Goal: Information Seeking & Learning: Learn about a topic

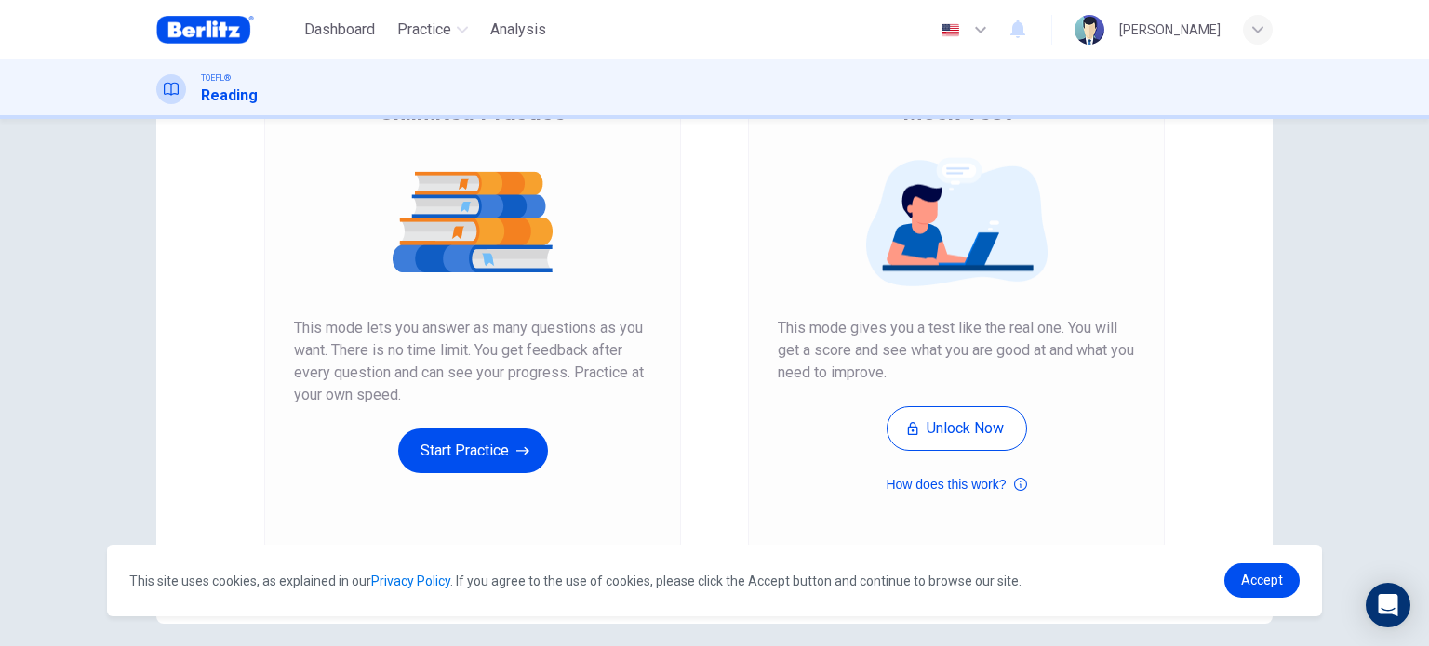
scroll to position [190, 0]
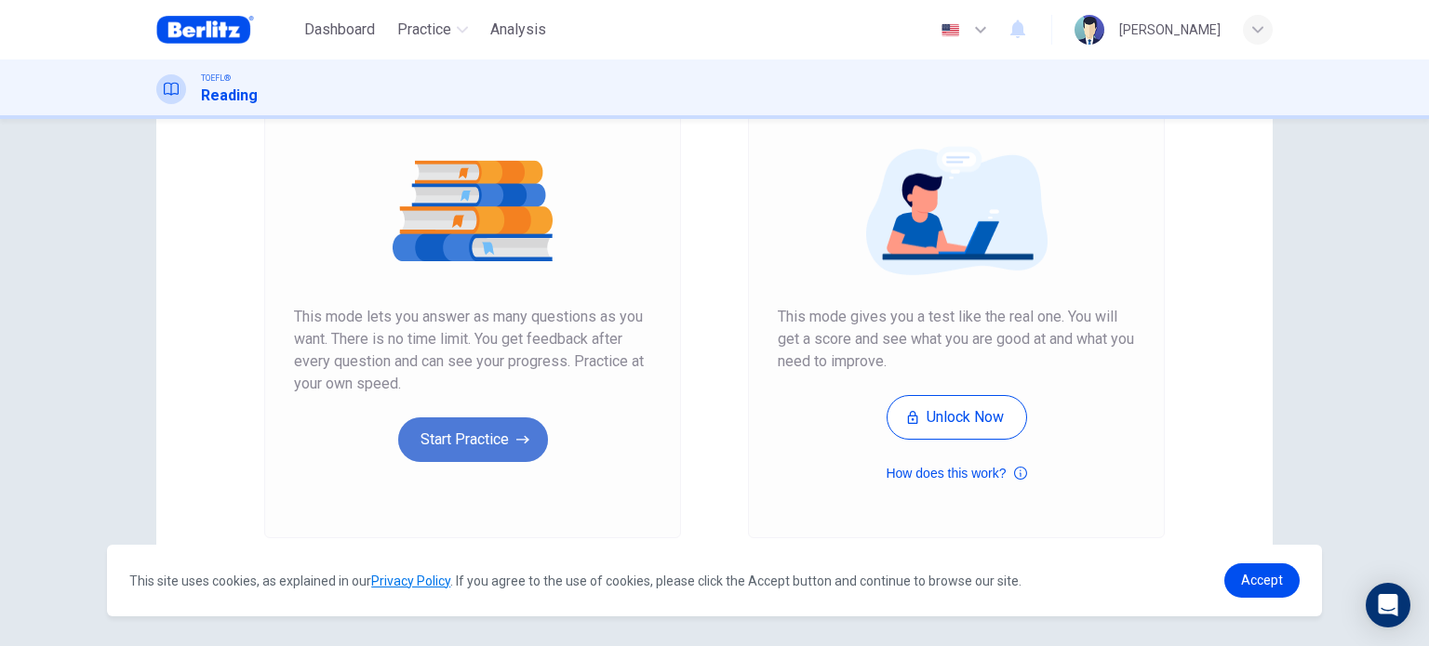
click at [469, 448] on button "Start Practice" at bounding box center [473, 440] width 150 height 45
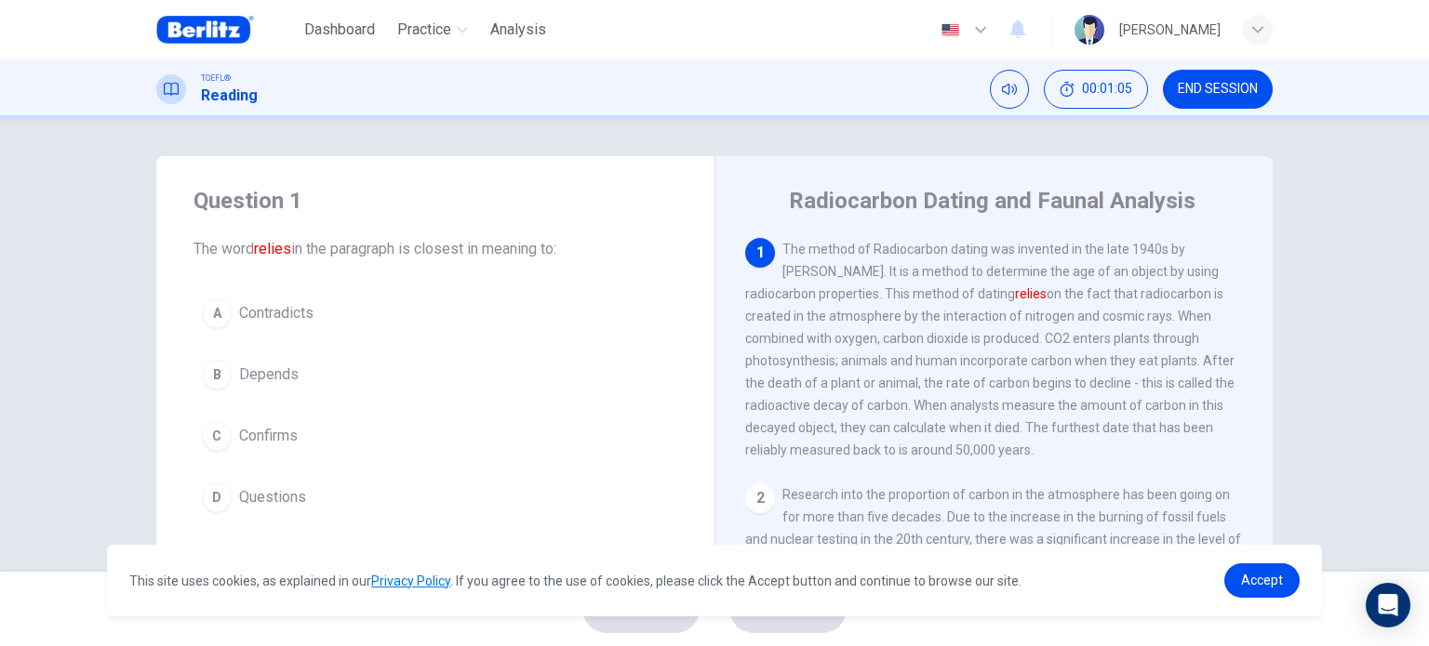
scroll to position [15, 0]
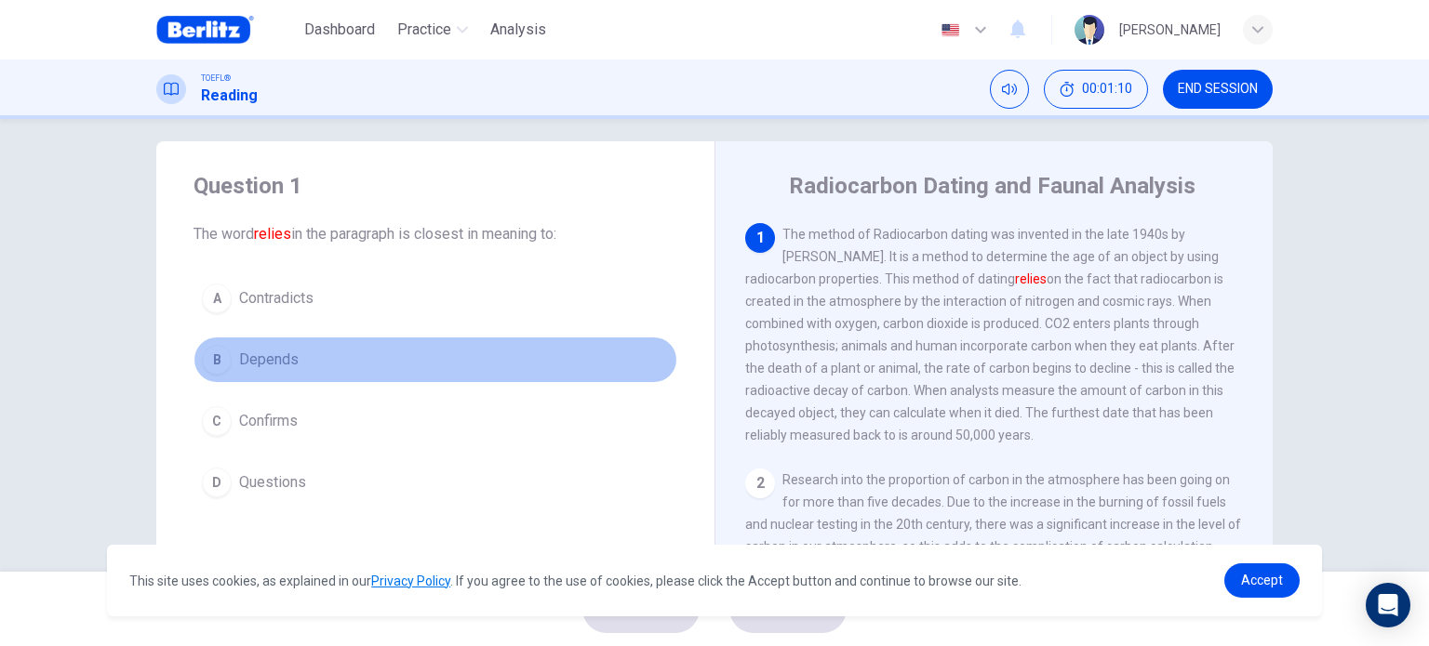
click at [303, 355] on button "B Depends" at bounding box center [435, 360] width 484 height 47
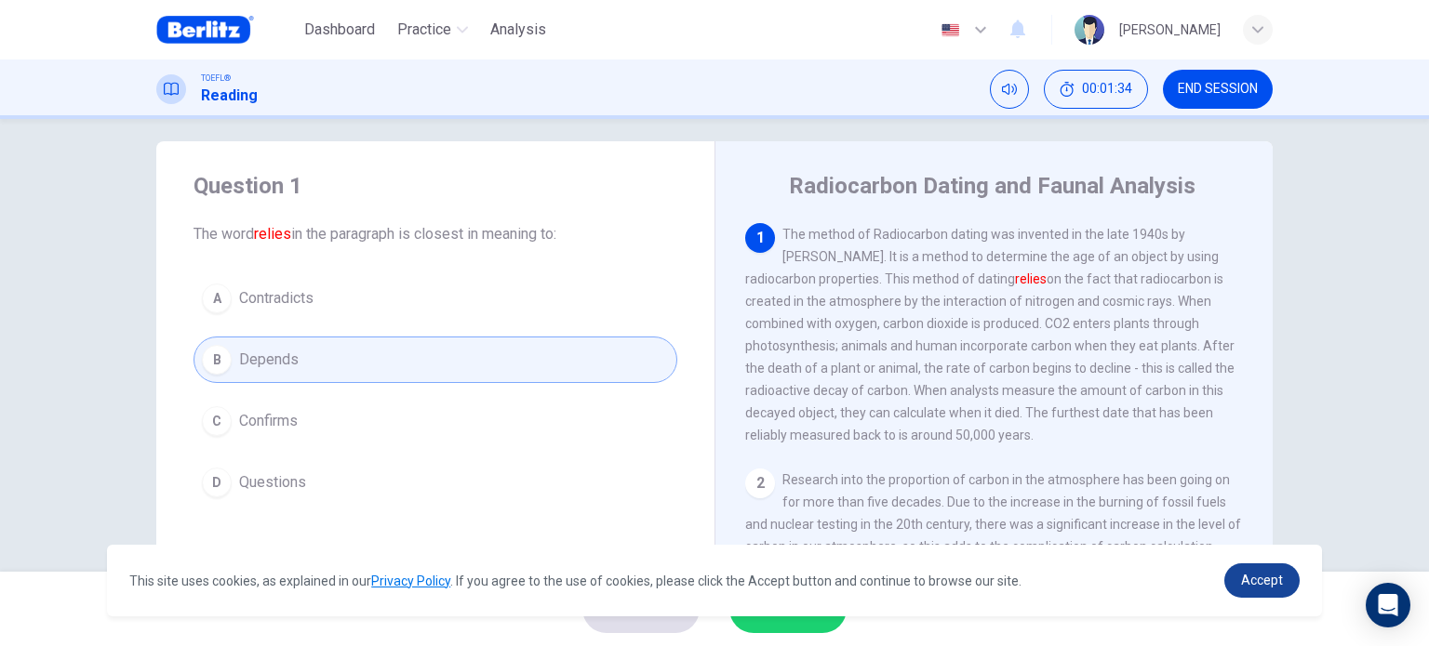
click at [1271, 587] on span "Accept" at bounding box center [1262, 580] width 42 height 15
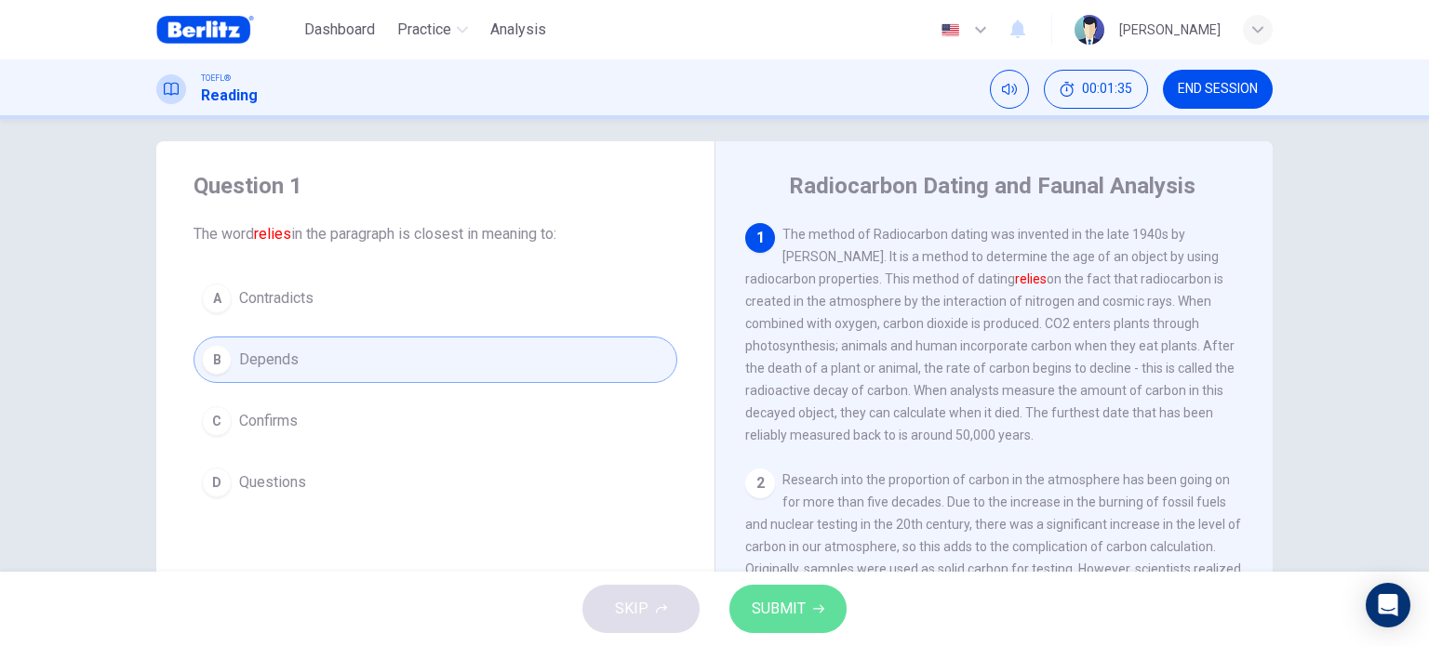
click at [766, 609] on span "SUBMIT" at bounding box center [779, 609] width 54 height 26
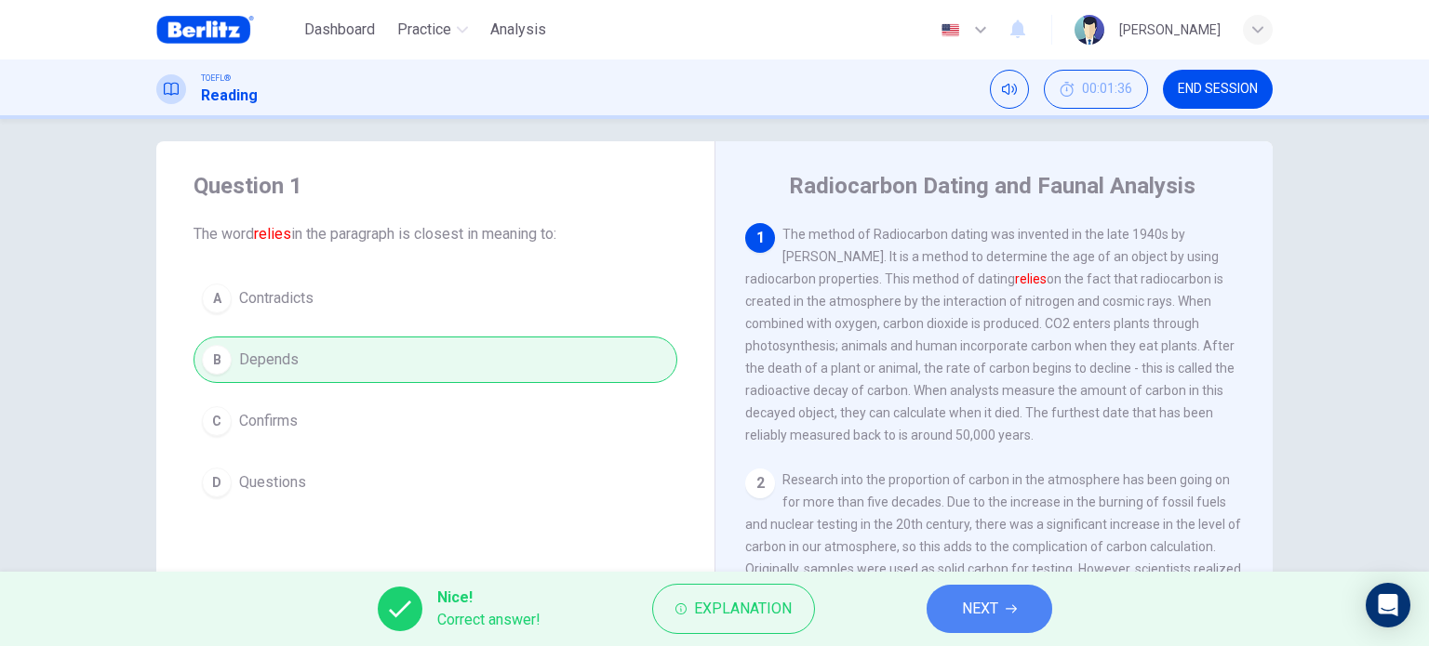
click at [974, 620] on span "NEXT" at bounding box center [980, 609] width 36 height 26
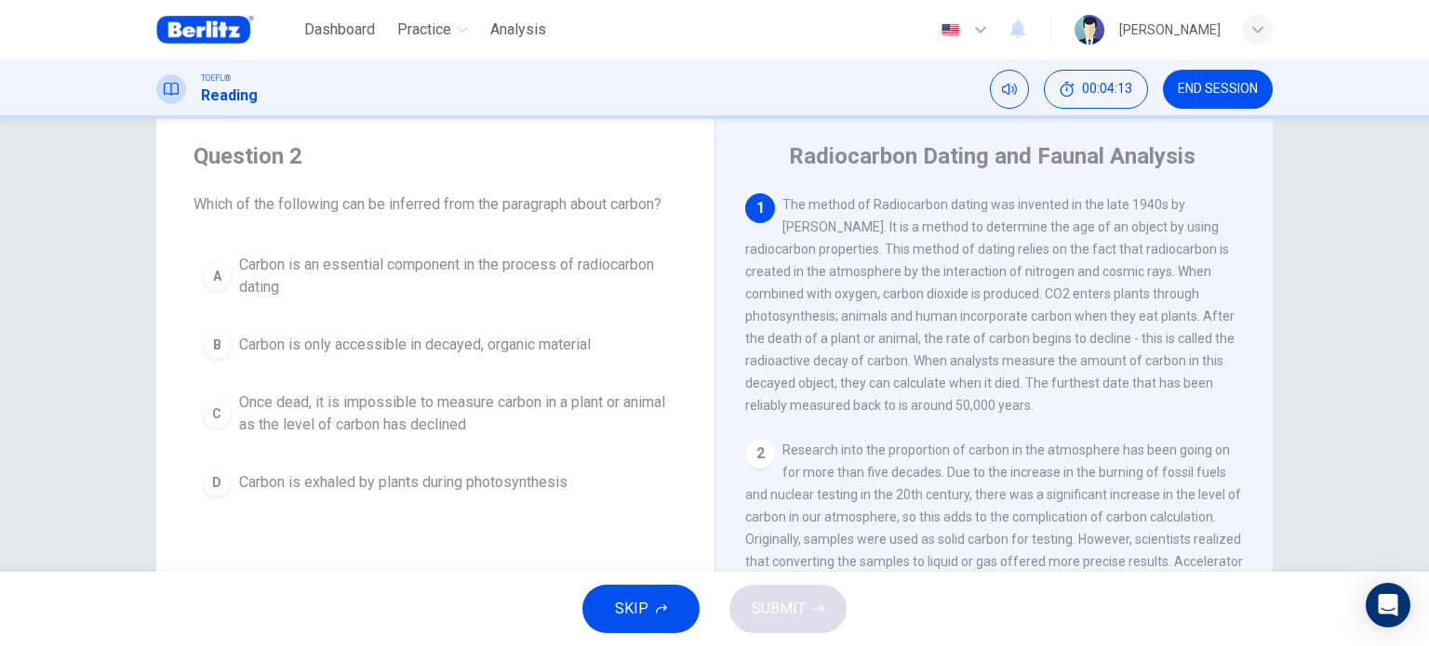
scroll to position [60, 0]
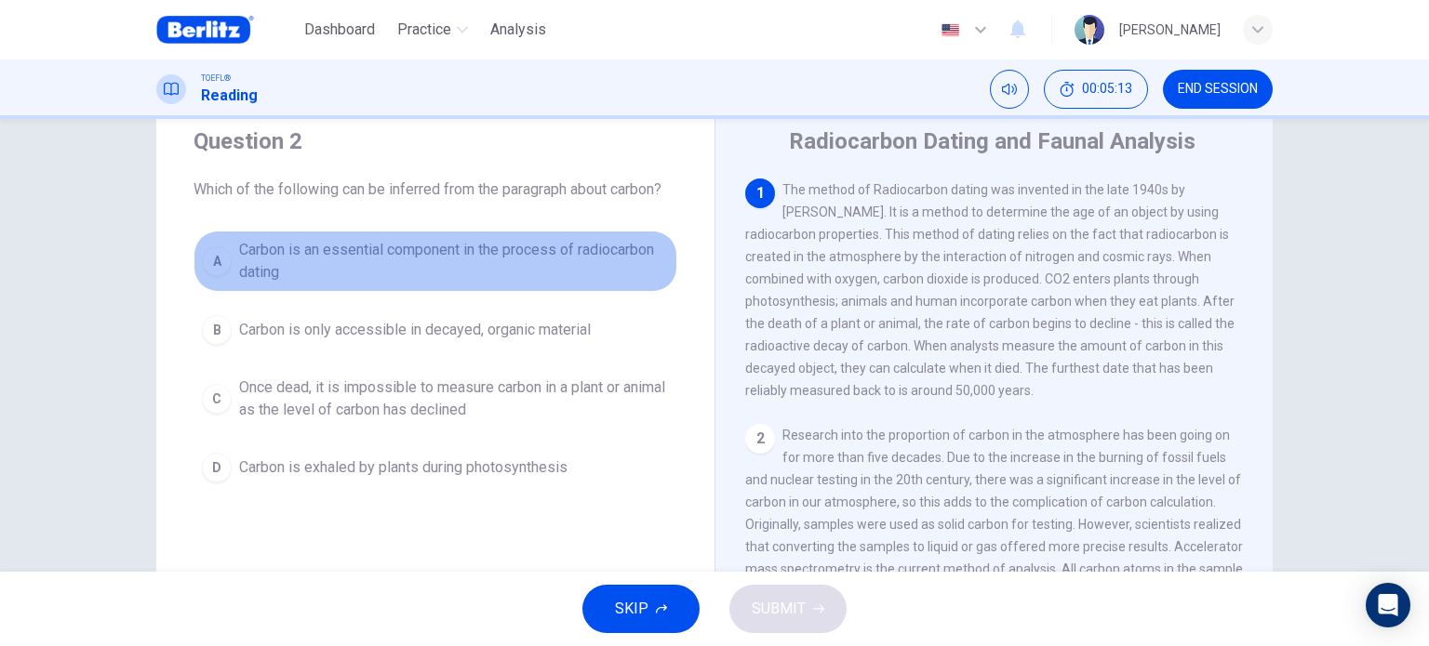
click at [562, 252] on span "Carbon is an essential component in the process of radiocarbon dating" at bounding box center [454, 261] width 430 height 45
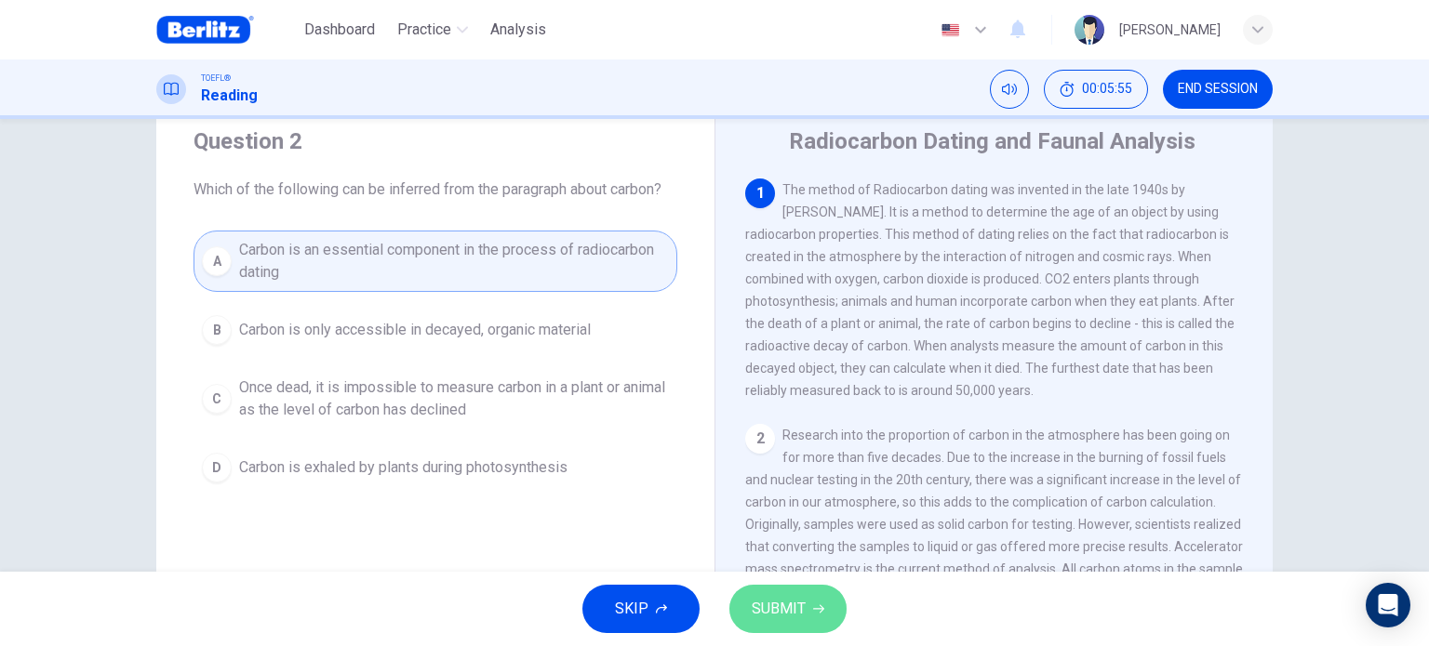
click at [816, 613] on icon "button" at bounding box center [818, 609] width 11 height 11
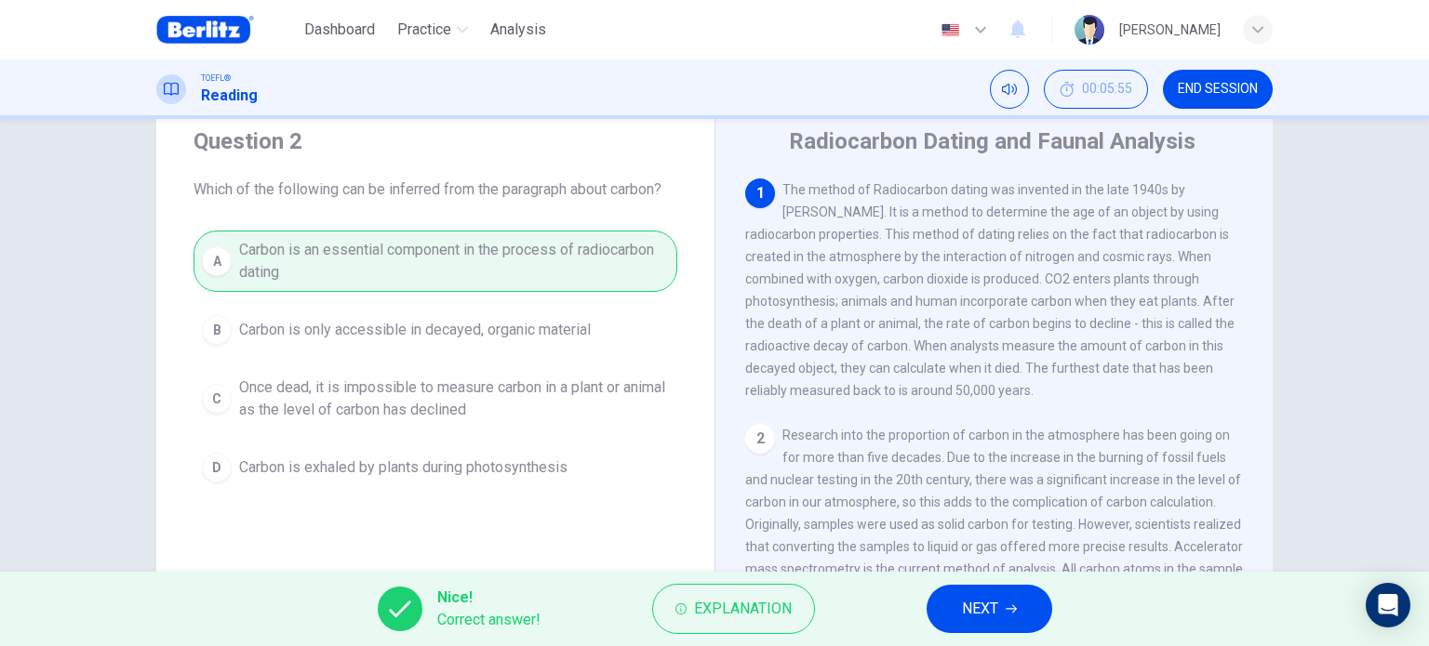
click at [973, 601] on span "NEXT" at bounding box center [980, 609] width 36 height 26
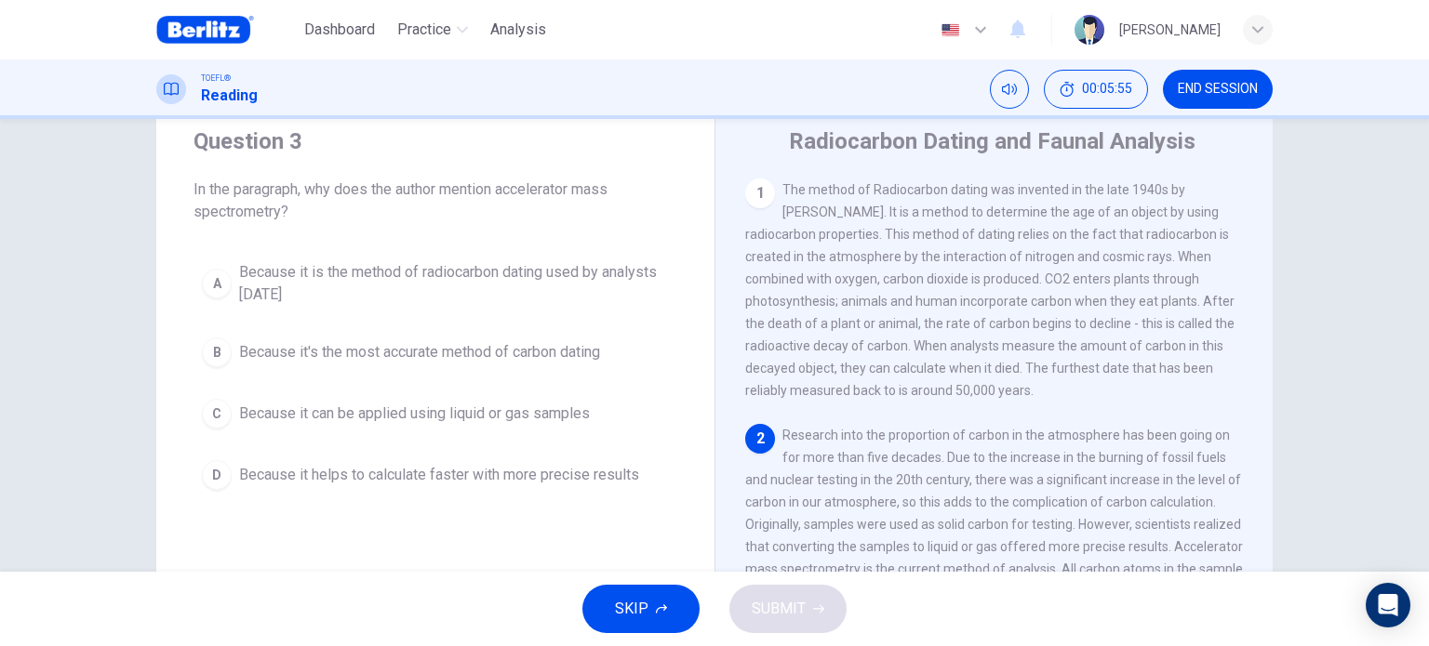
scroll to position [88, 0]
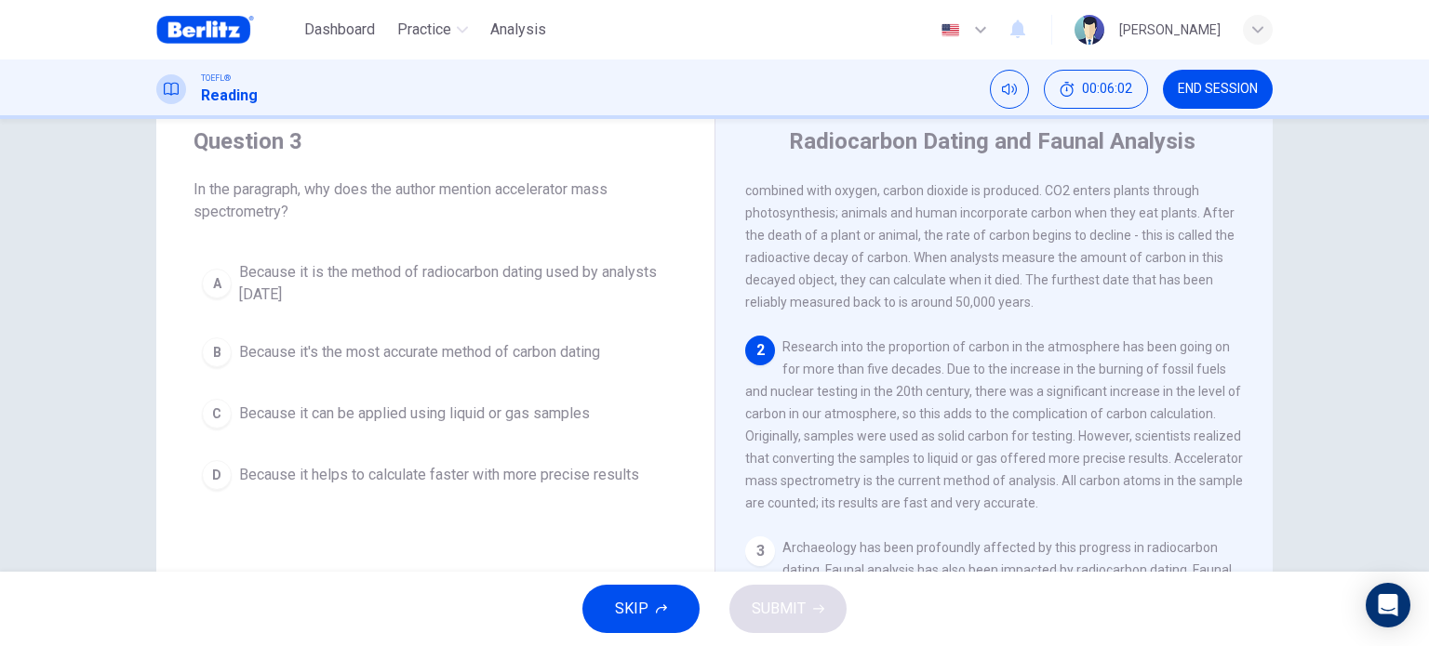
click at [636, 163] on div "Question 3 In the paragraph, why does the author mention accelerator mass spect…" at bounding box center [435, 174] width 484 height 97
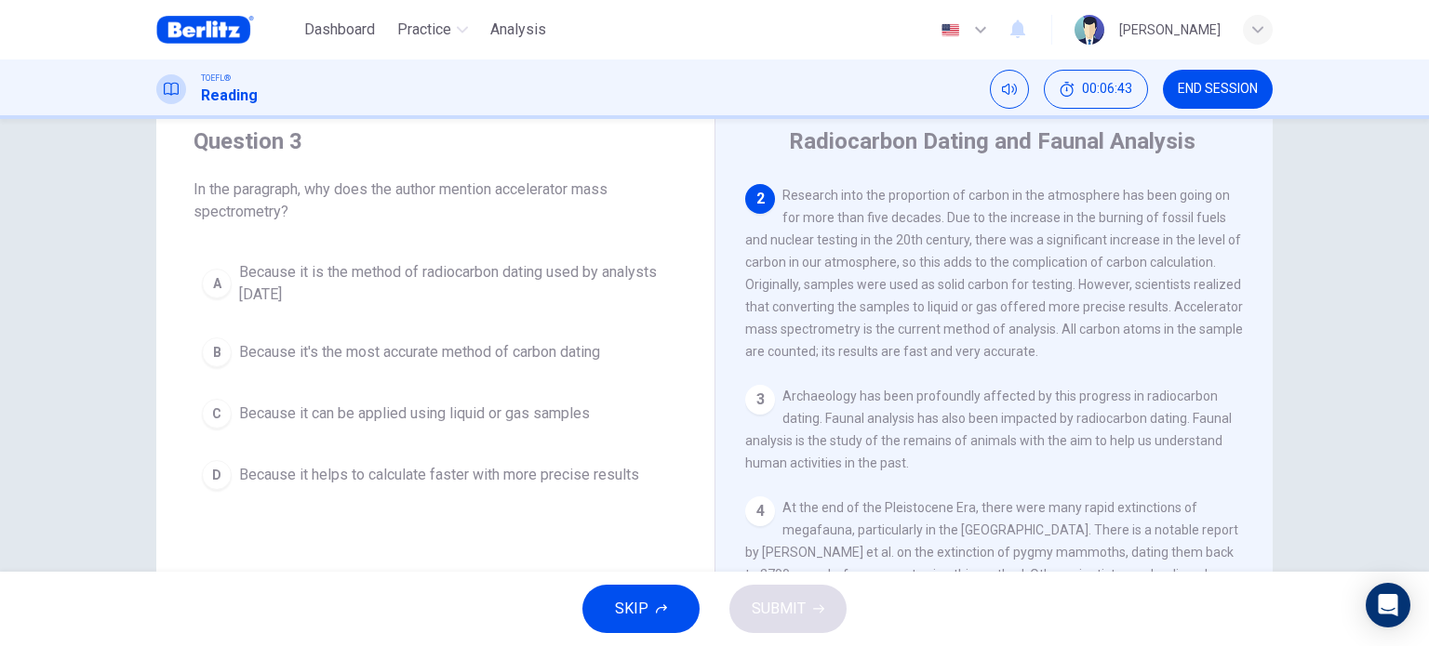
scroll to position [241, 0]
click at [572, 473] on span "Because it helps to calculate faster with more precise results" at bounding box center [439, 475] width 400 height 22
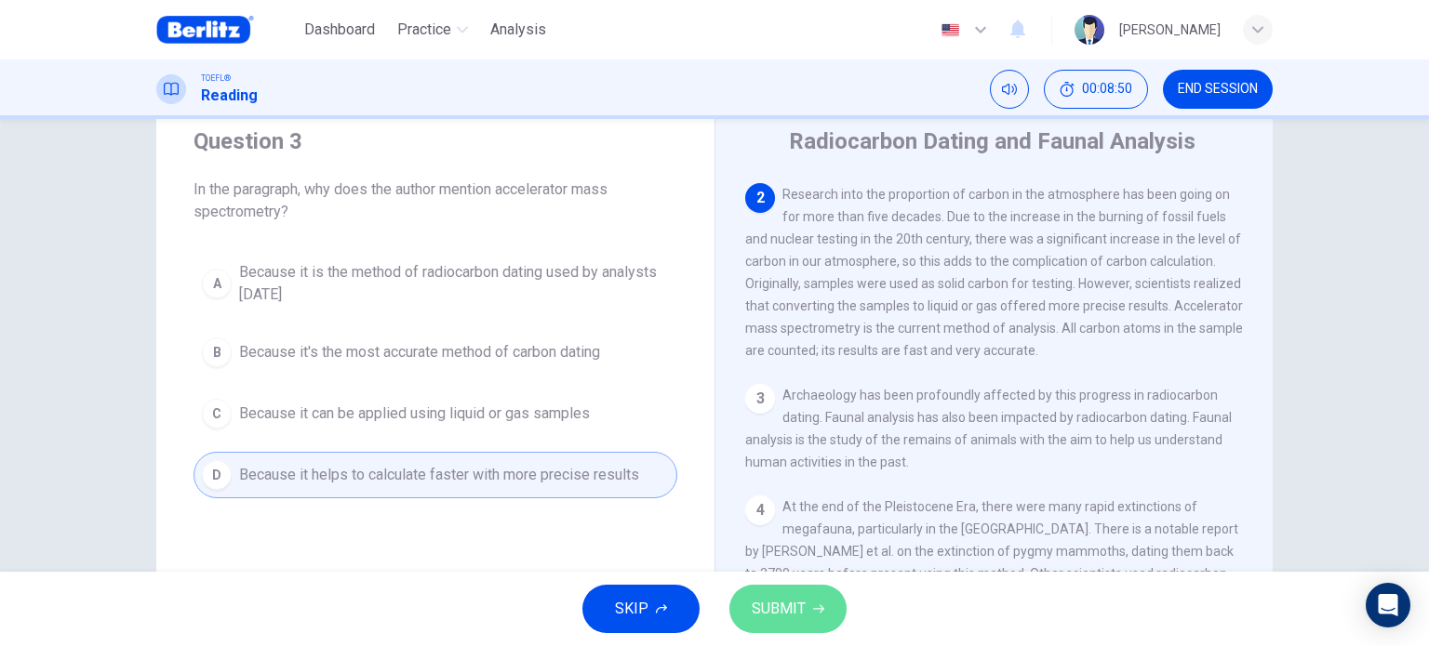
click at [799, 604] on span "SUBMIT" at bounding box center [779, 609] width 54 height 26
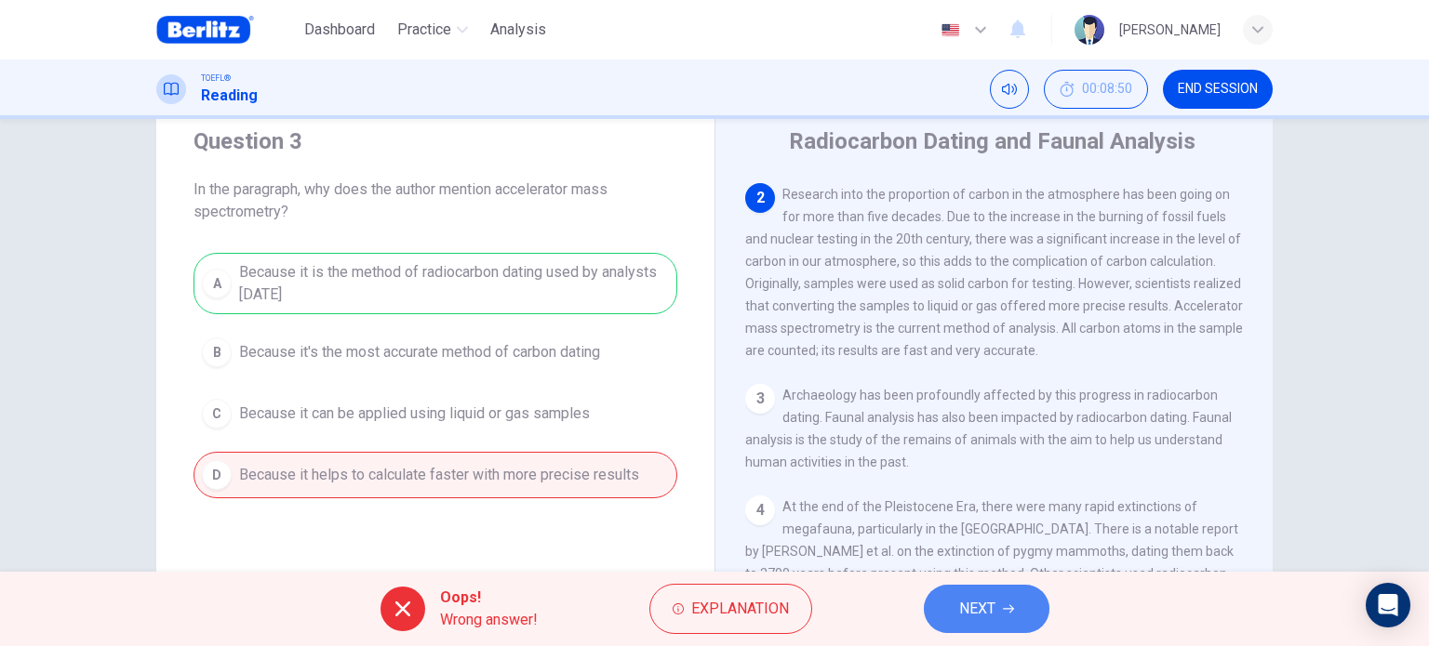
click at [1033, 615] on button "NEXT" at bounding box center [987, 609] width 126 height 48
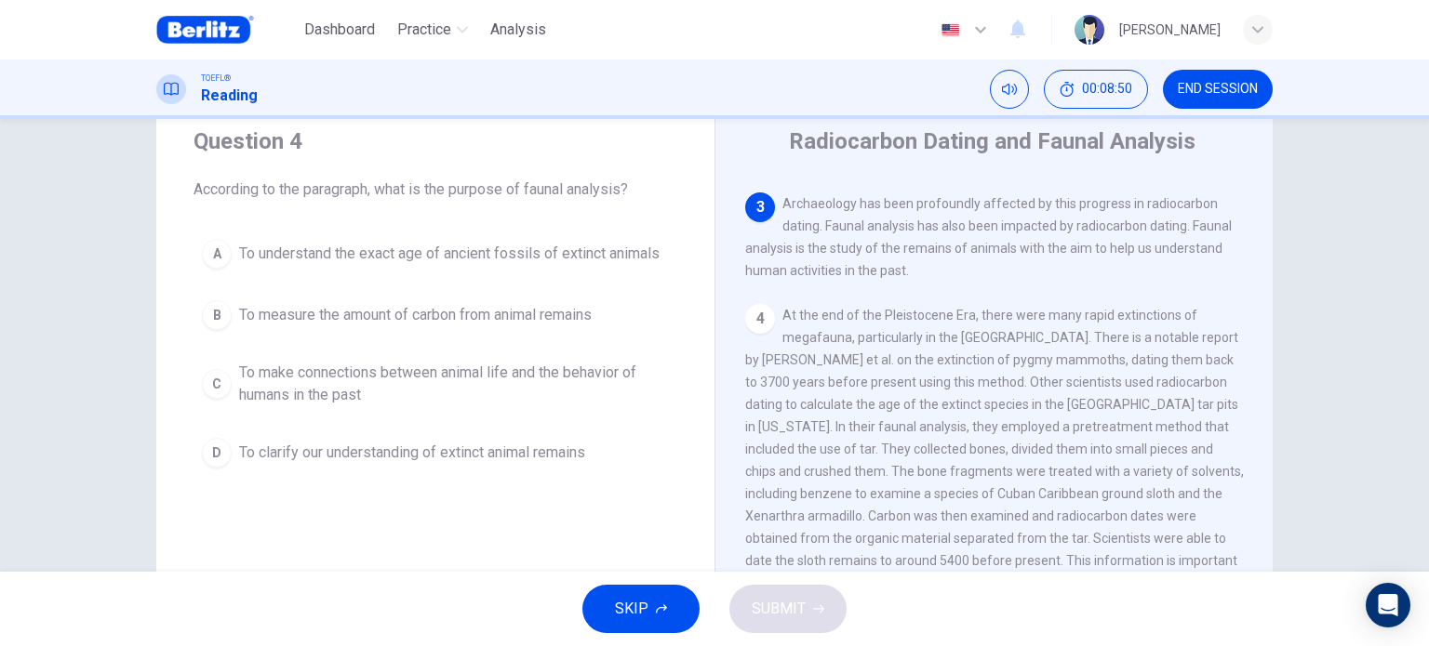
scroll to position [459, 0]
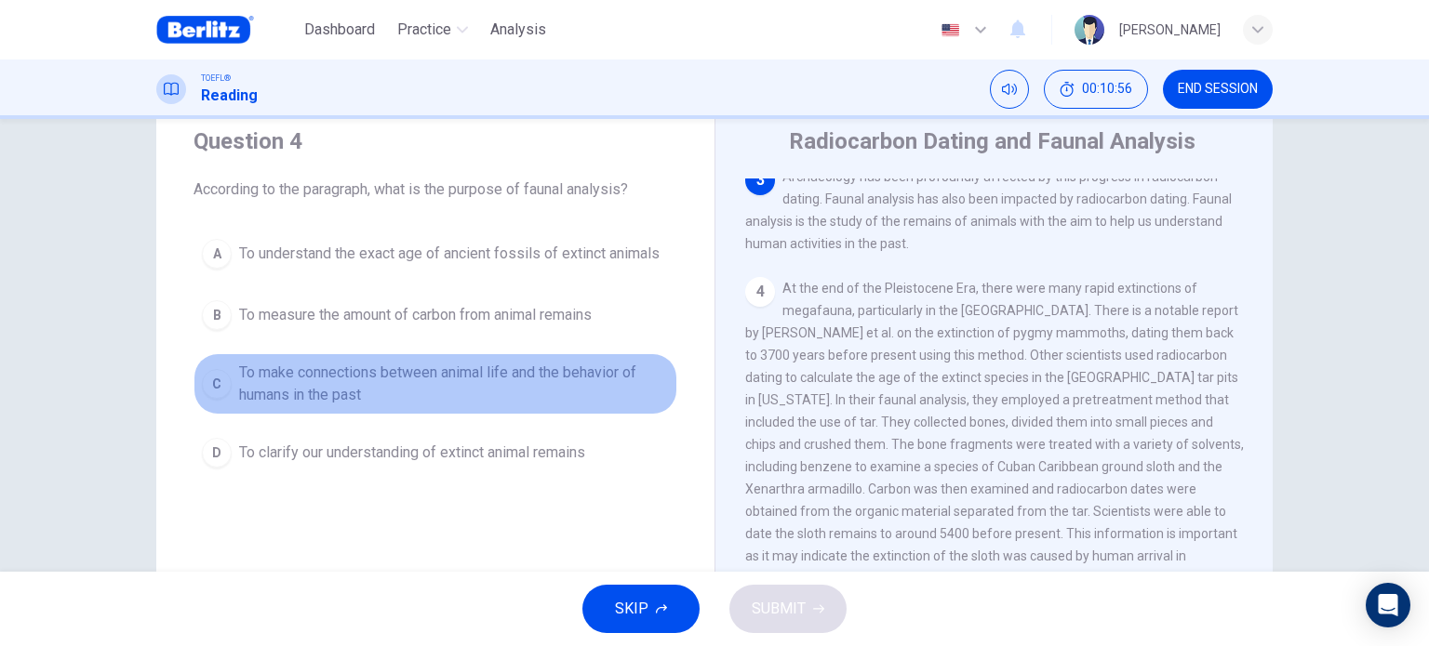
click at [592, 376] on span "To make connections between animal life and the behavior of humans in the past" at bounding box center [454, 384] width 430 height 45
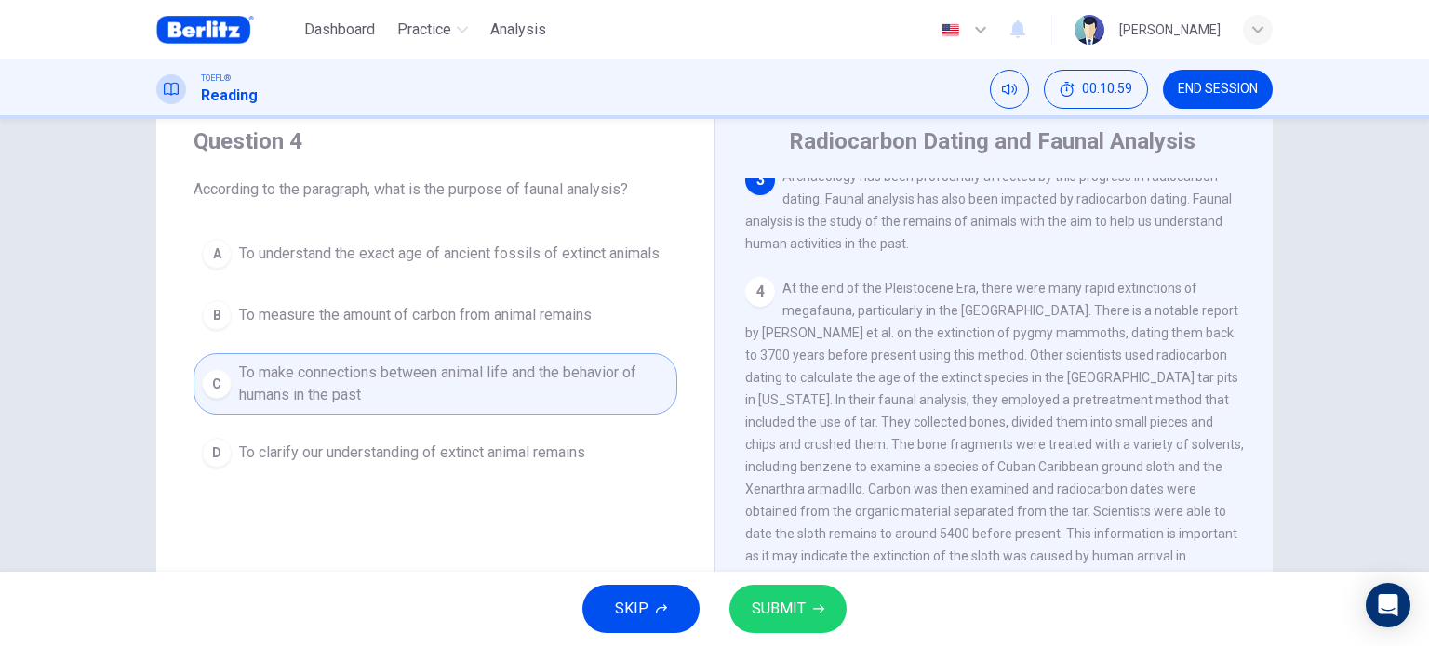
click at [813, 615] on button "SUBMIT" at bounding box center [787, 609] width 117 height 48
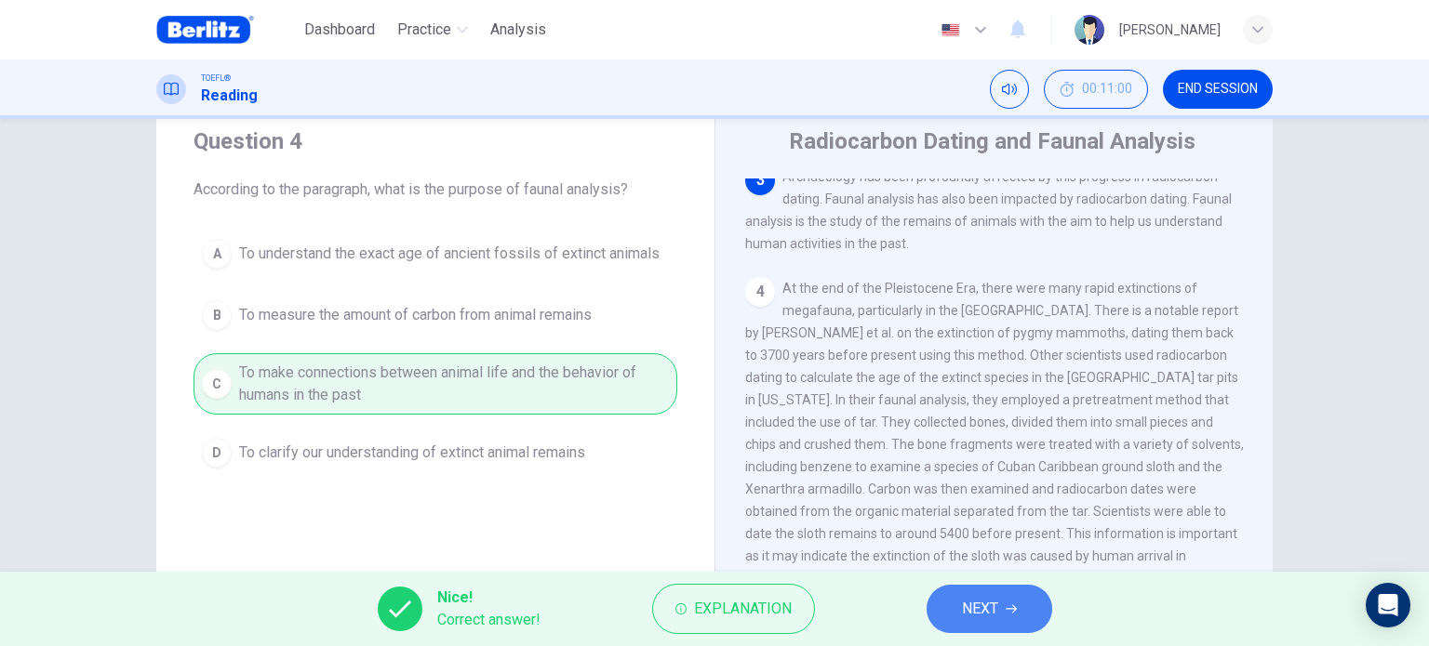
click at [970, 622] on button "NEXT" at bounding box center [989, 609] width 126 height 48
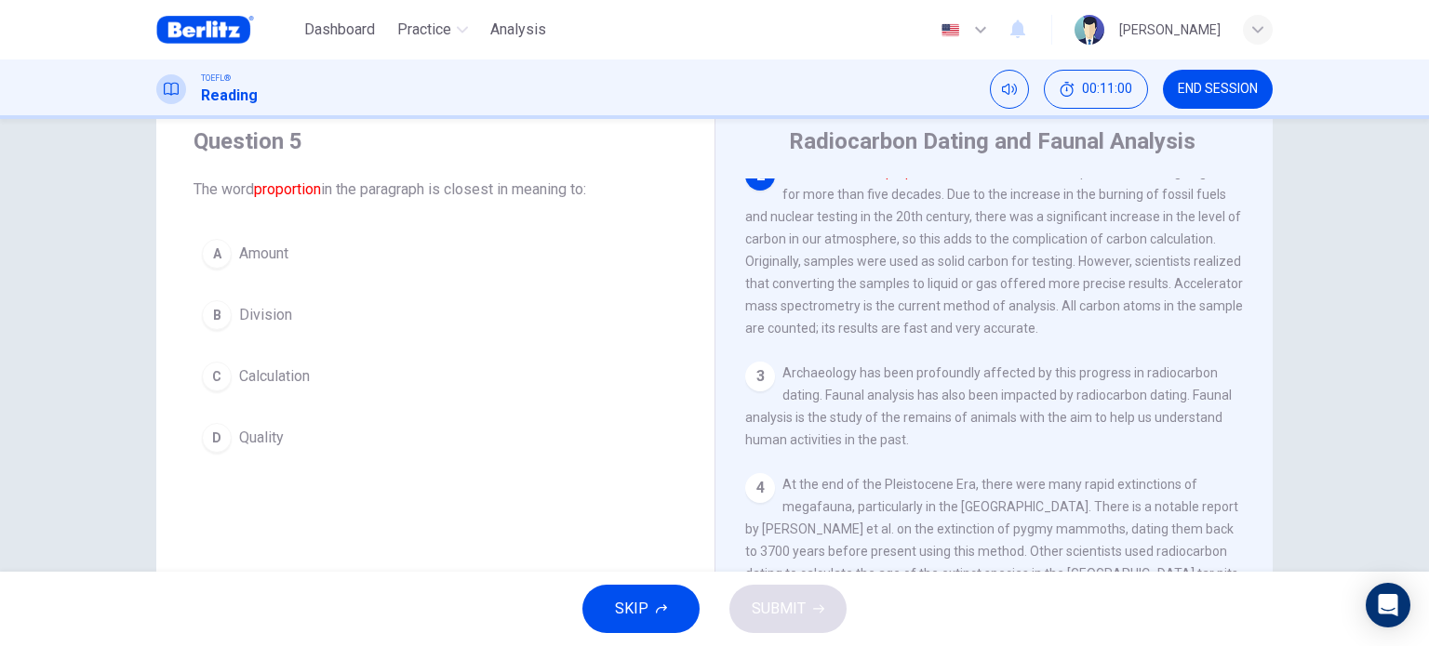
scroll to position [253, 0]
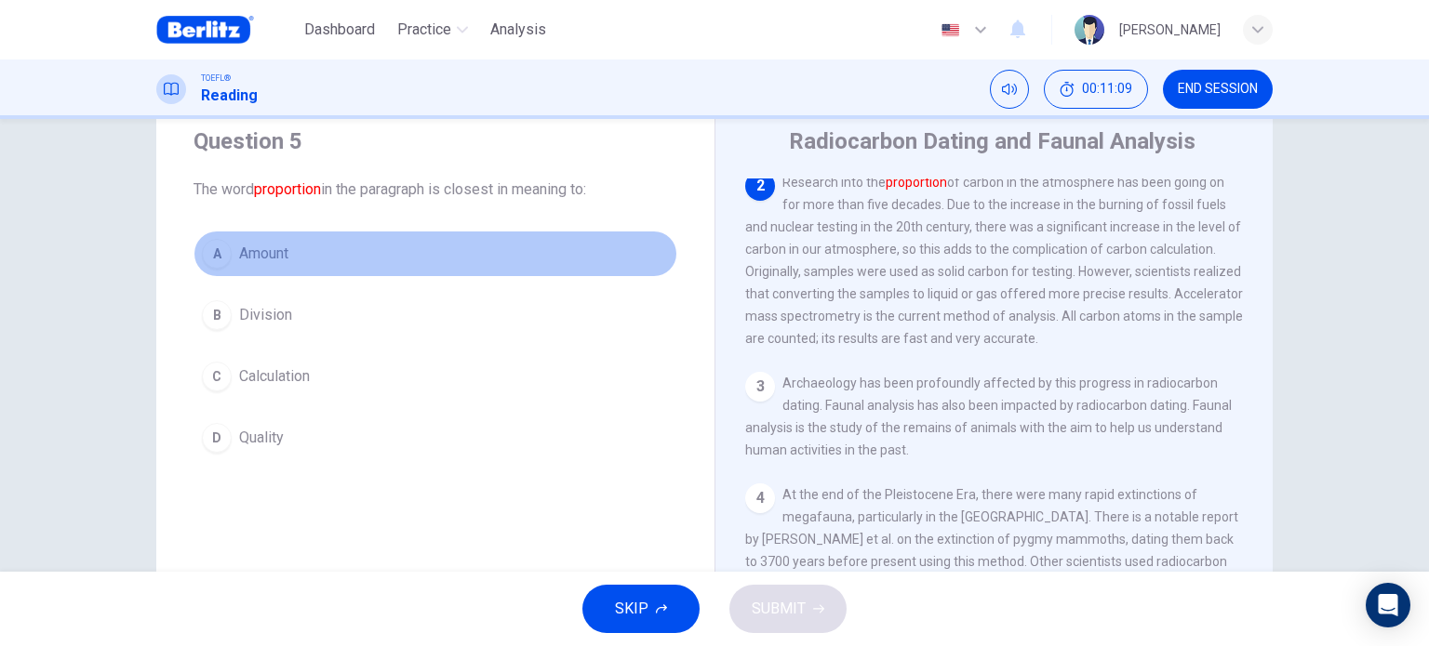
click at [276, 267] on button "A Amount" at bounding box center [435, 254] width 484 height 47
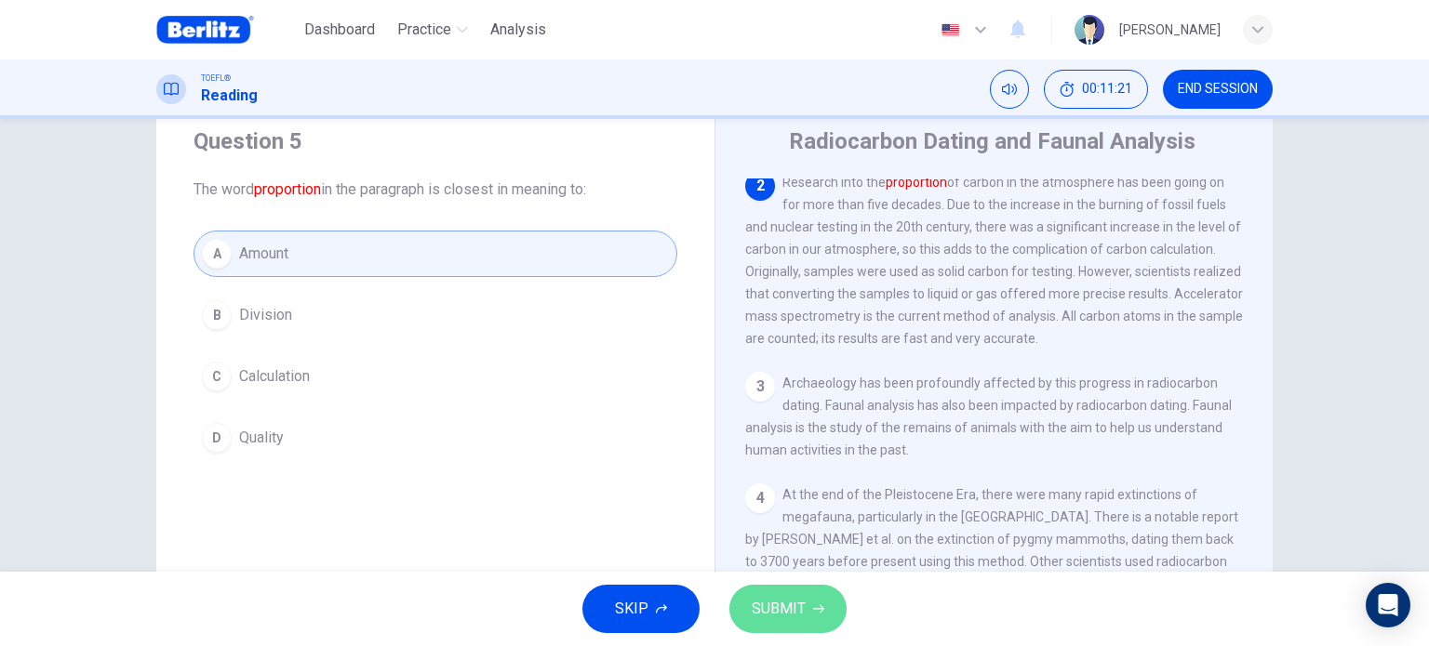
click at [796, 603] on span "SUBMIT" at bounding box center [779, 609] width 54 height 26
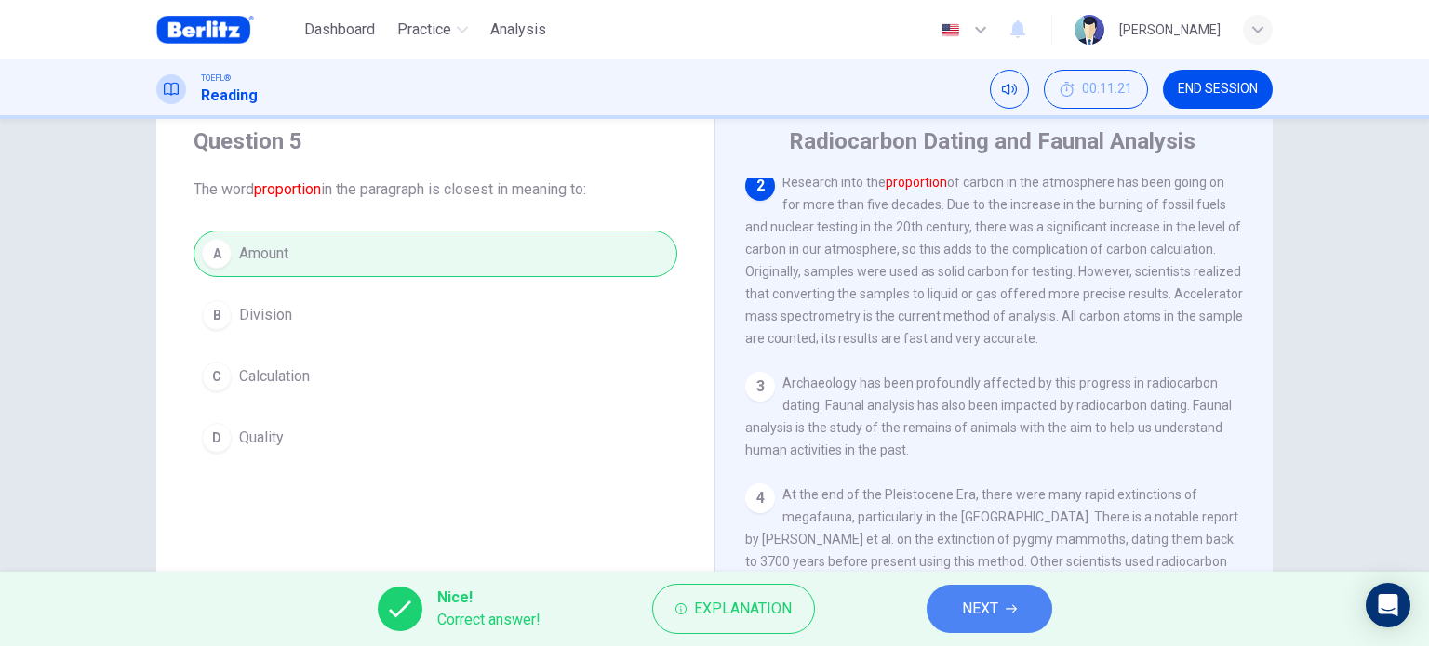
click at [990, 615] on span "NEXT" at bounding box center [980, 609] width 36 height 26
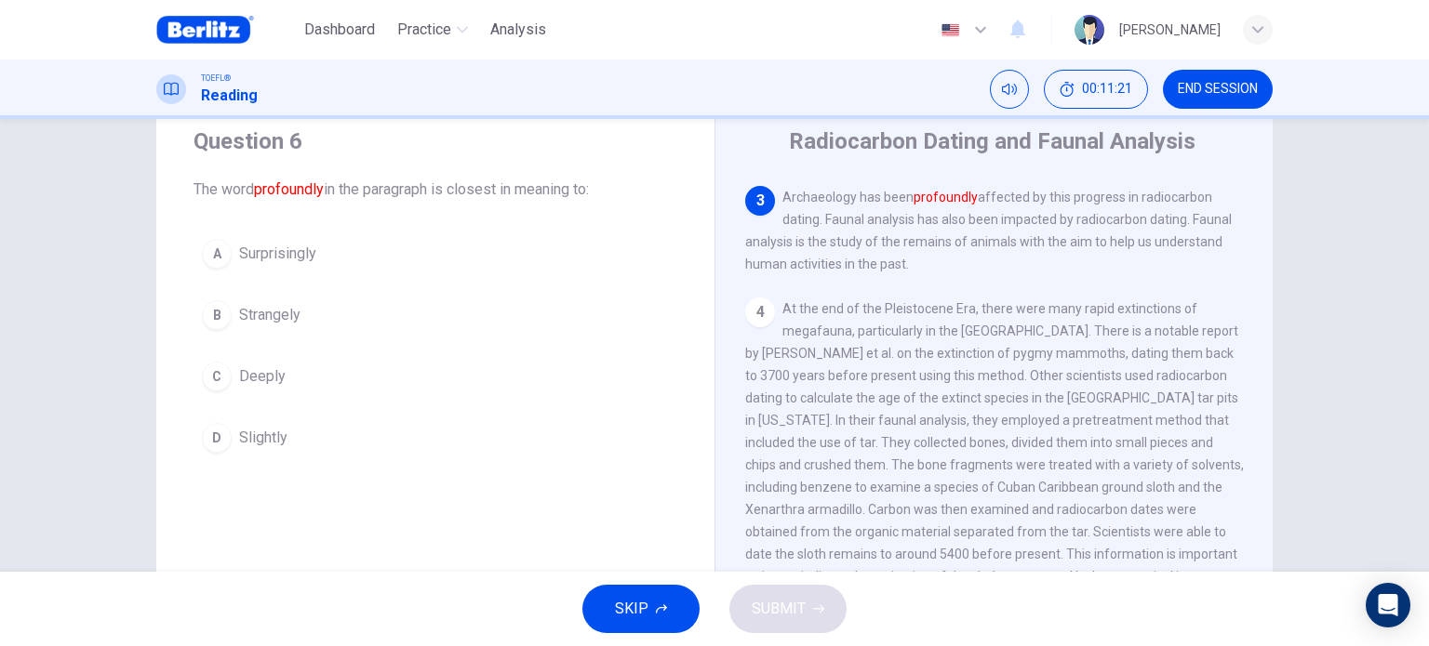
scroll to position [459, 0]
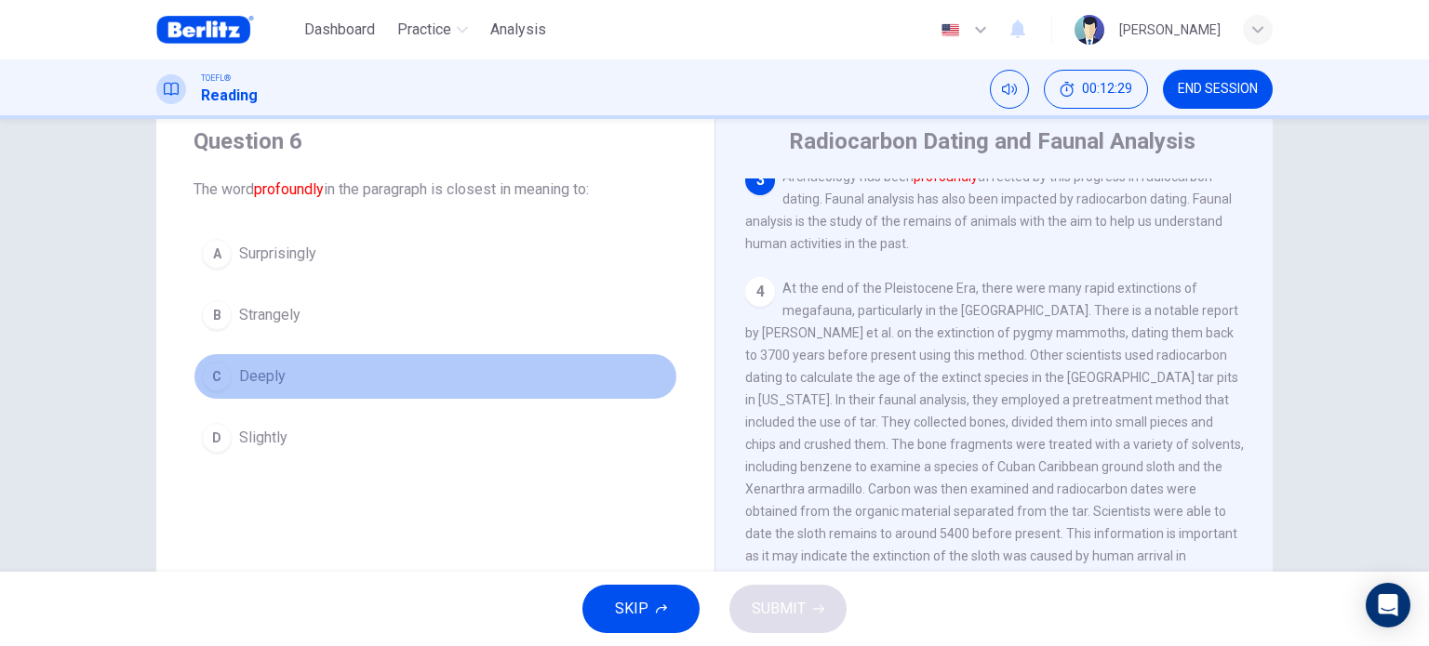
click at [309, 372] on button "C Deeply" at bounding box center [435, 376] width 484 height 47
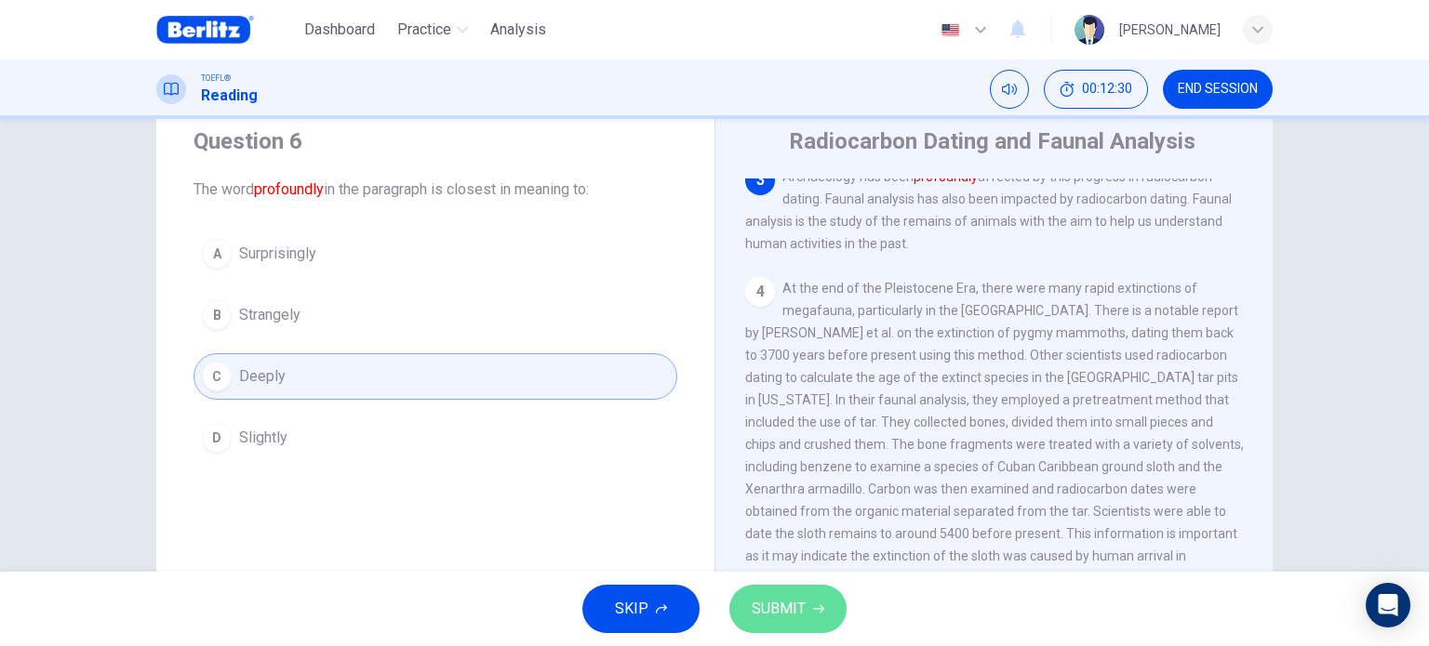
click at [778, 601] on span "SUBMIT" at bounding box center [779, 609] width 54 height 26
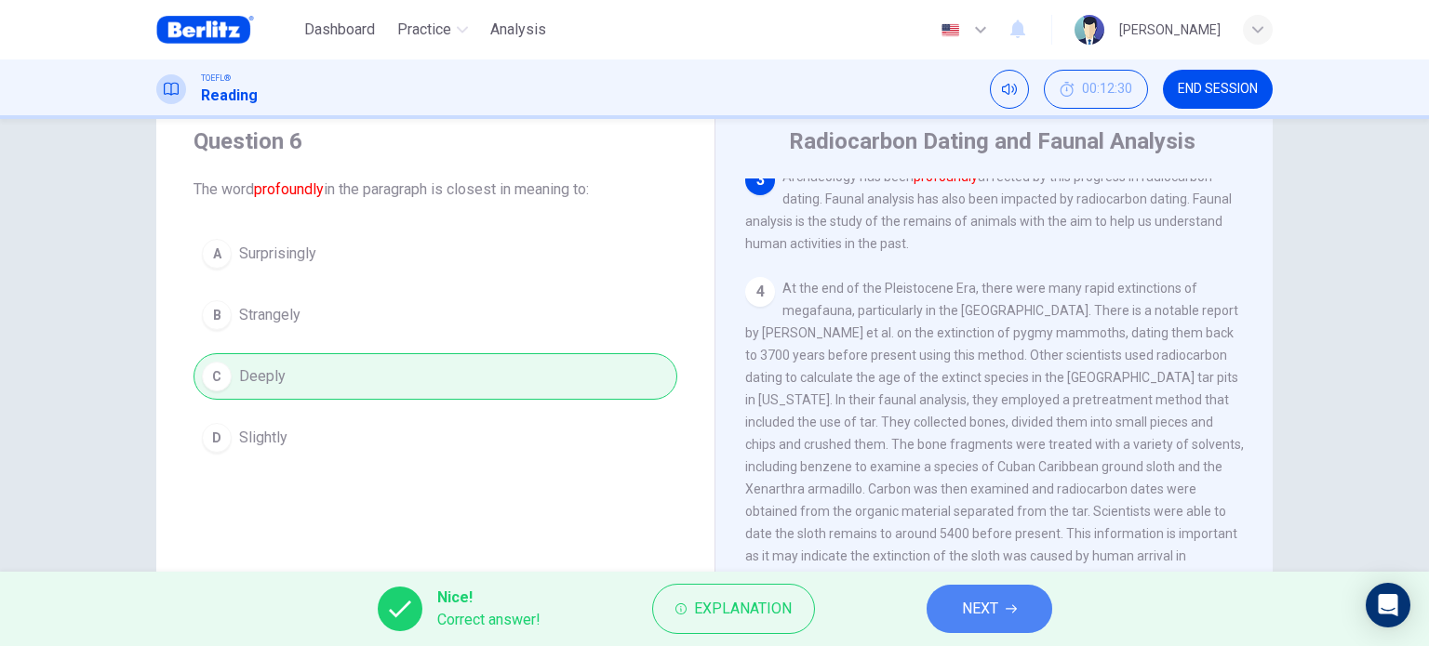
click at [966, 609] on span "NEXT" at bounding box center [980, 609] width 36 height 26
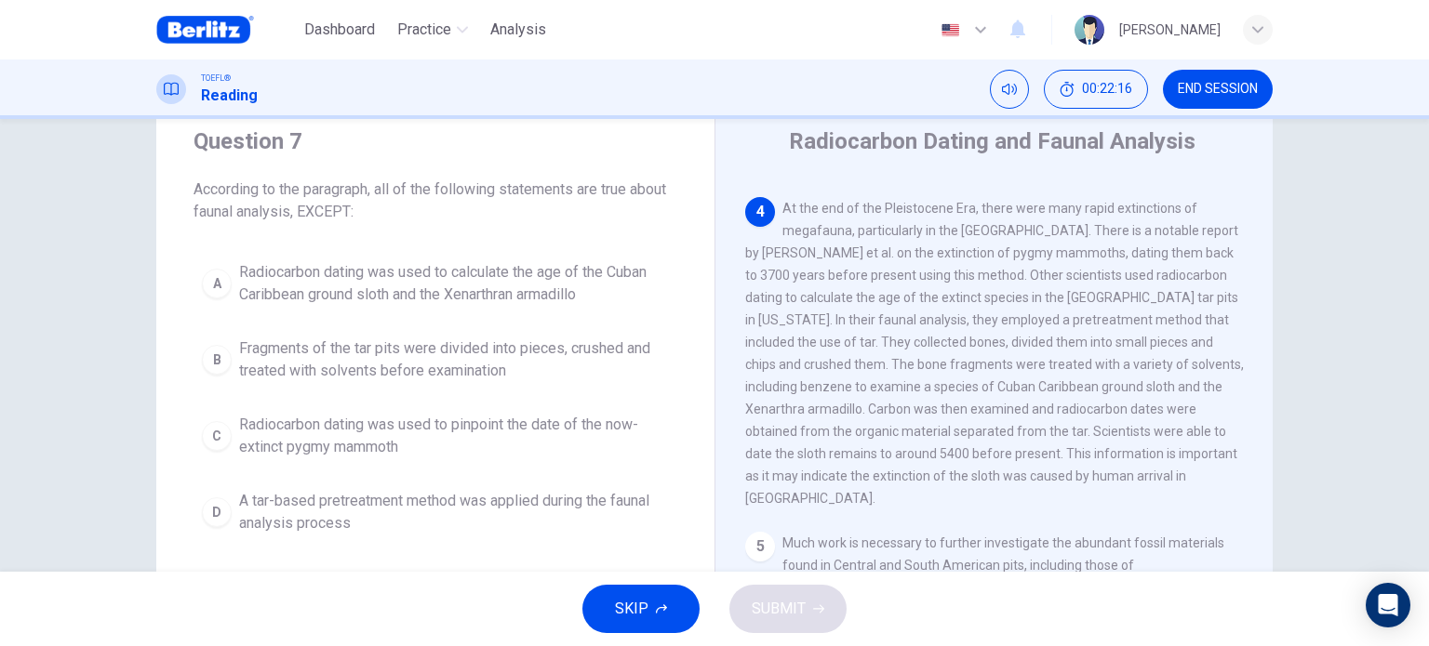
scroll to position [540, 0]
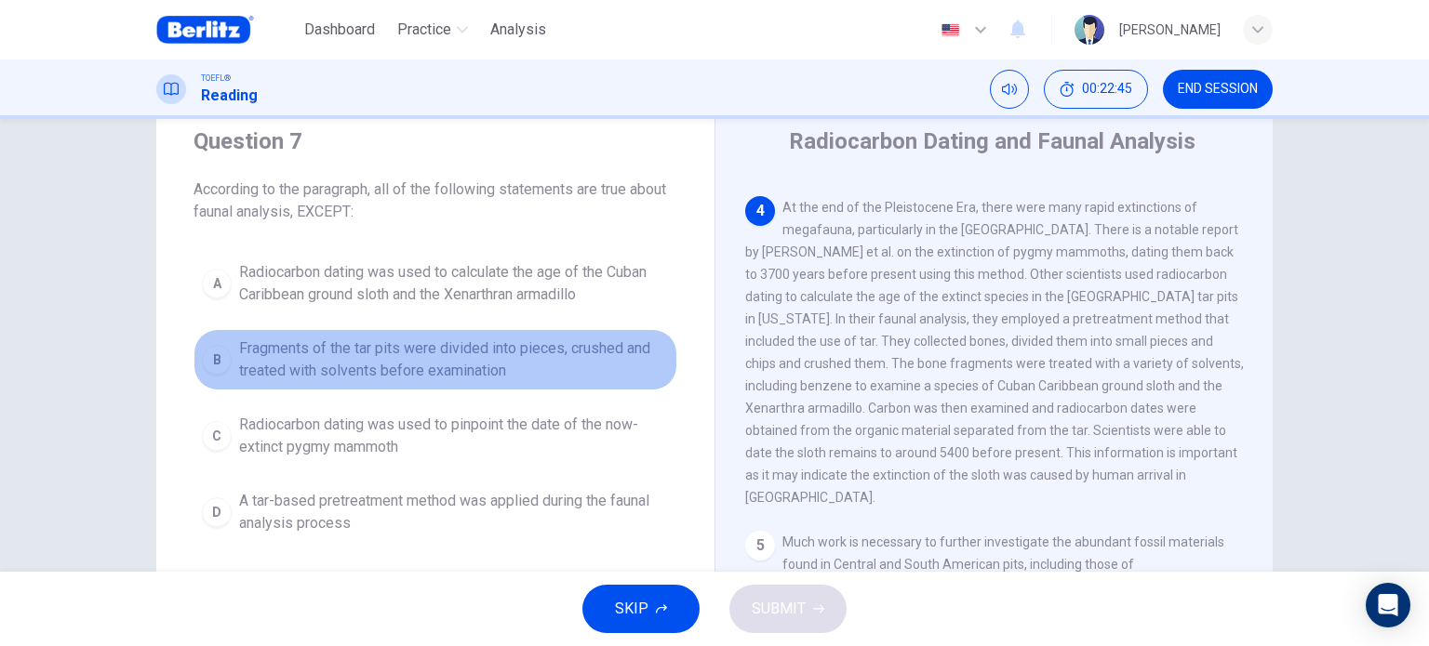
click at [436, 355] on span "Fragments of the tar pits were divided into pieces, crushed and treated with so…" at bounding box center [454, 360] width 430 height 45
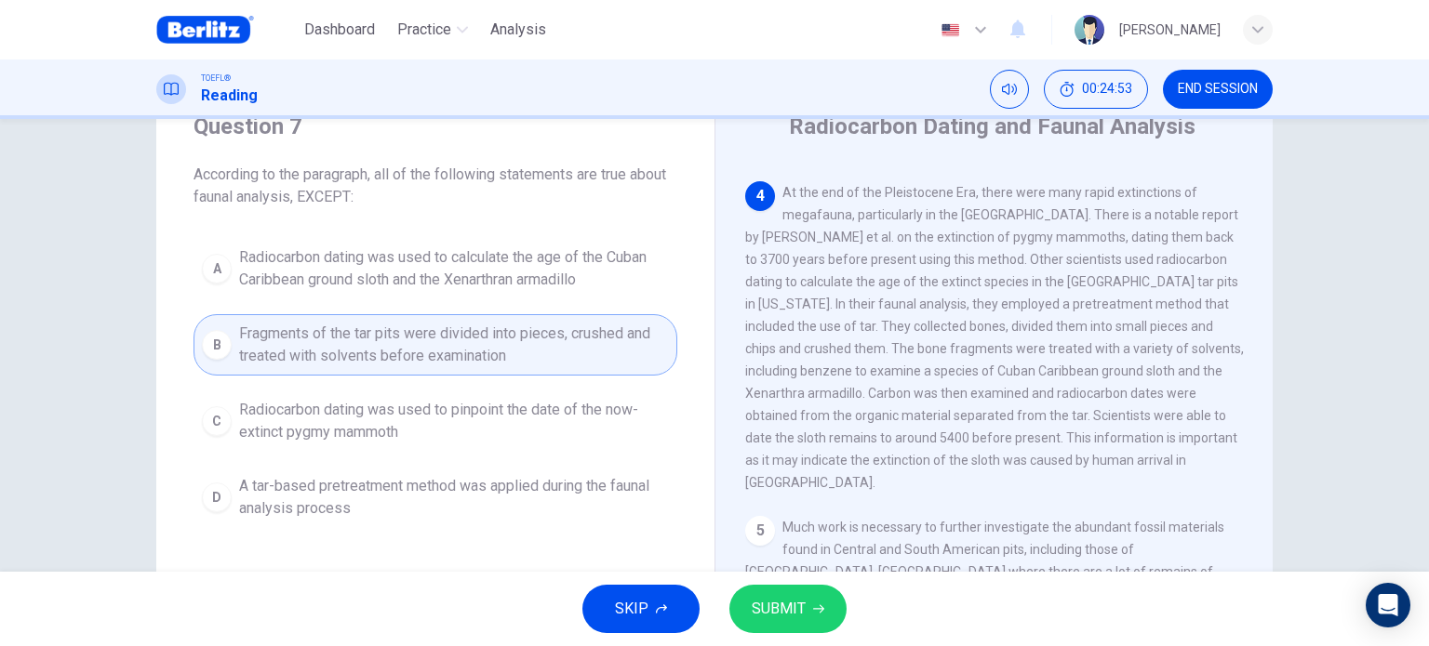
scroll to position [74, 0]
click at [748, 606] on button "SUBMIT" at bounding box center [787, 609] width 117 height 48
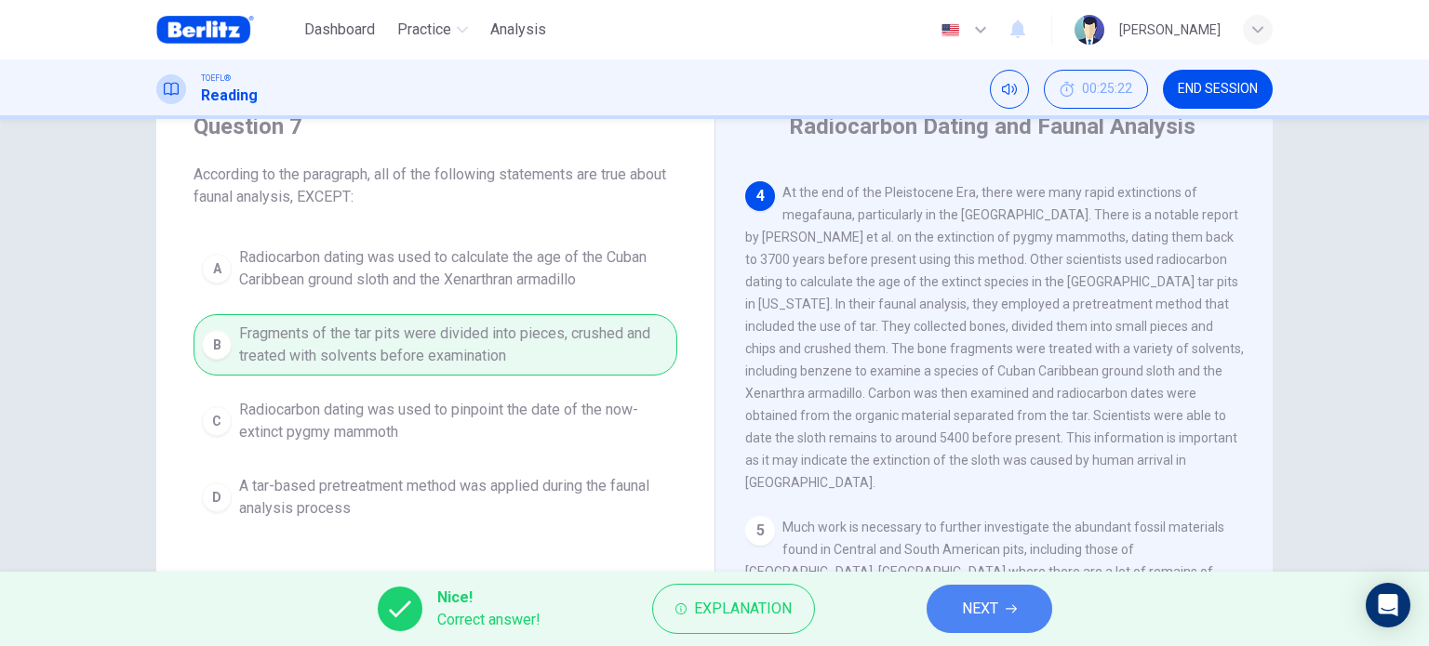
click at [1019, 613] on button "NEXT" at bounding box center [989, 609] width 126 height 48
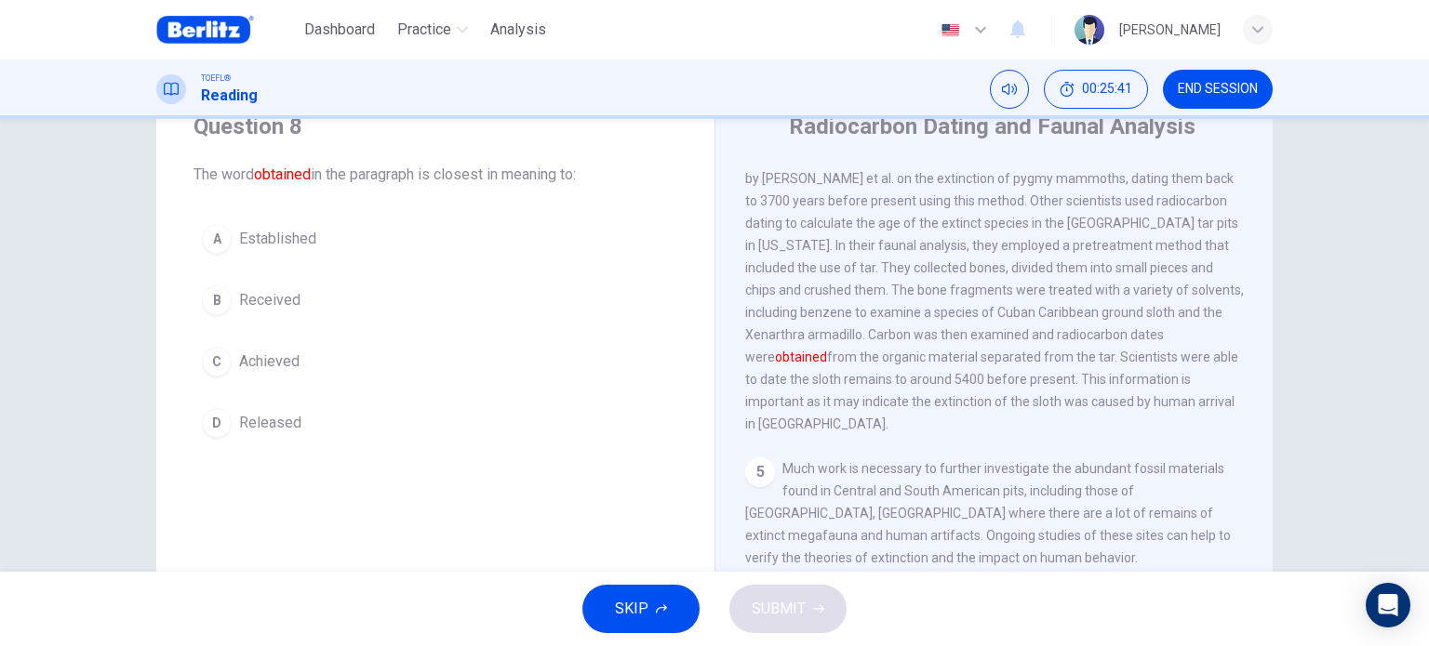
scroll to position [599, 0]
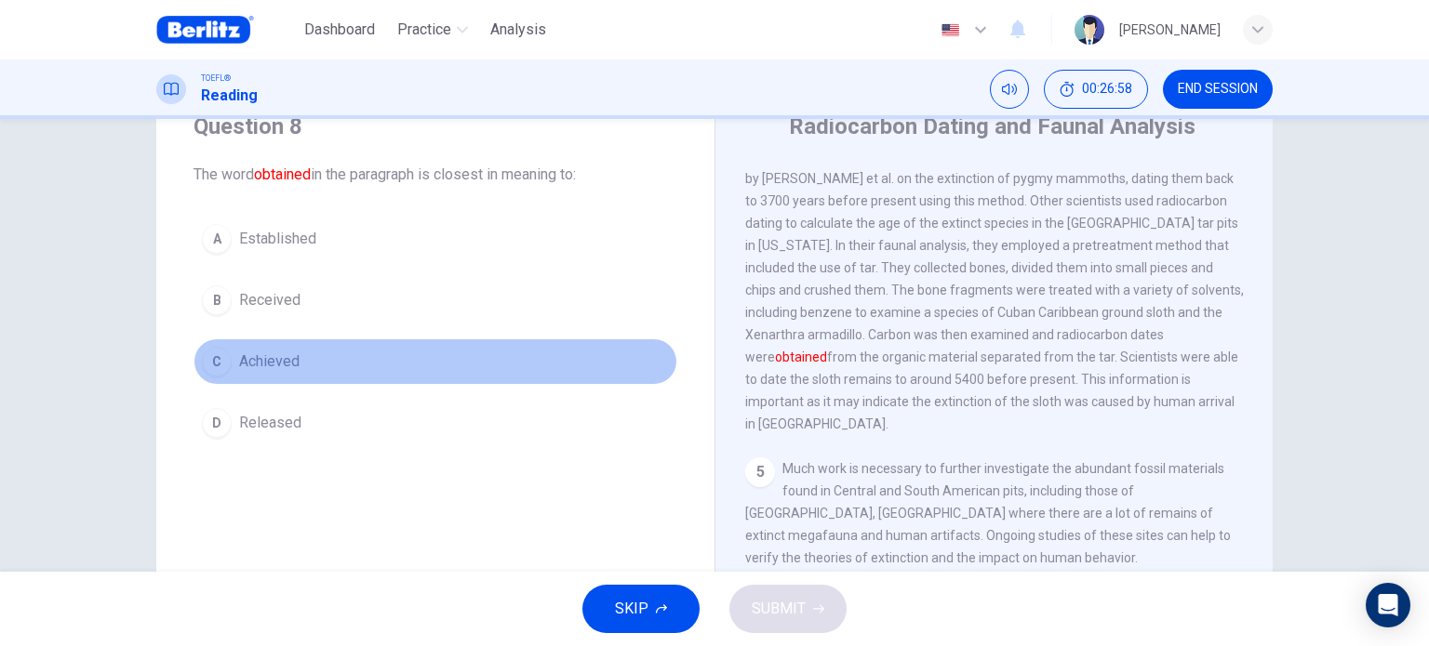
click at [354, 368] on button "C Achieved" at bounding box center [435, 362] width 484 height 47
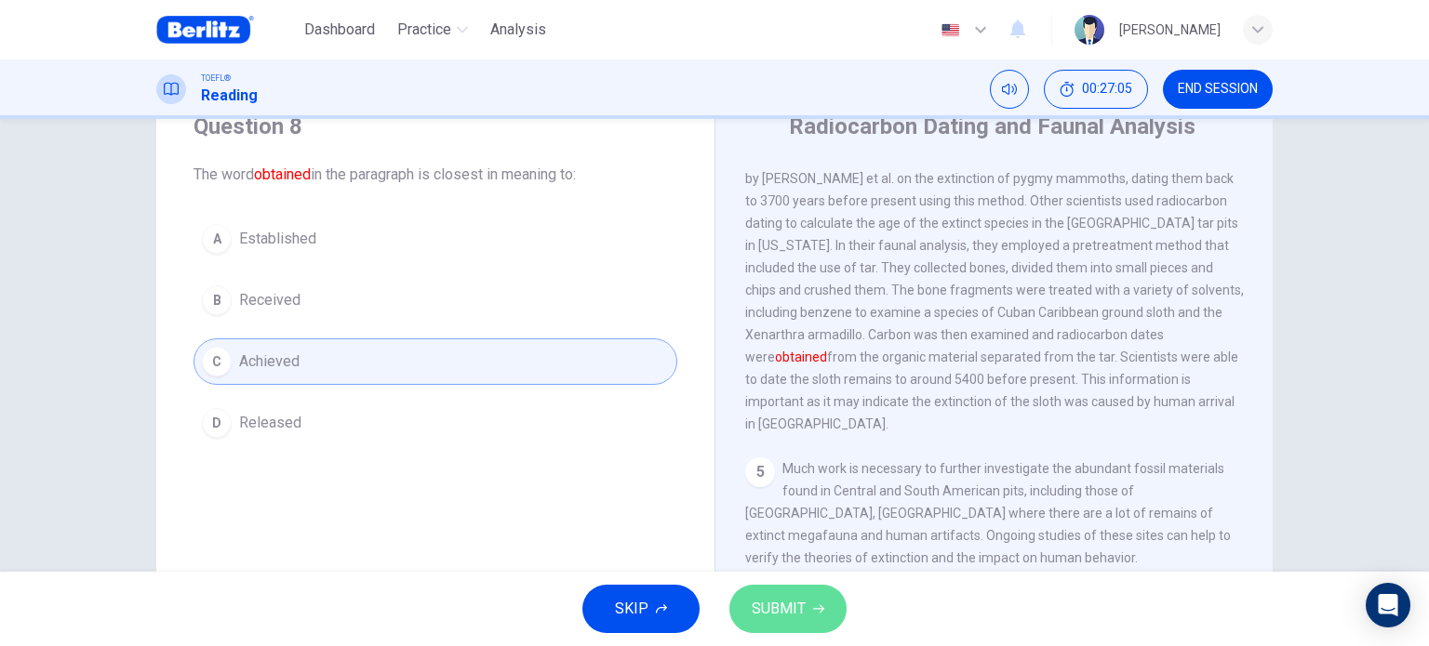
click at [800, 587] on button "SUBMIT" at bounding box center [787, 609] width 117 height 48
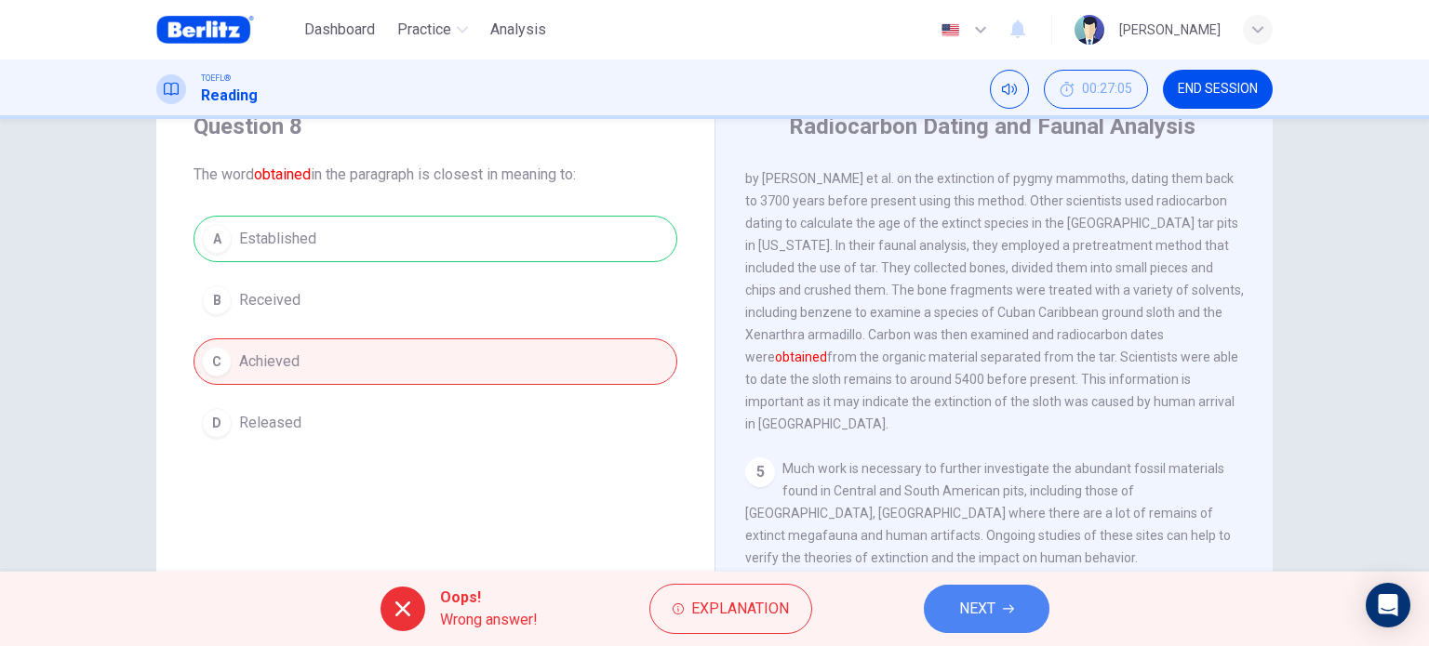
click at [971, 628] on button "NEXT" at bounding box center [987, 609] width 126 height 48
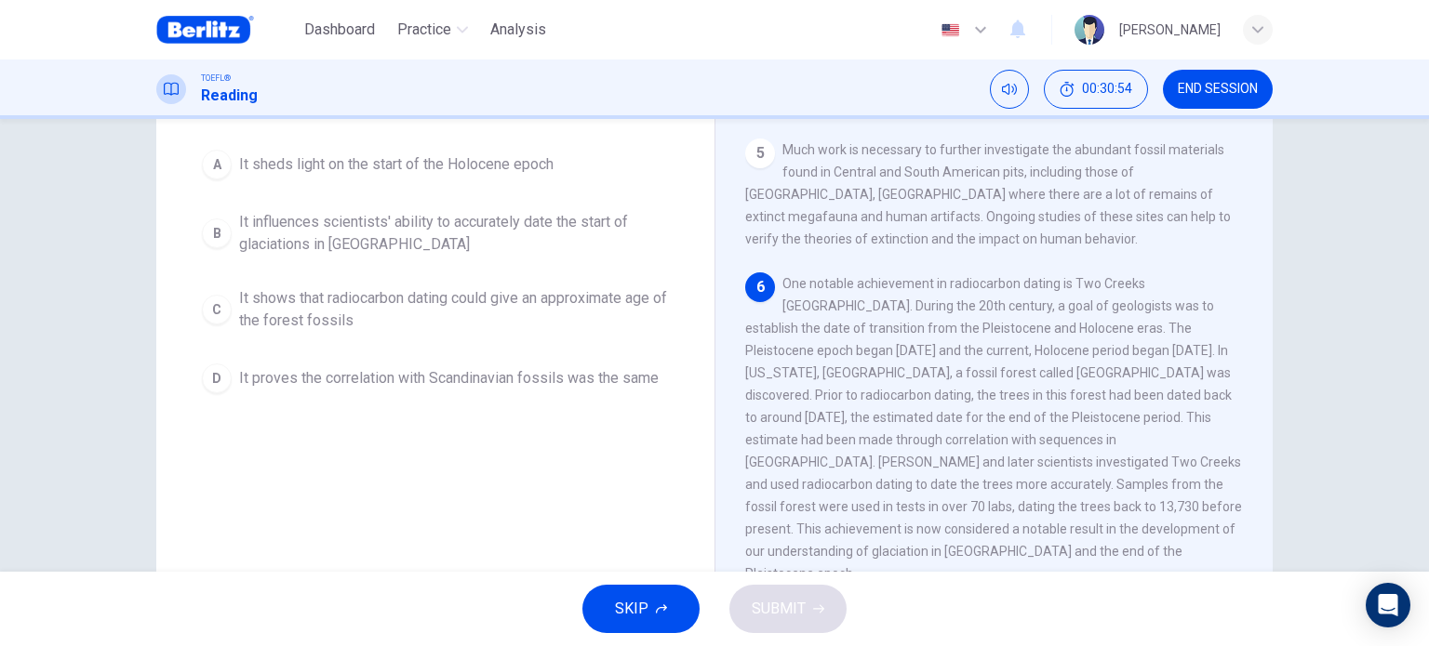
scroll to position [182, 0]
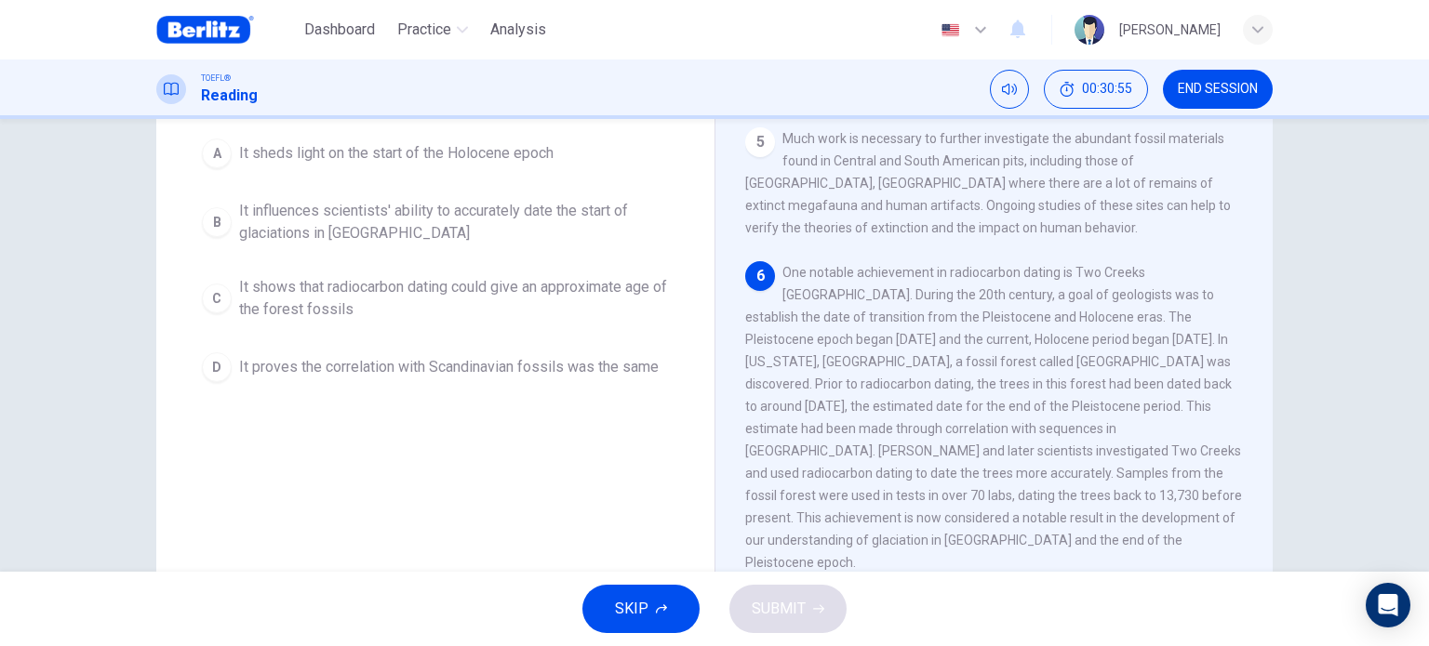
click at [1168, 501] on div "6 One notable achievement in radiocarbon dating is Two Creeks [GEOGRAPHIC_DATA]…" at bounding box center [994, 417] width 499 height 313
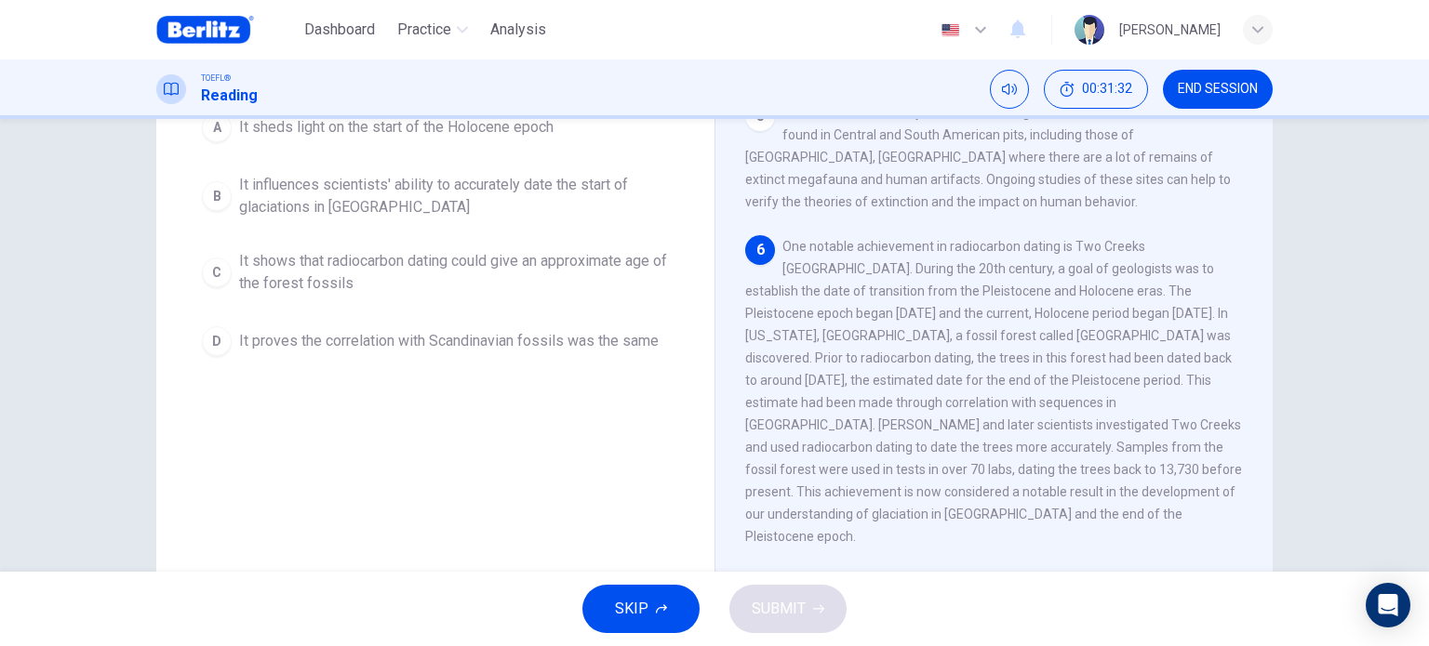
click at [945, 532] on span "One notable achievement in radiocarbon dating is Two Creeks [GEOGRAPHIC_DATA]. …" at bounding box center [993, 391] width 497 height 305
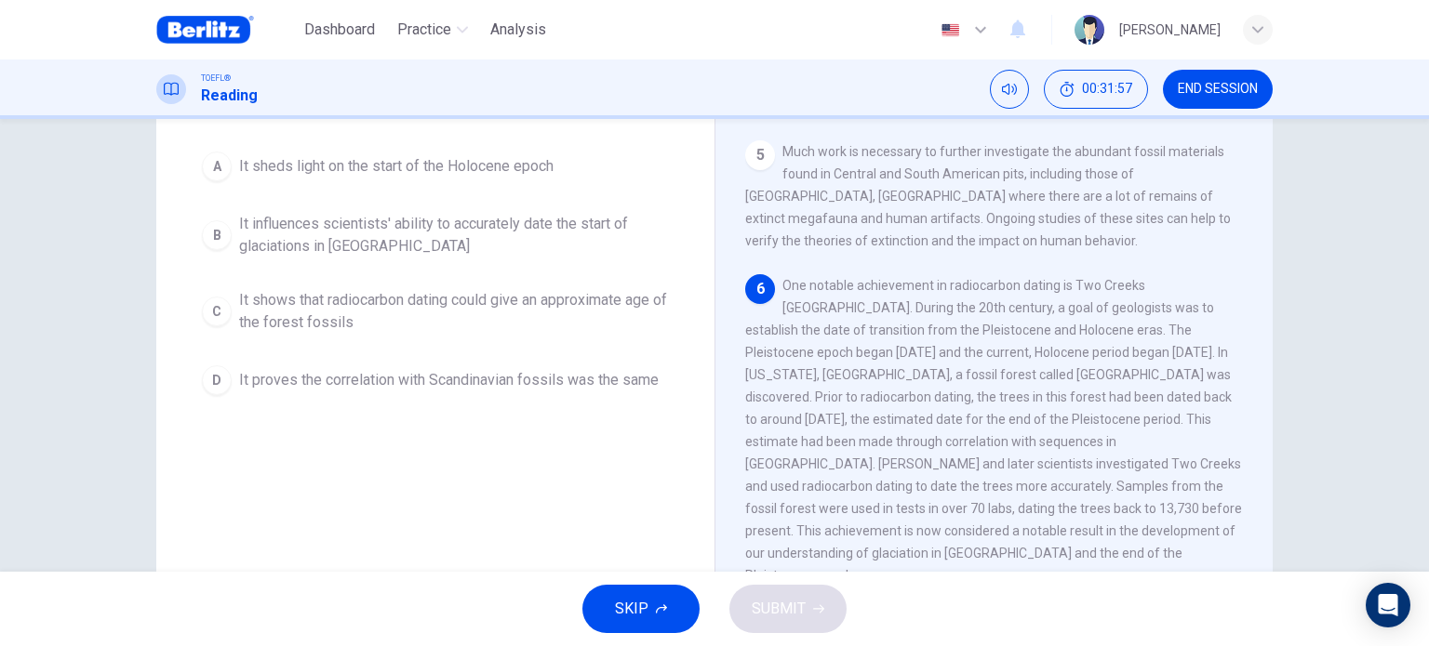
scroll to position [163, 0]
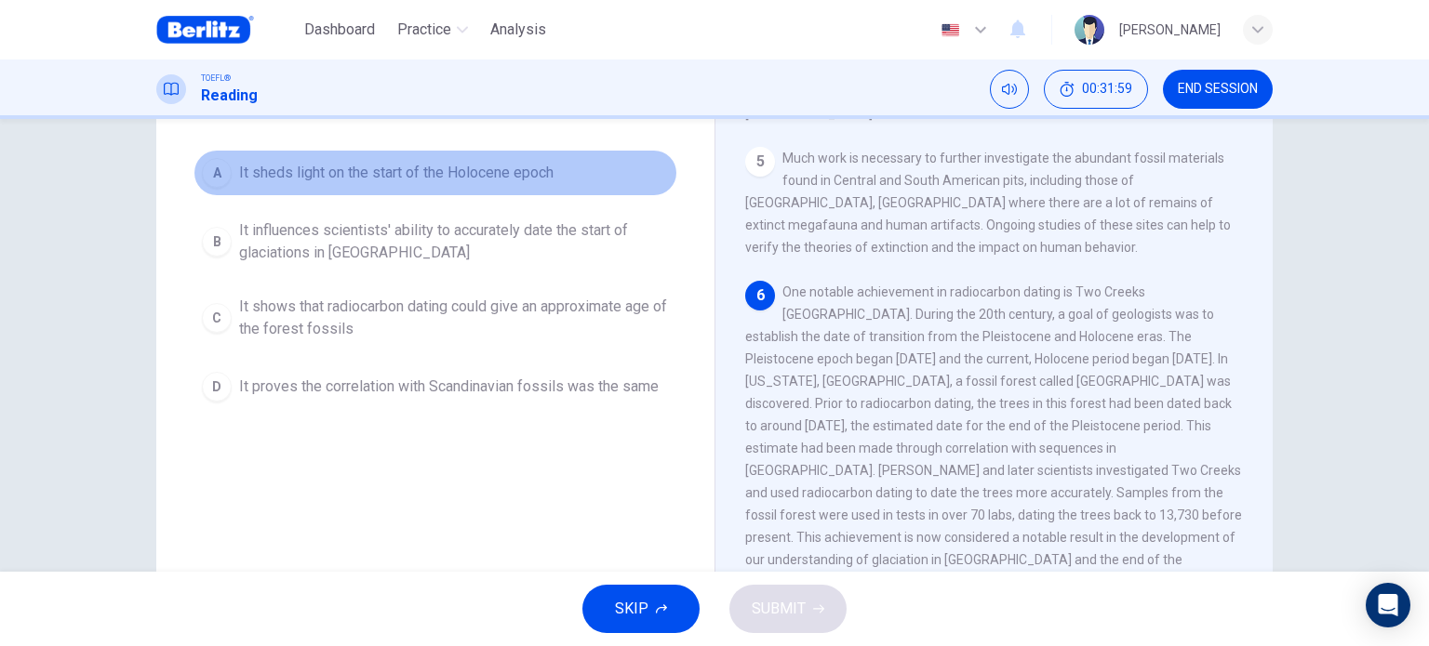
click at [438, 173] on span "It sheds light on the start of the Holocene epoch" at bounding box center [396, 173] width 314 height 22
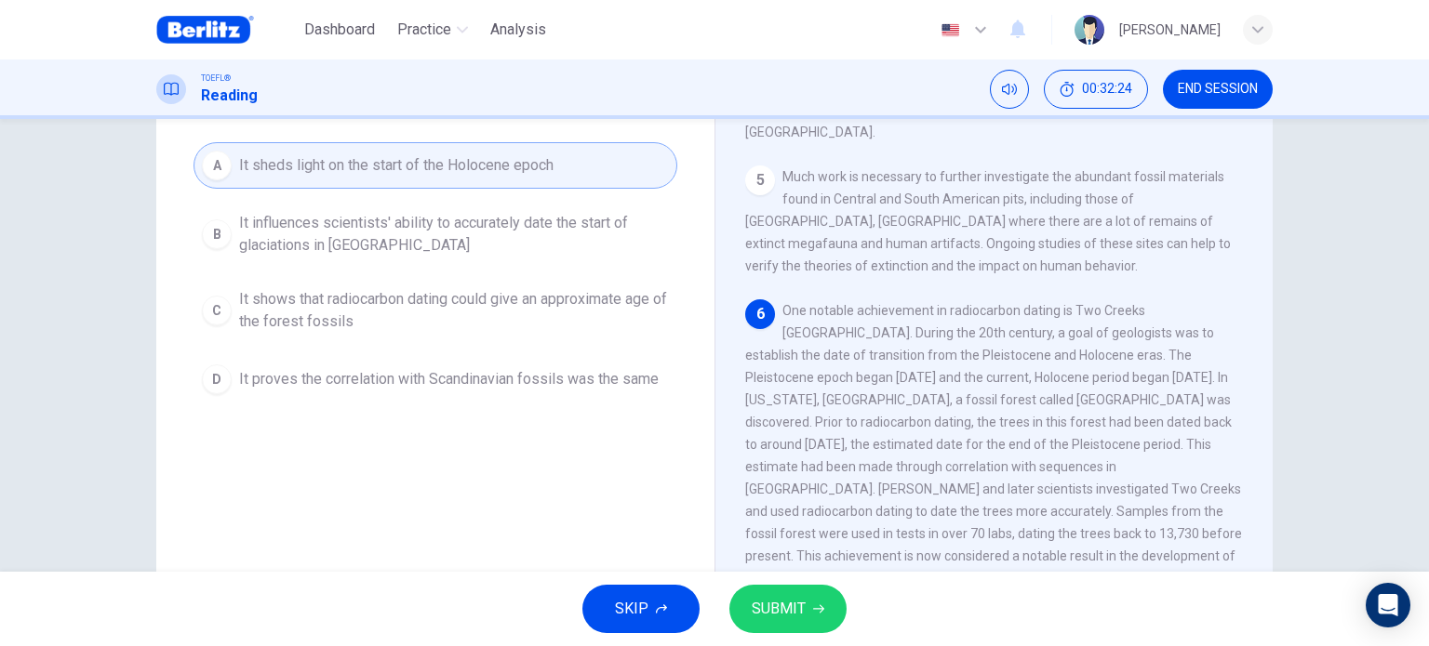
scroll to position [155, 0]
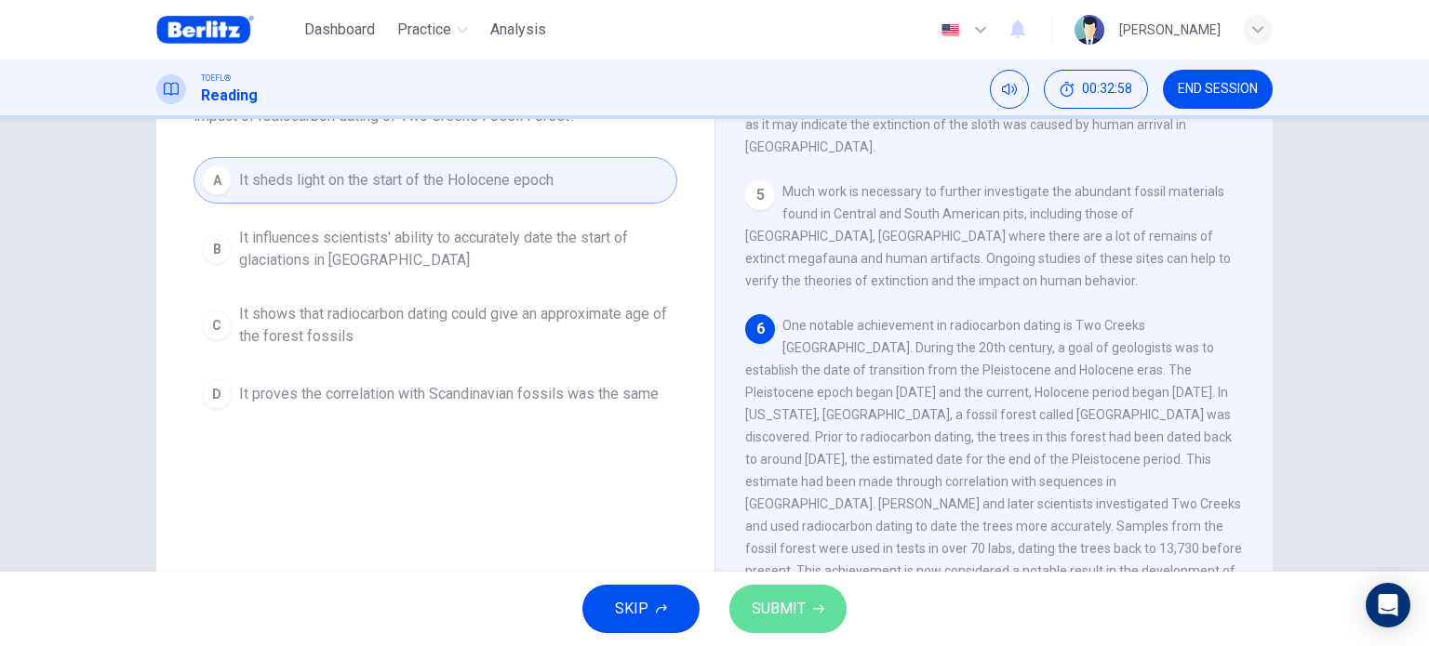
click at [795, 605] on span "SUBMIT" at bounding box center [779, 609] width 54 height 26
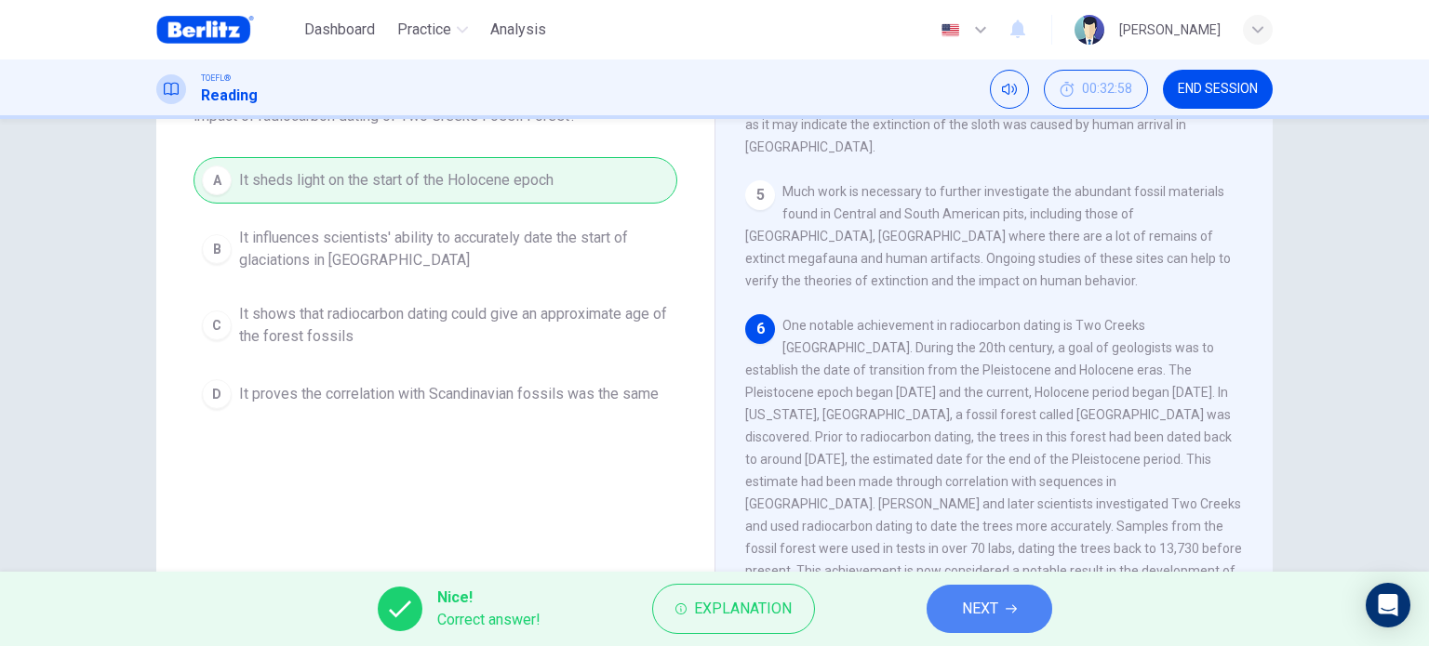
click at [956, 618] on button "NEXT" at bounding box center [989, 609] width 126 height 48
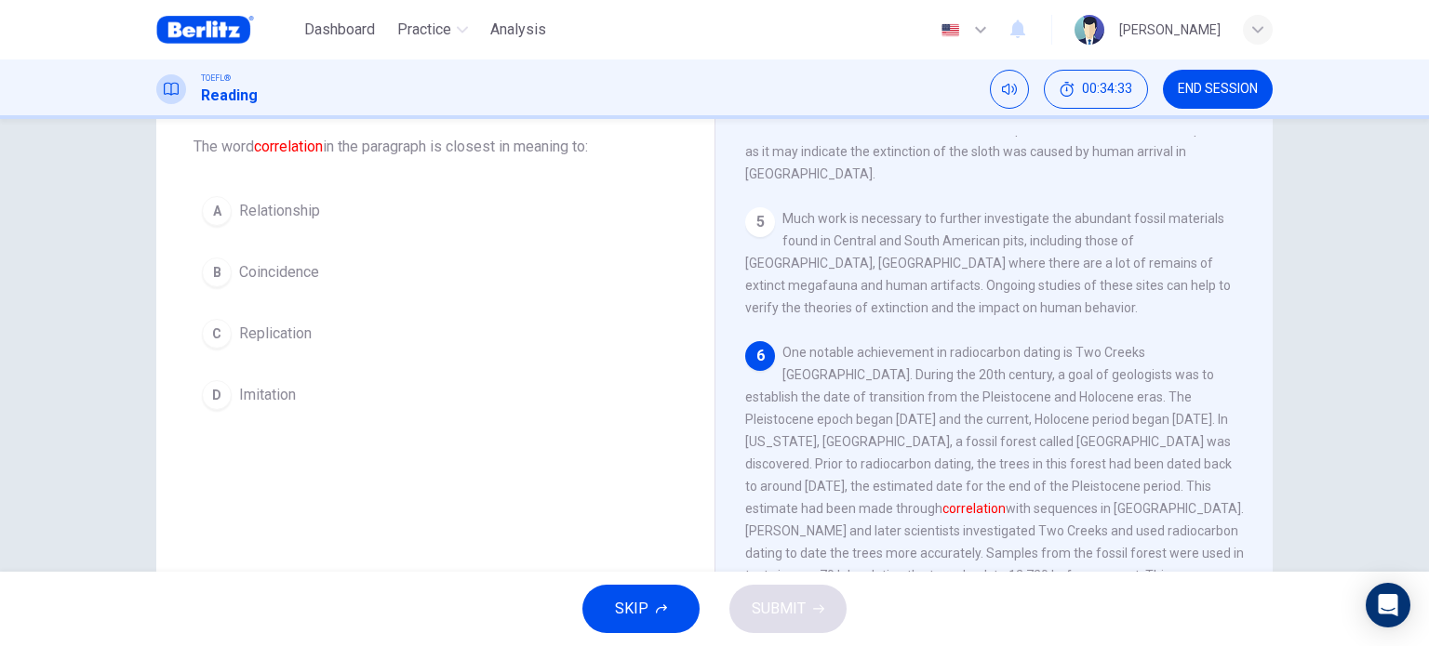
scroll to position [97, 0]
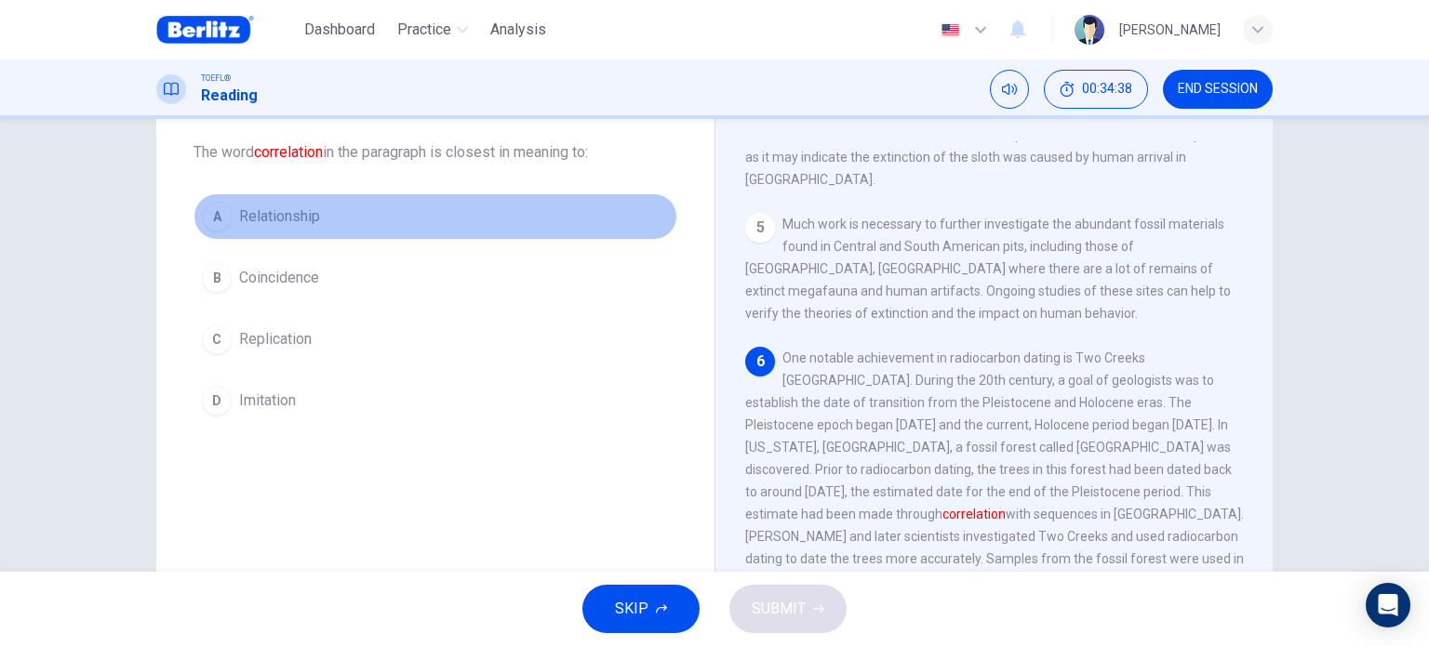
click at [326, 206] on button "A Relationship" at bounding box center [435, 216] width 484 height 47
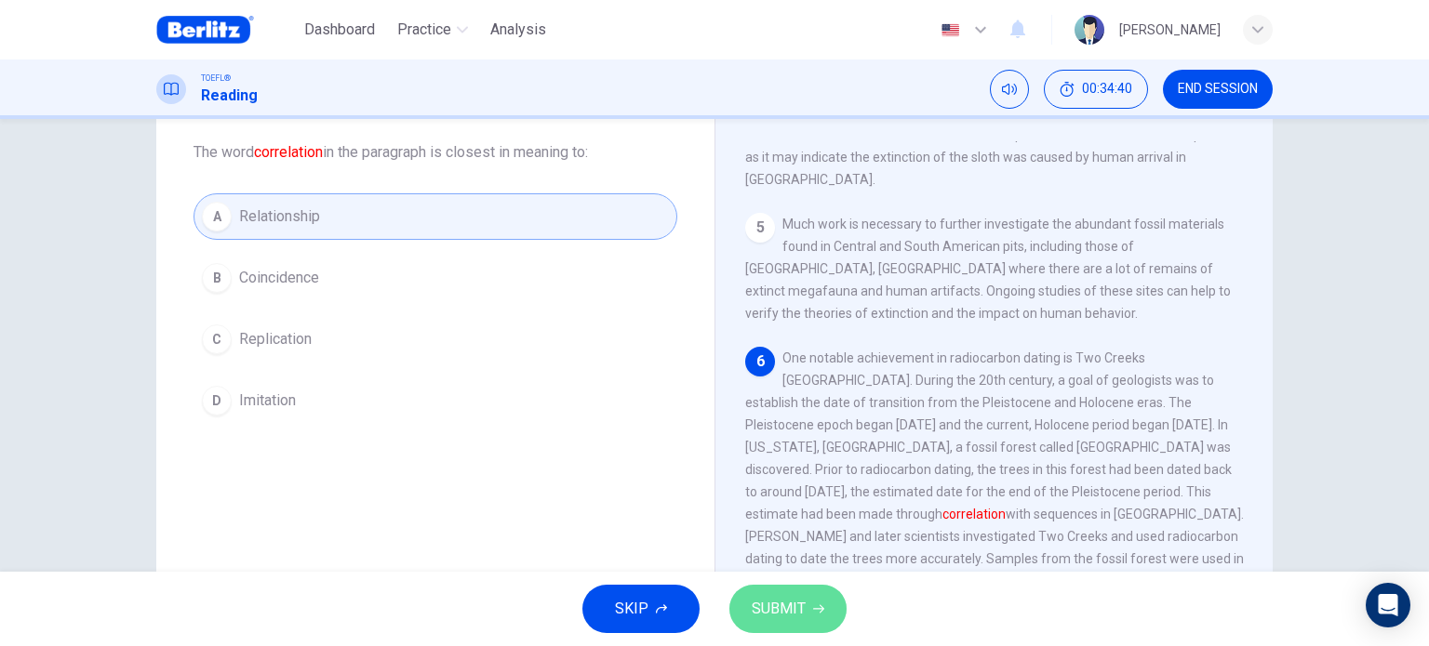
click at [775, 614] on span "SUBMIT" at bounding box center [779, 609] width 54 height 26
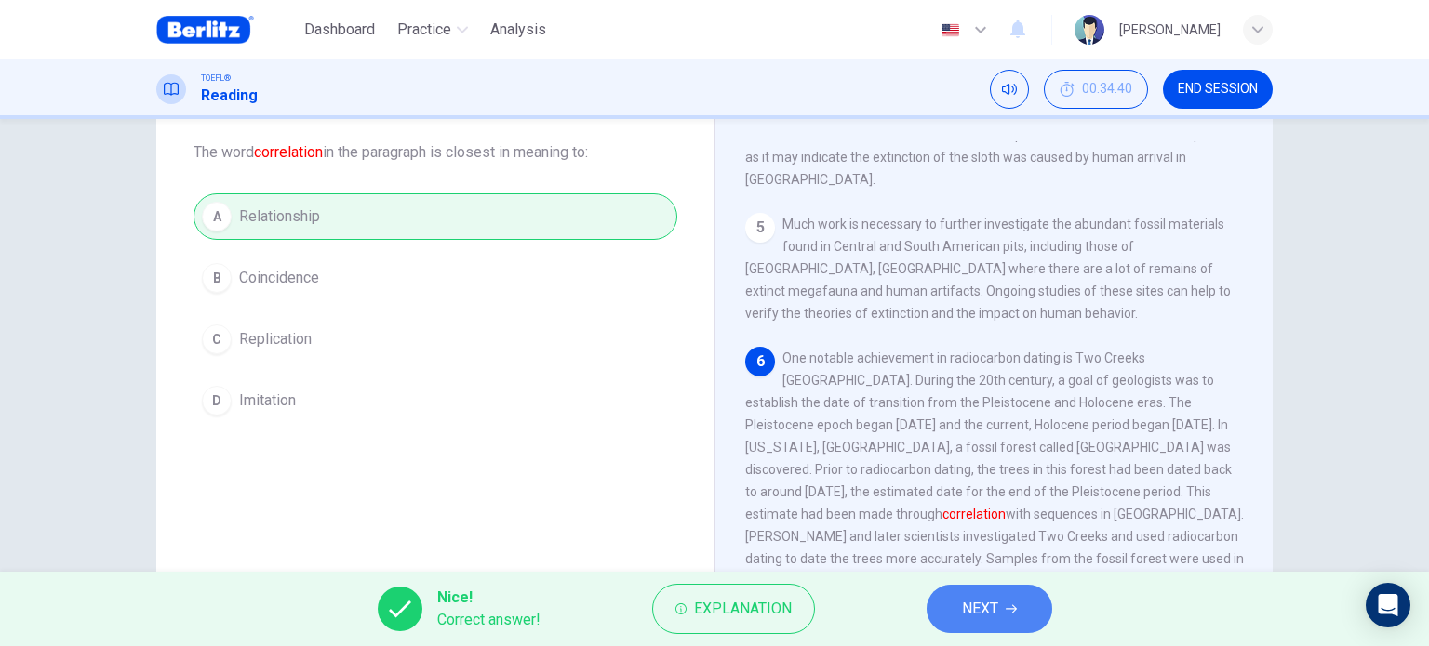
click at [1012, 612] on icon "button" at bounding box center [1010, 609] width 11 height 11
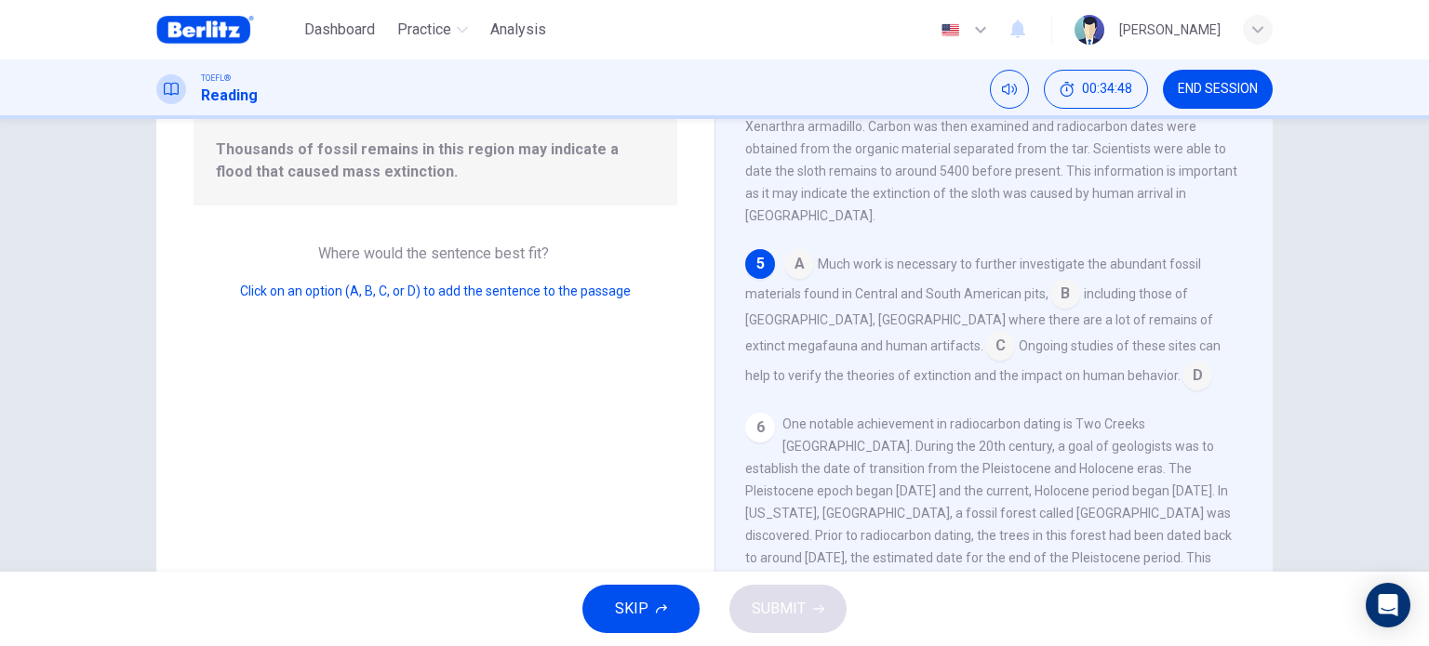
scroll to position [195, 0]
click at [985, 343] on input at bounding box center [1000, 346] width 30 height 30
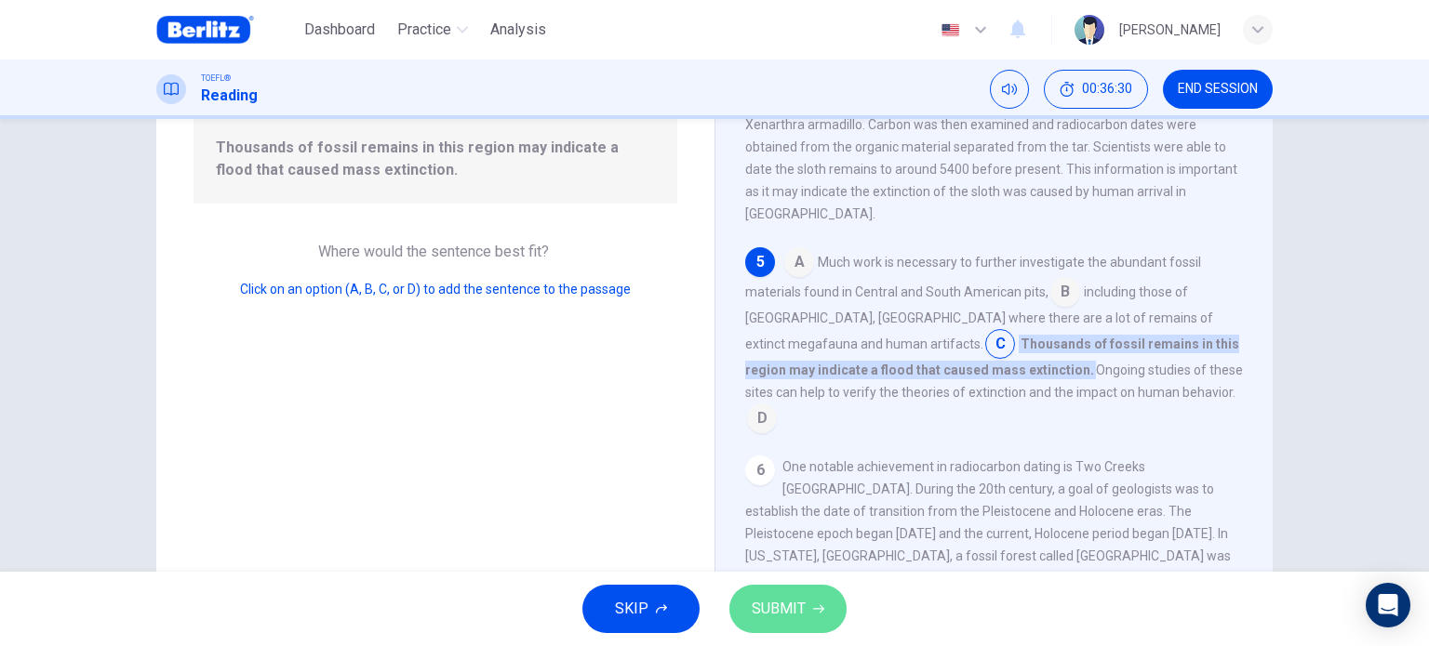
click at [813, 606] on icon "button" at bounding box center [818, 609] width 11 height 11
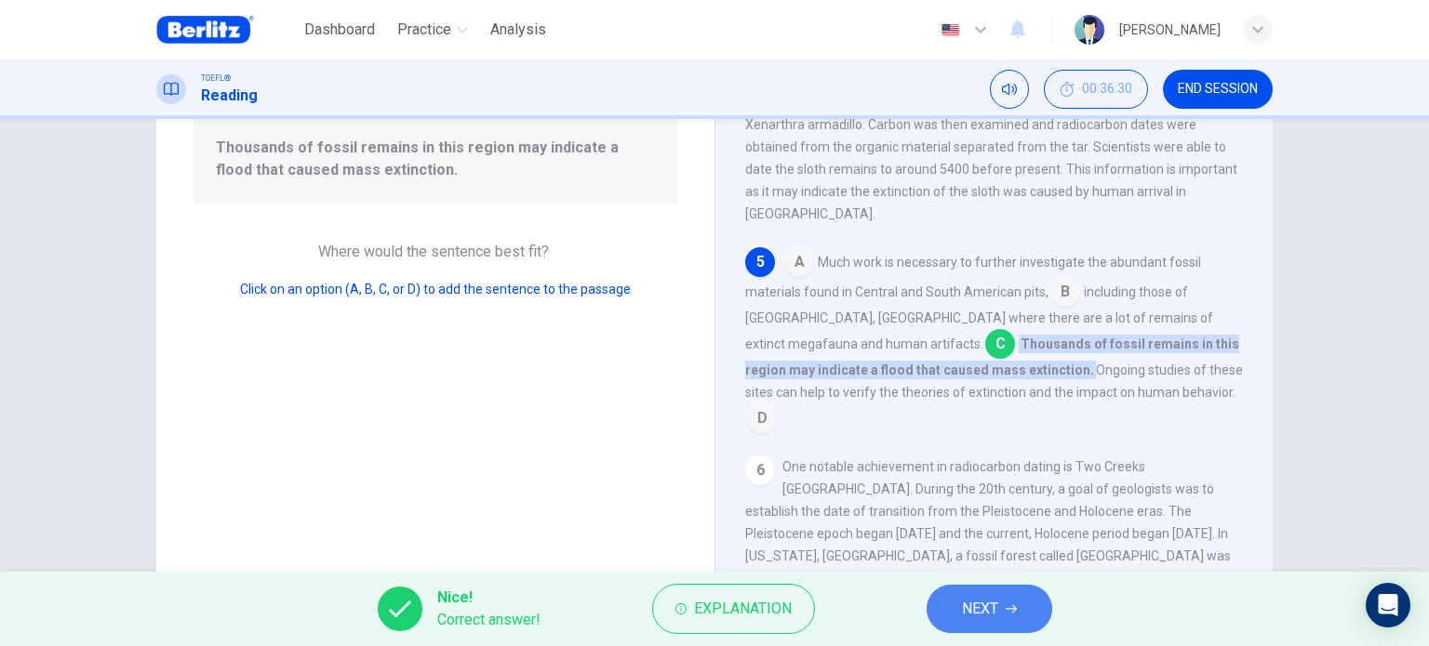
click at [993, 607] on span "NEXT" at bounding box center [980, 609] width 36 height 26
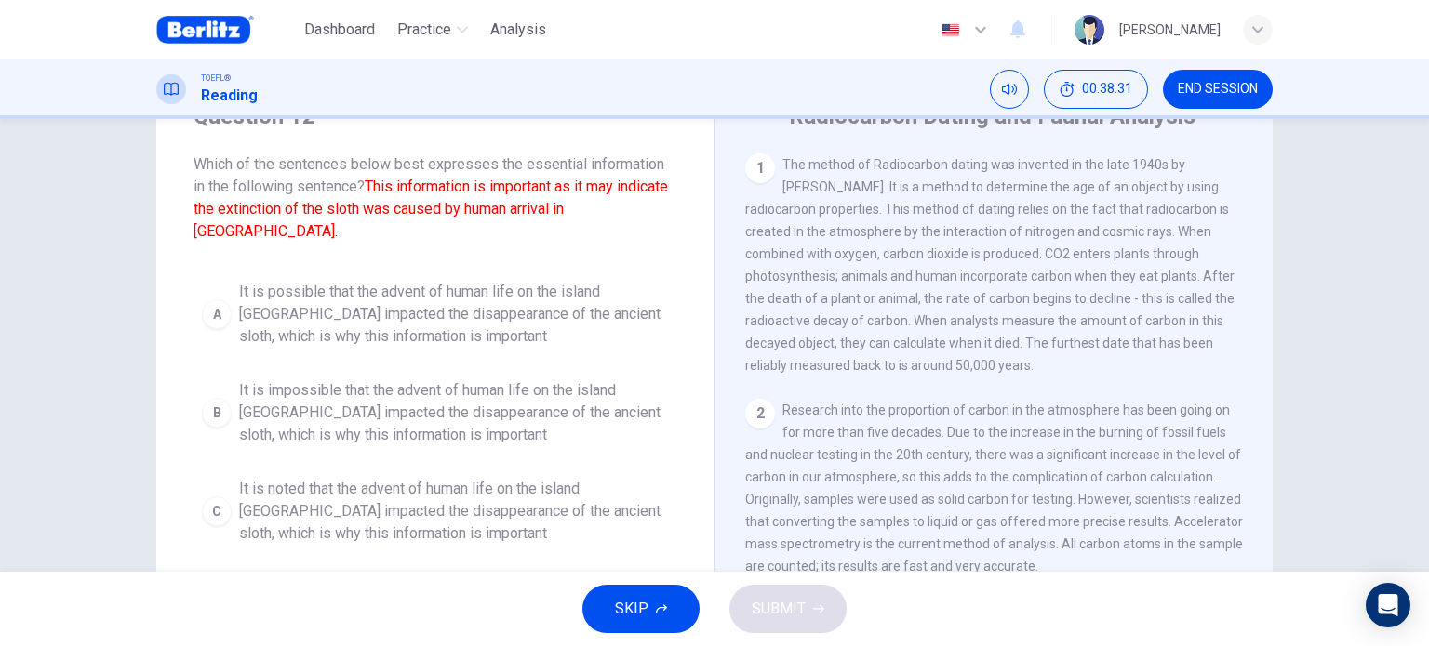
scroll to position [86, 0]
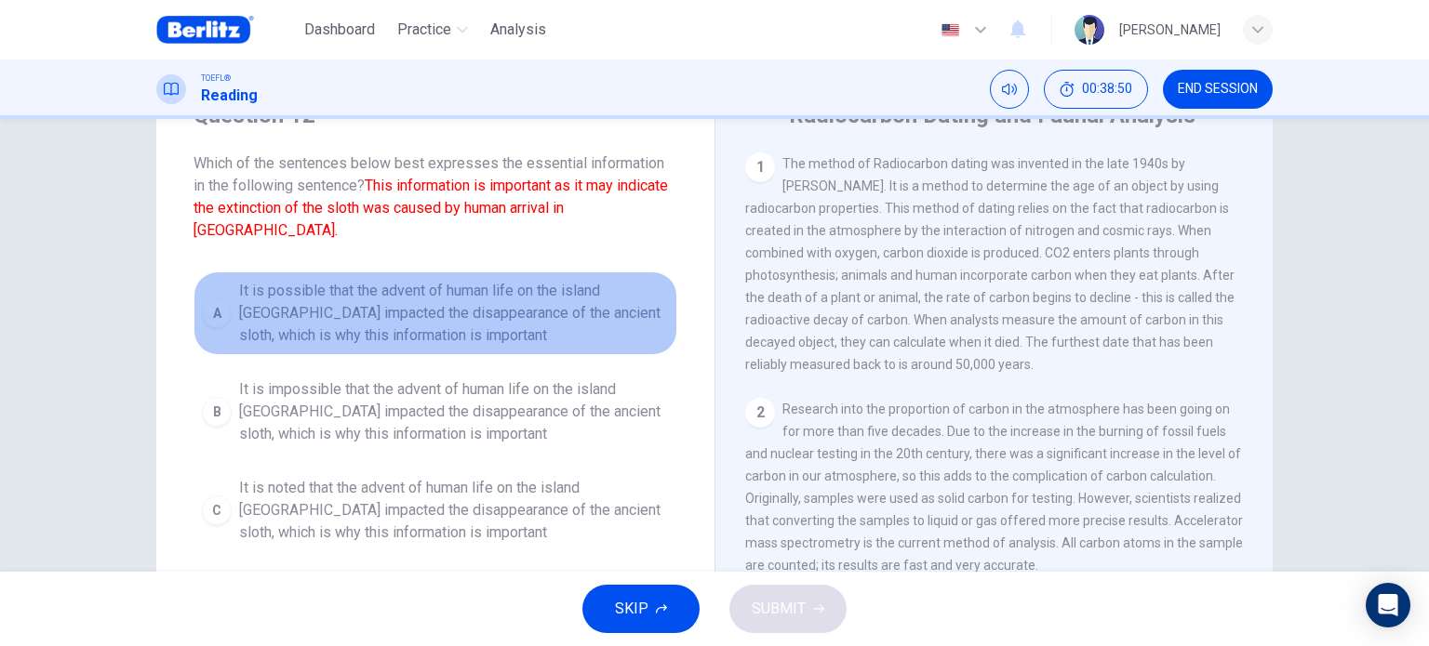
click at [554, 311] on span "It is possible that the advent of human life on the island [GEOGRAPHIC_DATA] im…" at bounding box center [454, 313] width 430 height 67
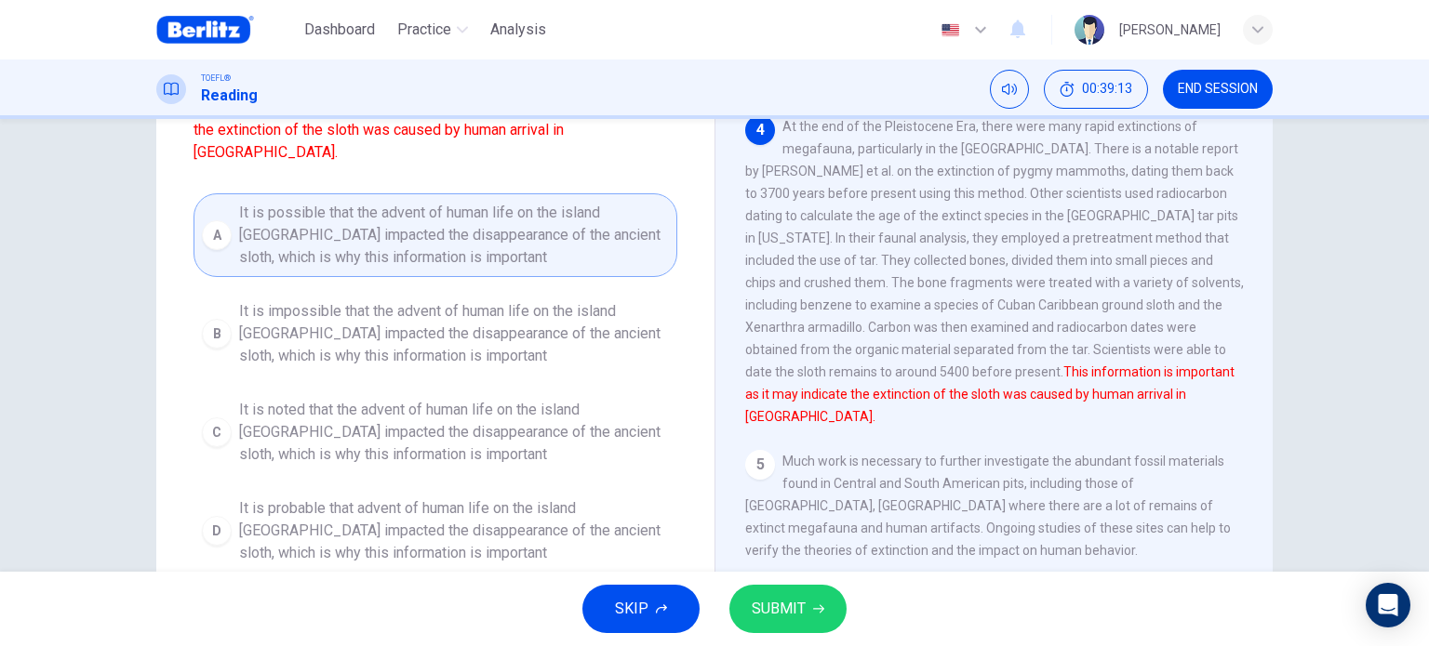
scroll to position [517, 0]
click at [823, 606] on button "SUBMIT" at bounding box center [787, 609] width 117 height 48
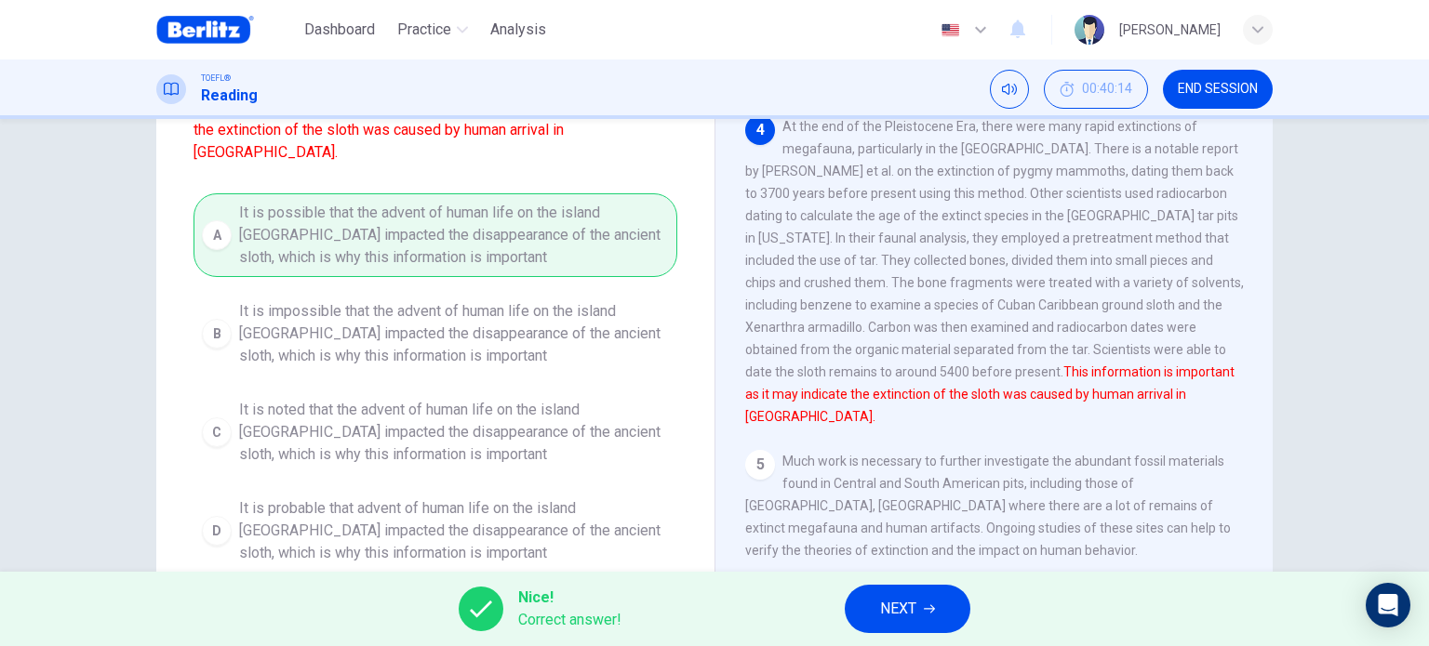
click at [869, 602] on button "NEXT" at bounding box center [908, 609] width 126 height 48
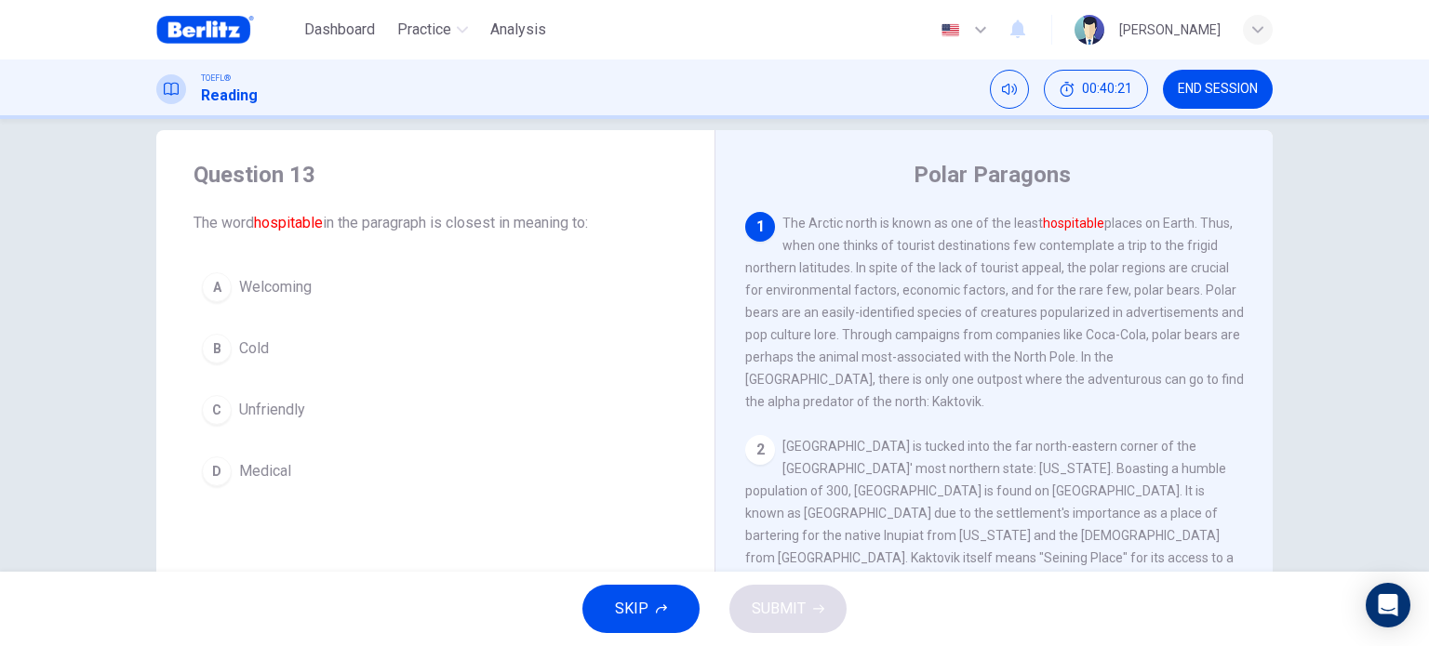
scroll to position [26, 0]
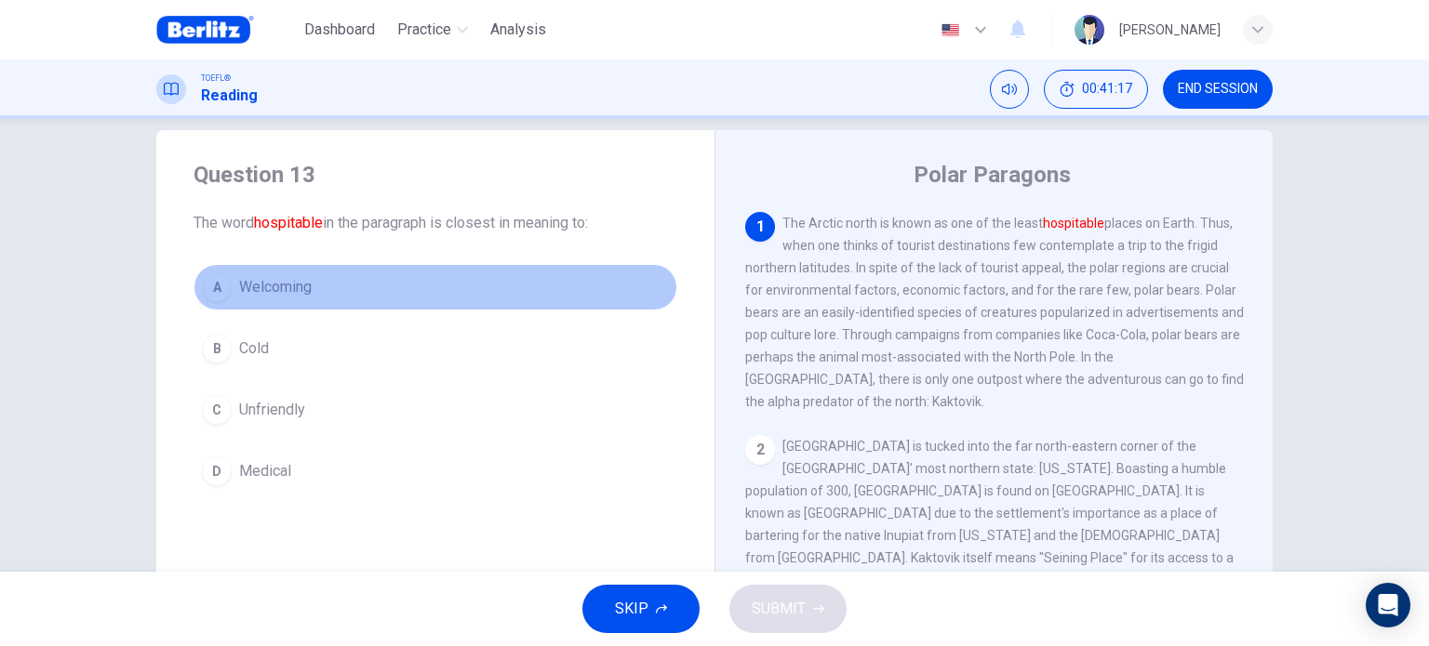
click at [274, 289] on span "Welcoming" at bounding box center [275, 287] width 73 height 22
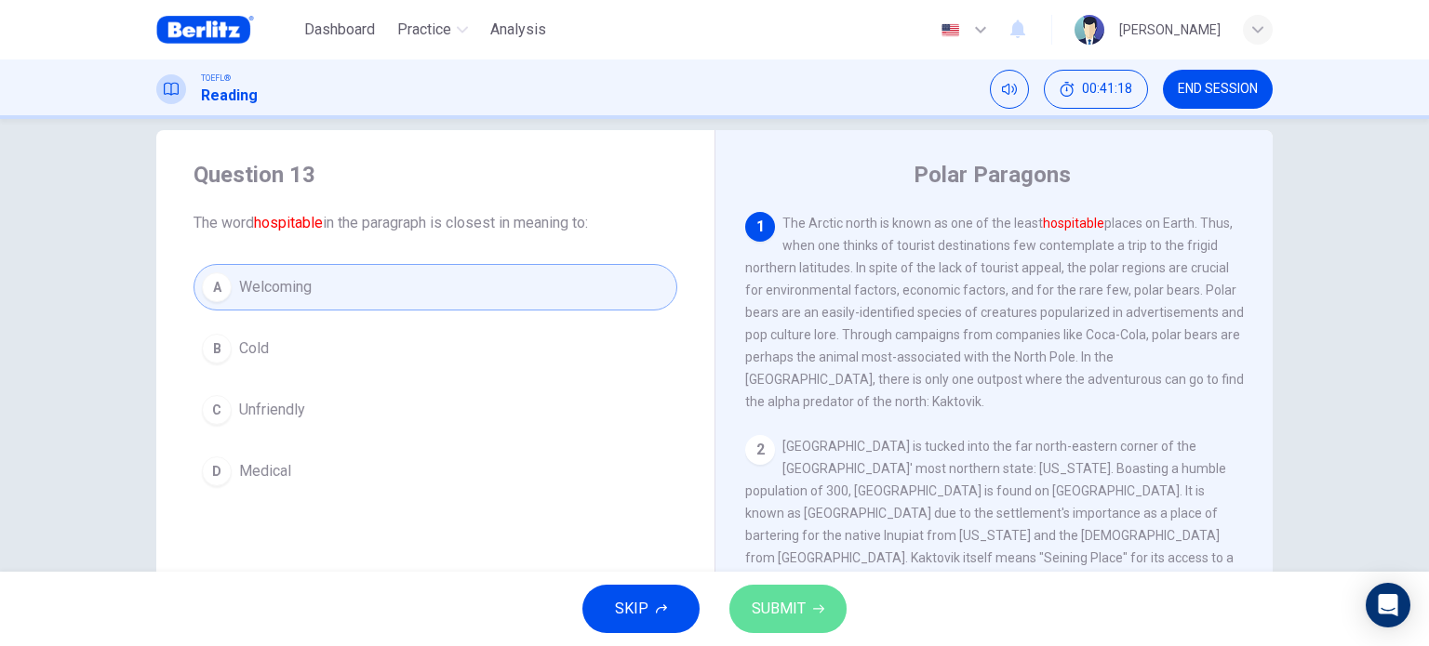
click at [752, 606] on span "SUBMIT" at bounding box center [779, 609] width 54 height 26
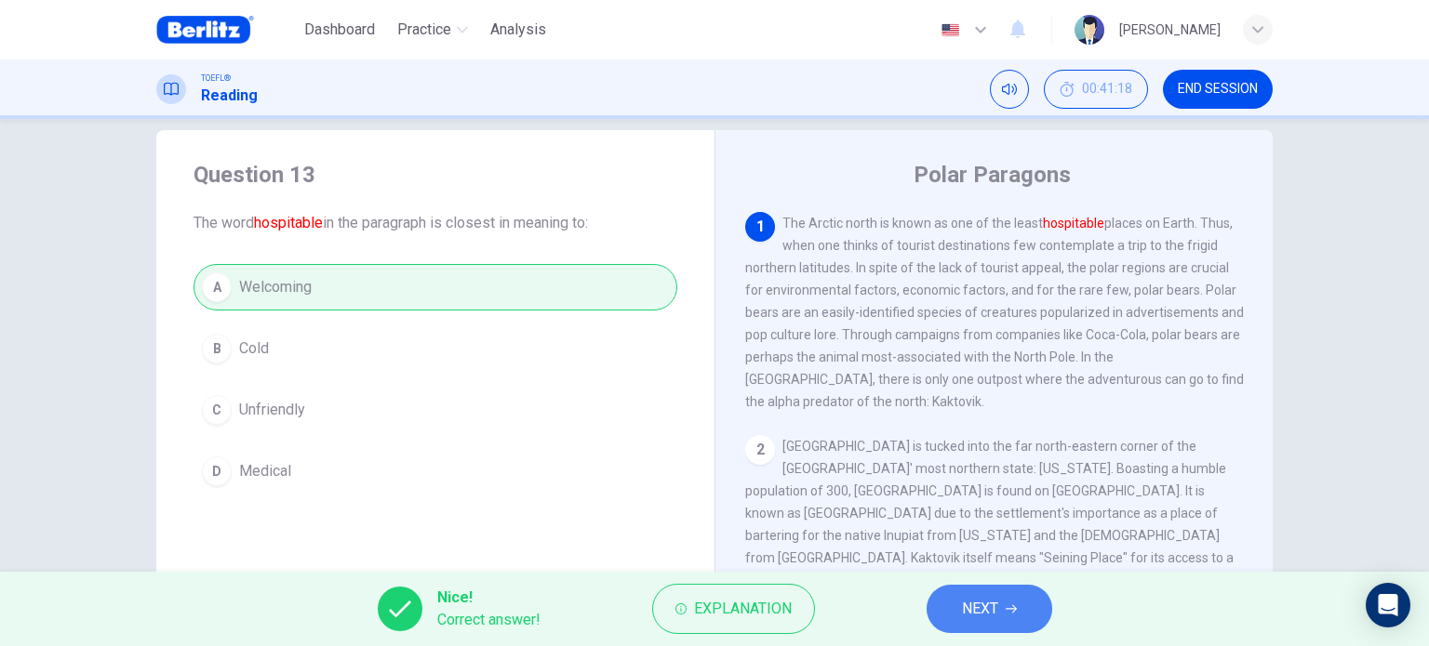
click at [995, 619] on span "NEXT" at bounding box center [980, 609] width 36 height 26
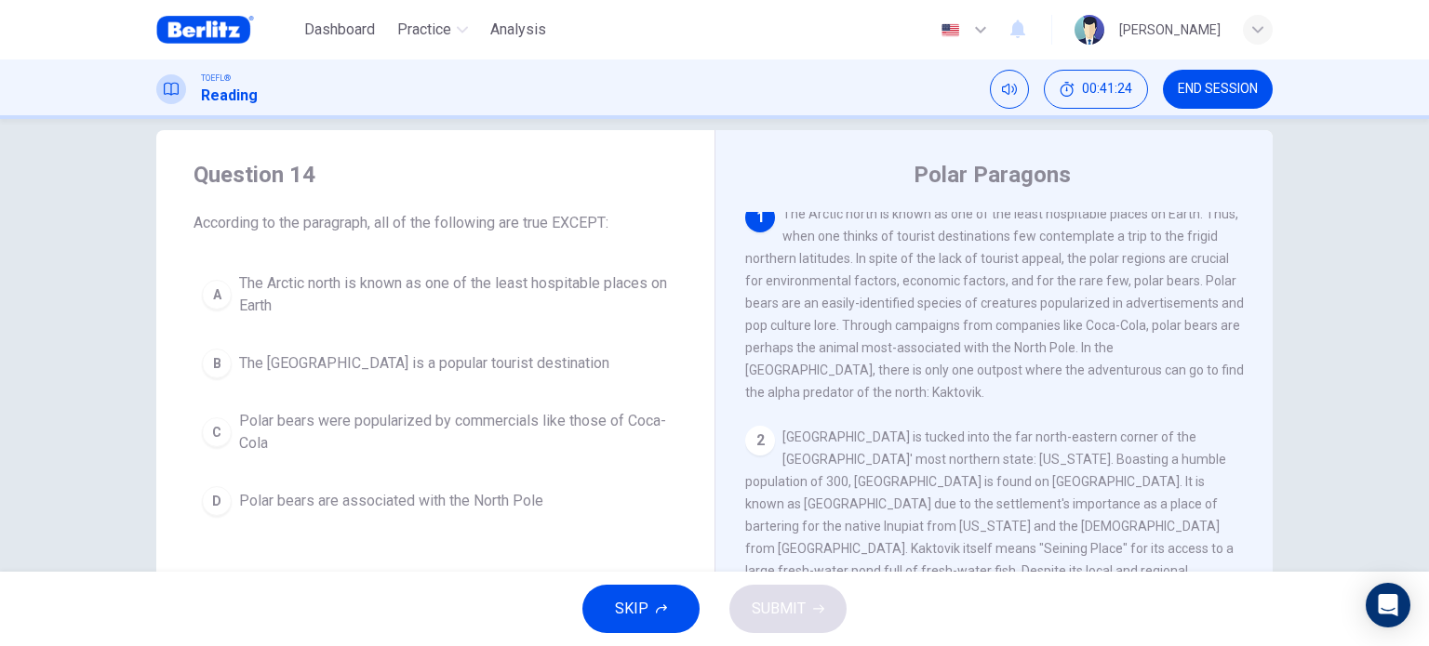
scroll to position [0, 0]
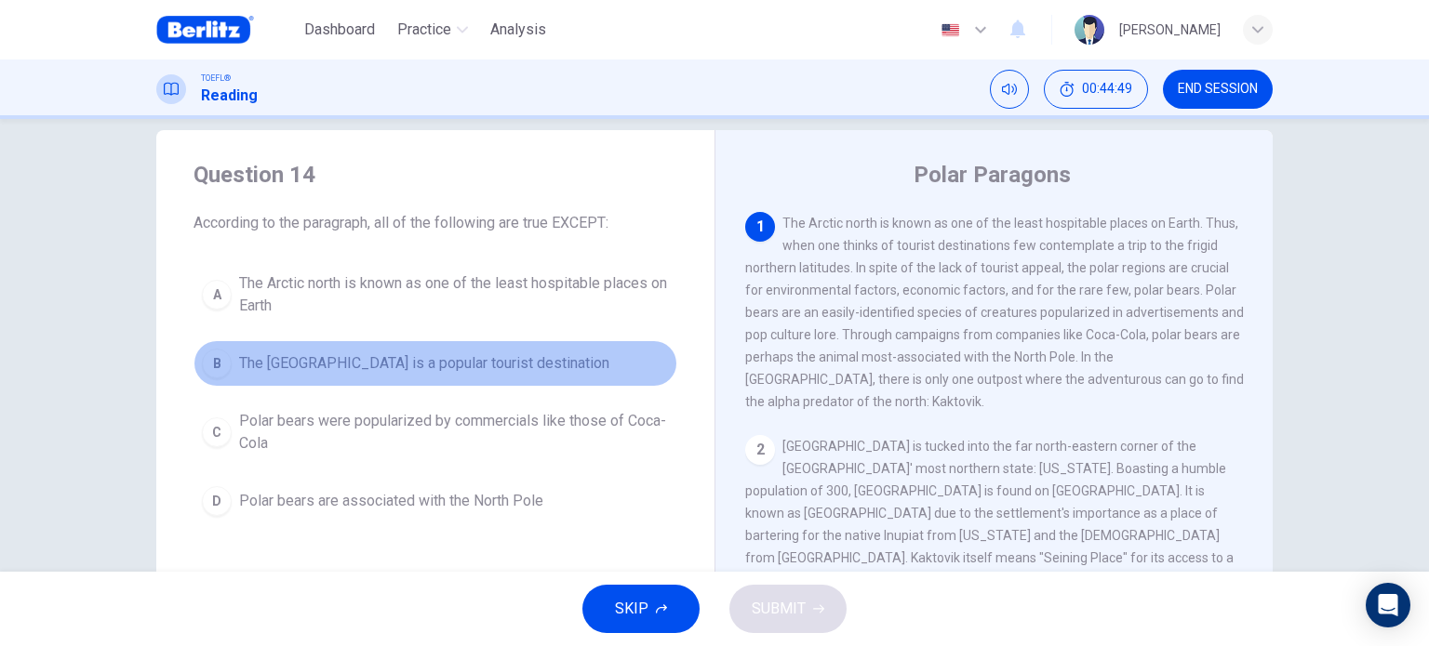
click at [469, 371] on span "The [GEOGRAPHIC_DATA] is a popular tourist destination" at bounding box center [424, 364] width 370 height 22
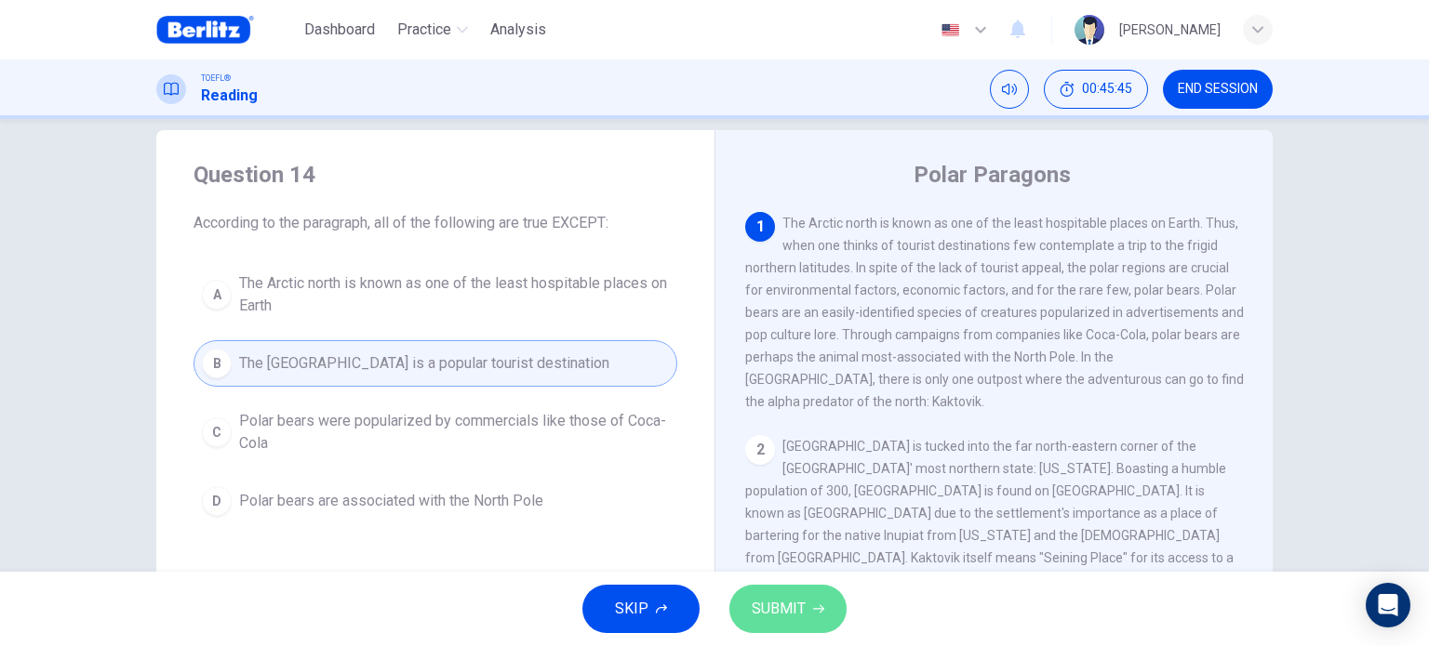
click at [805, 607] on button "SUBMIT" at bounding box center [787, 609] width 117 height 48
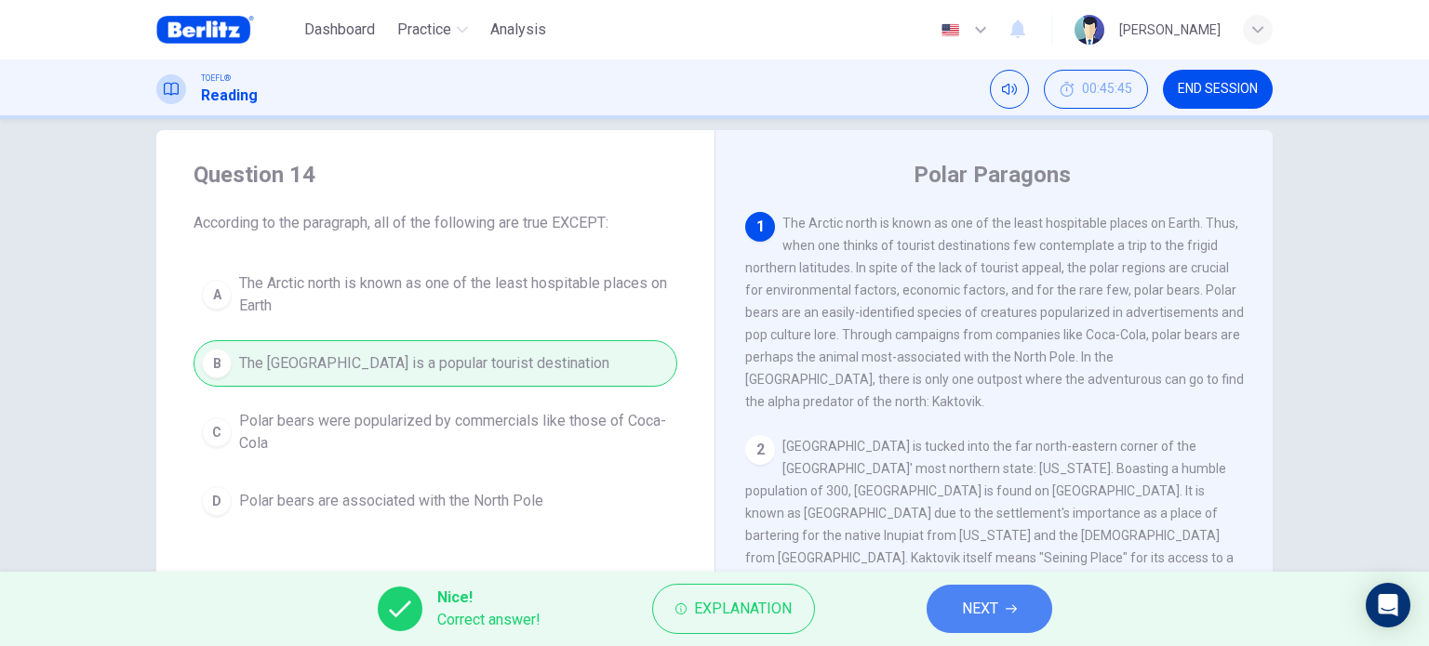
click at [954, 621] on button "NEXT" at bounding box center [989, 609] width 126 height 48
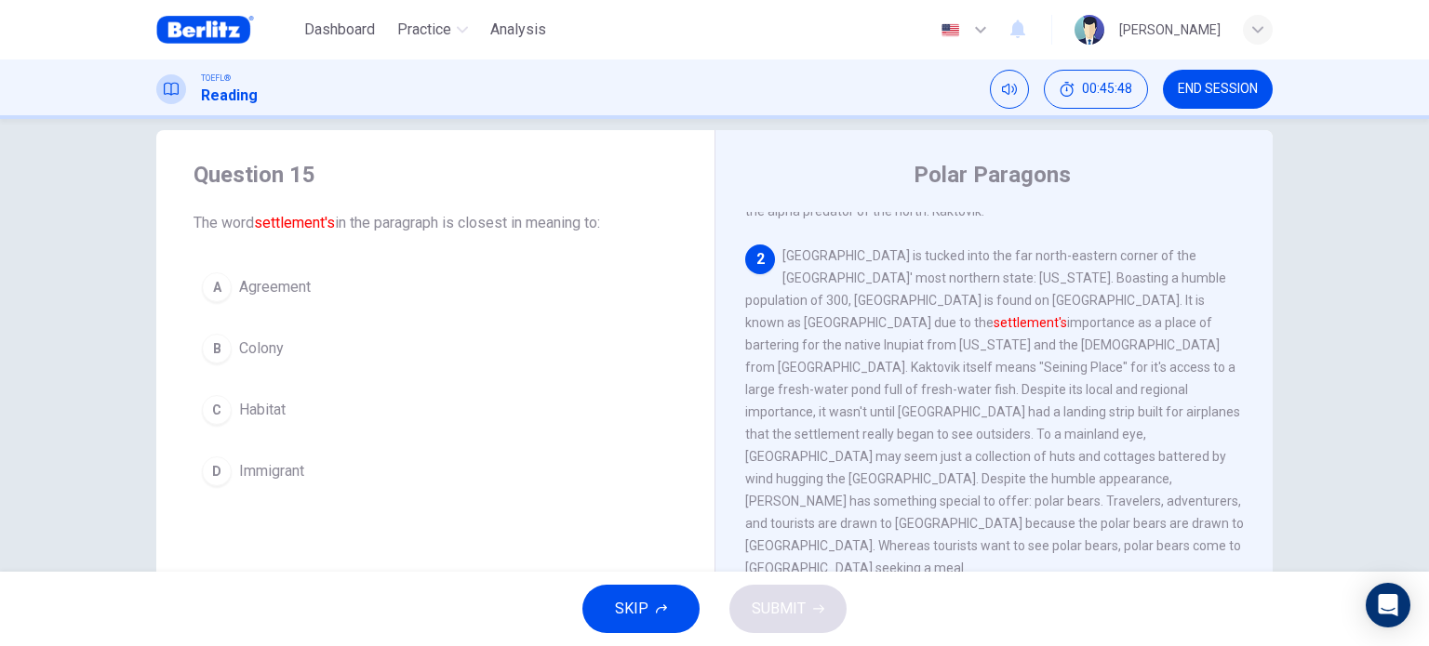
scroll to position [192, 0]
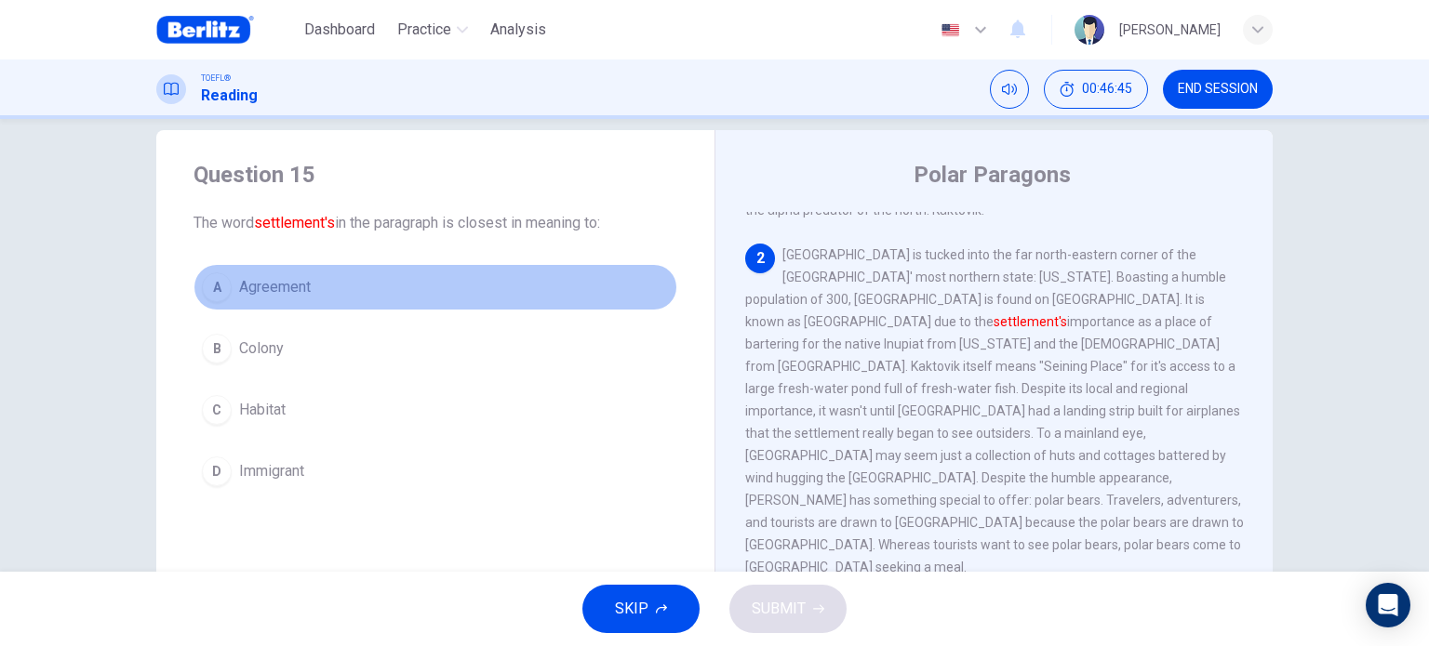
click at [331, 288] on button "A Agreement" at bounding box center [435, 287] width 484 height 47
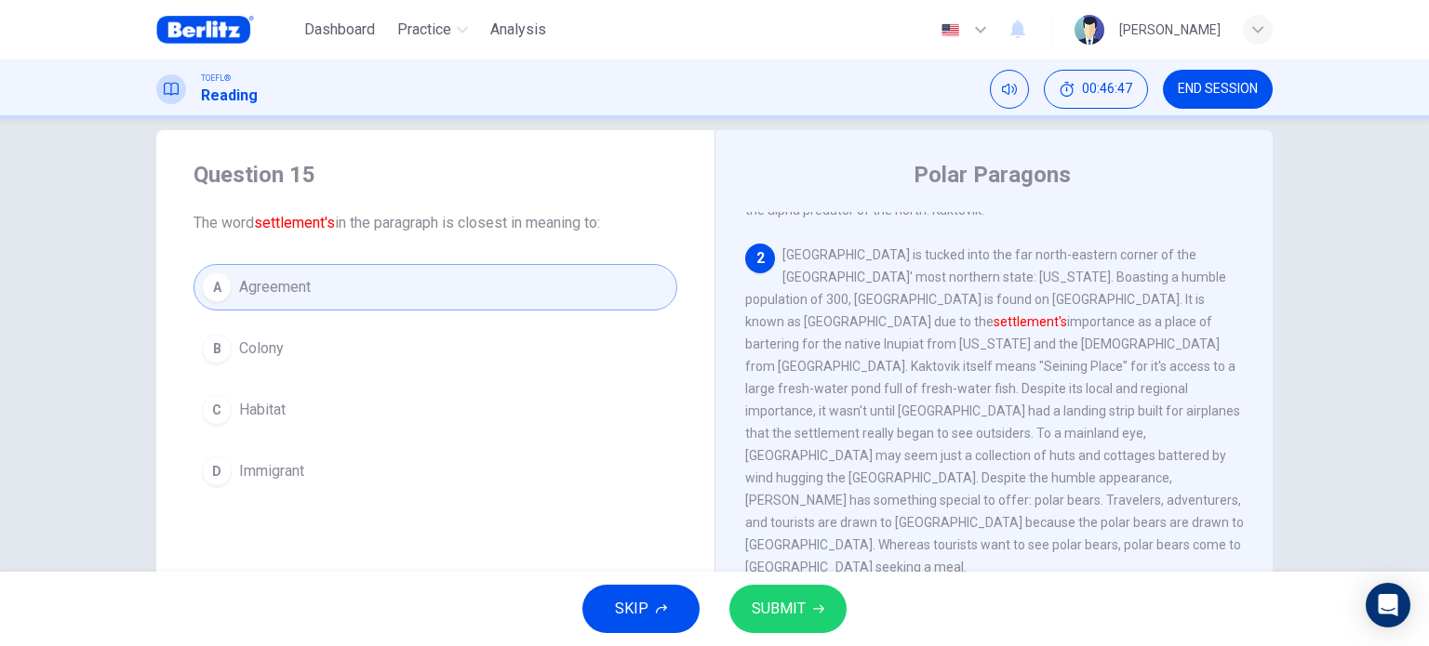
click at [815, 606] on icon "button" at bounding box center [818, 609] width 11 height 11
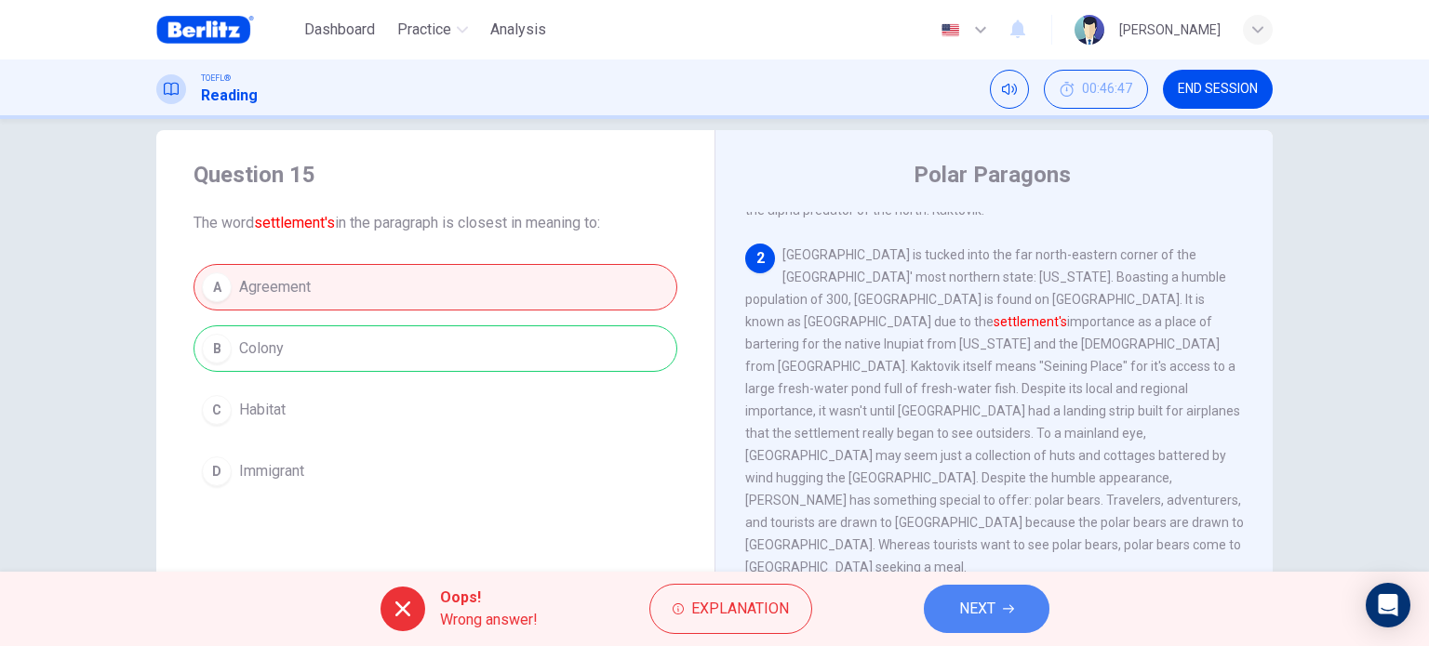
click at [975, 599] on span "NEXT" at bounding box center [977, 609] width 36 height 26
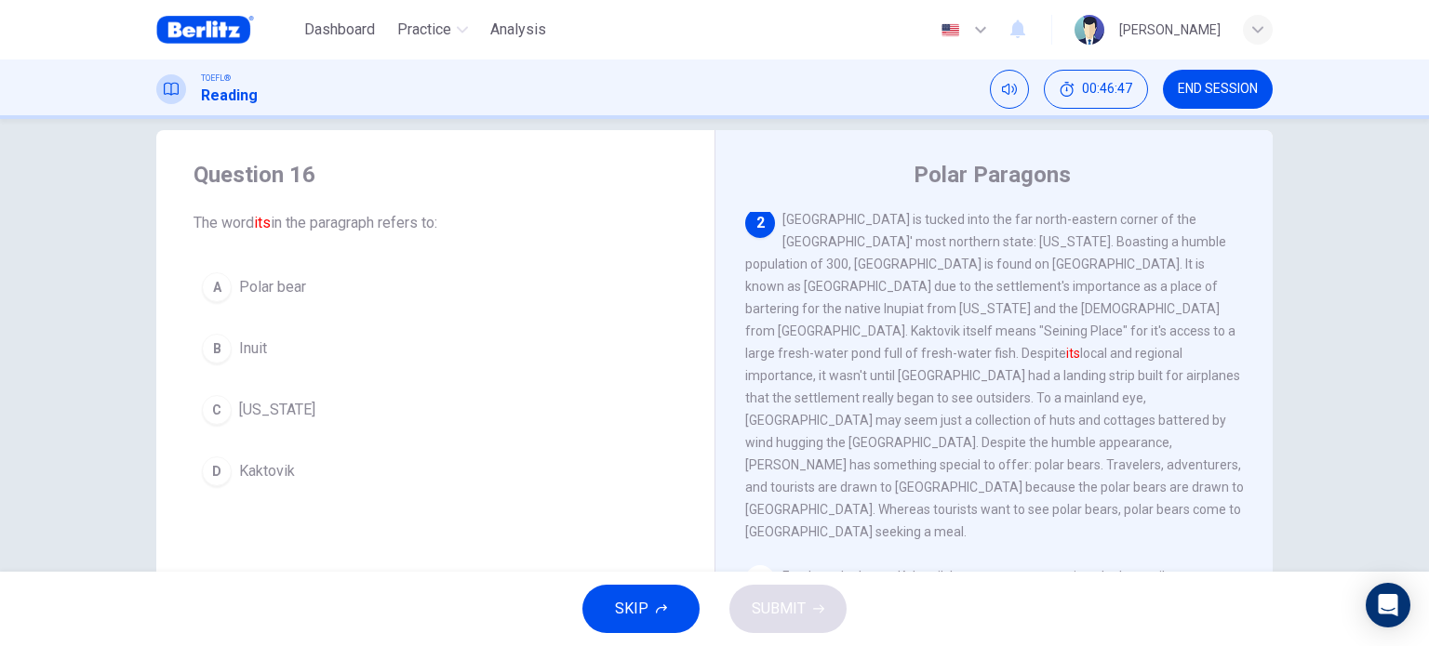
scroll to position [230, 0]
click at [267, 396] on button "C [US_STATE]" at bounding box center [435, 410] width 484 height 47
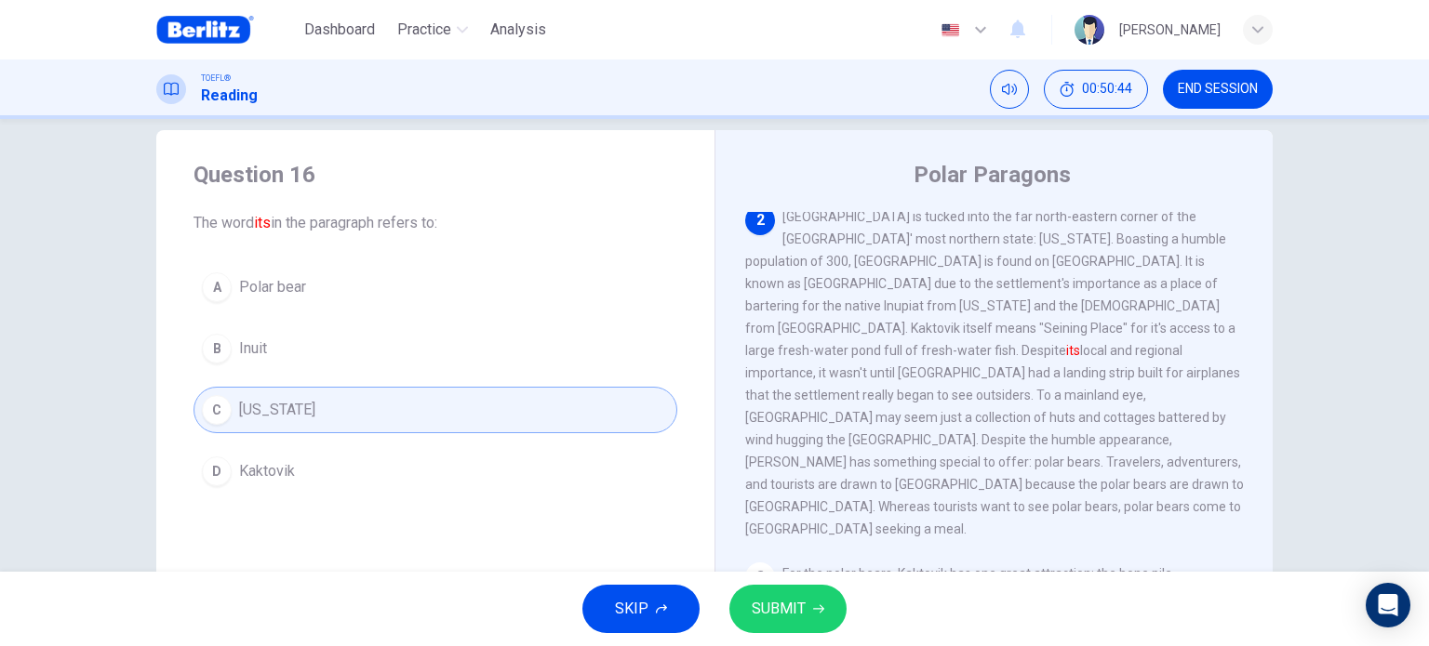
click at [379, 468] on button "D Kaktovik" at bounding box center [435, 471] width 484 height 47
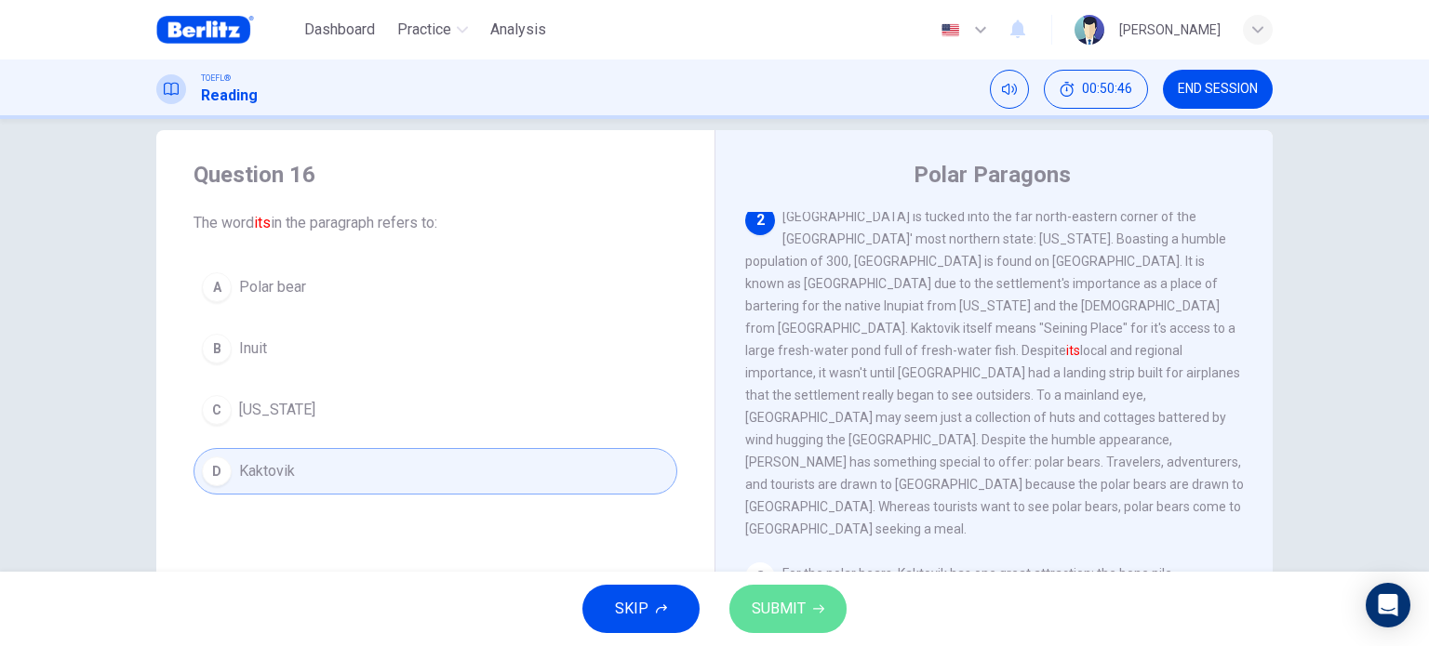
click at [806, 608] on button "SUBMIT" at bounding box center [787, 609] width 117 height 48
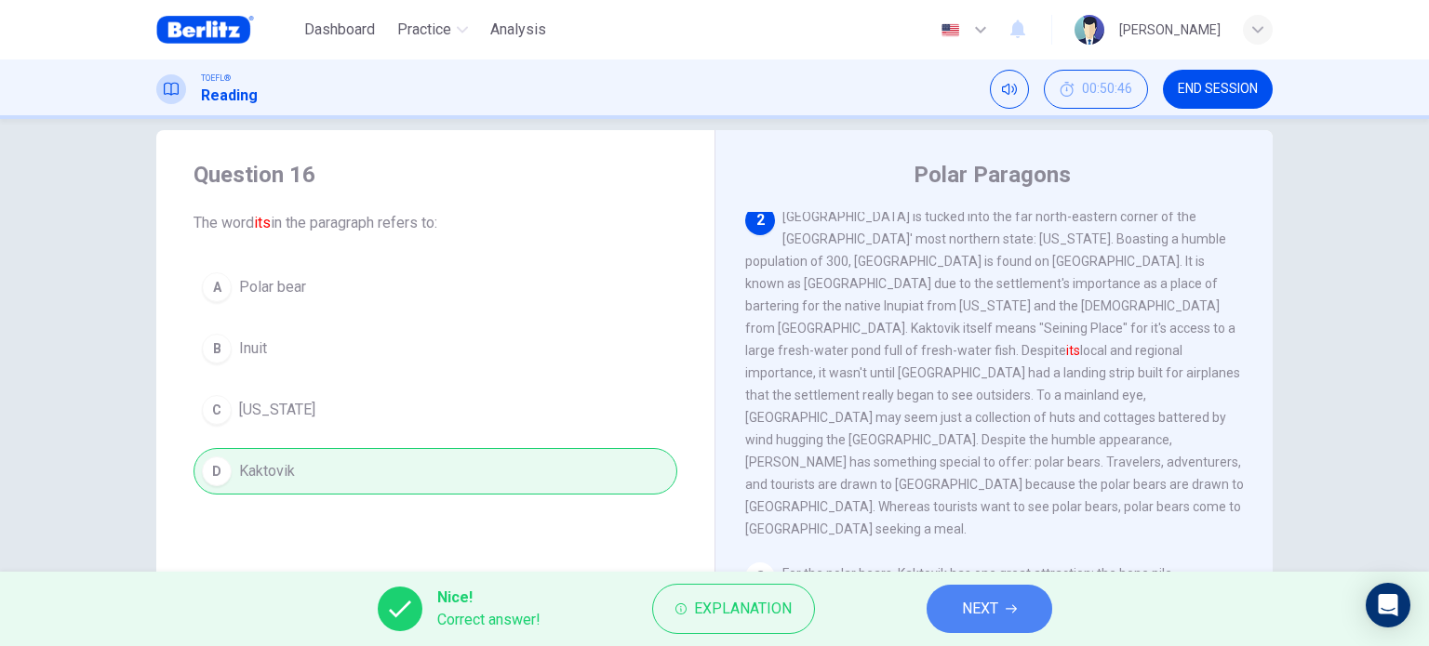
click at [1005, 609] on button "NEXT" at bounding box center [989, 609] width 126 height 48
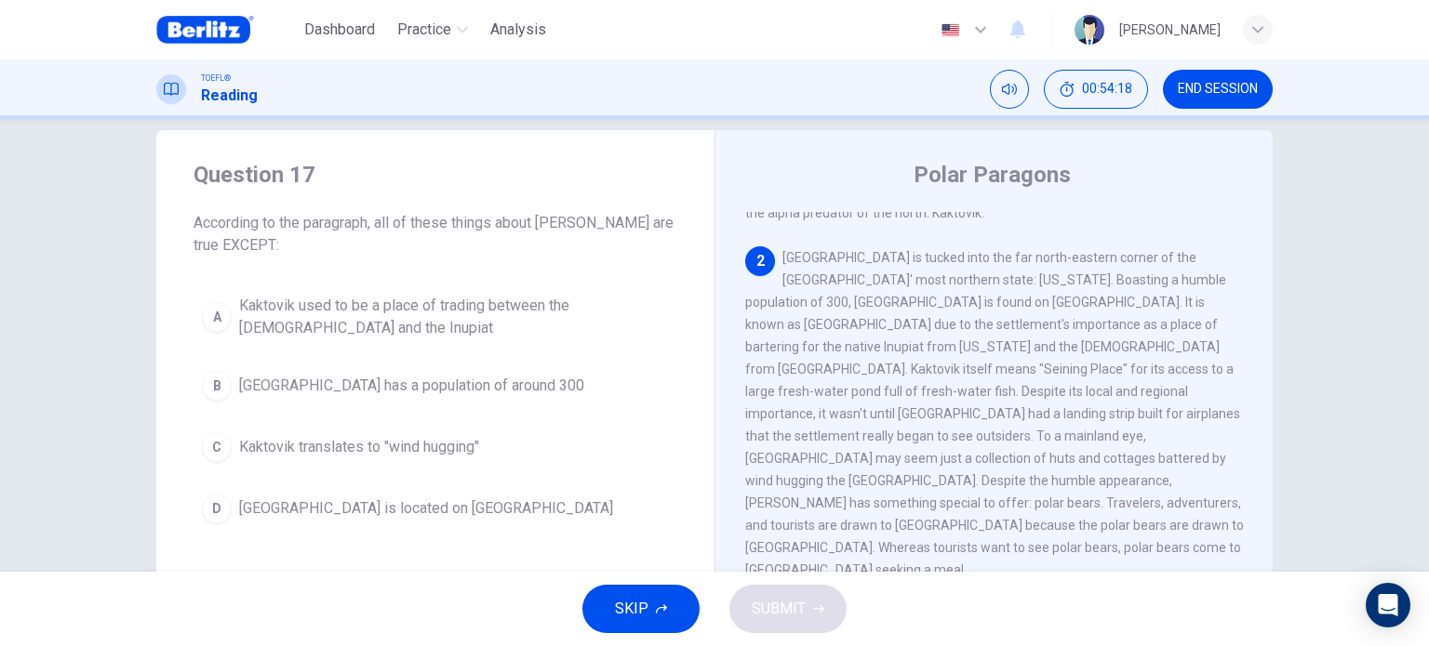
scroll to position [202, 0]
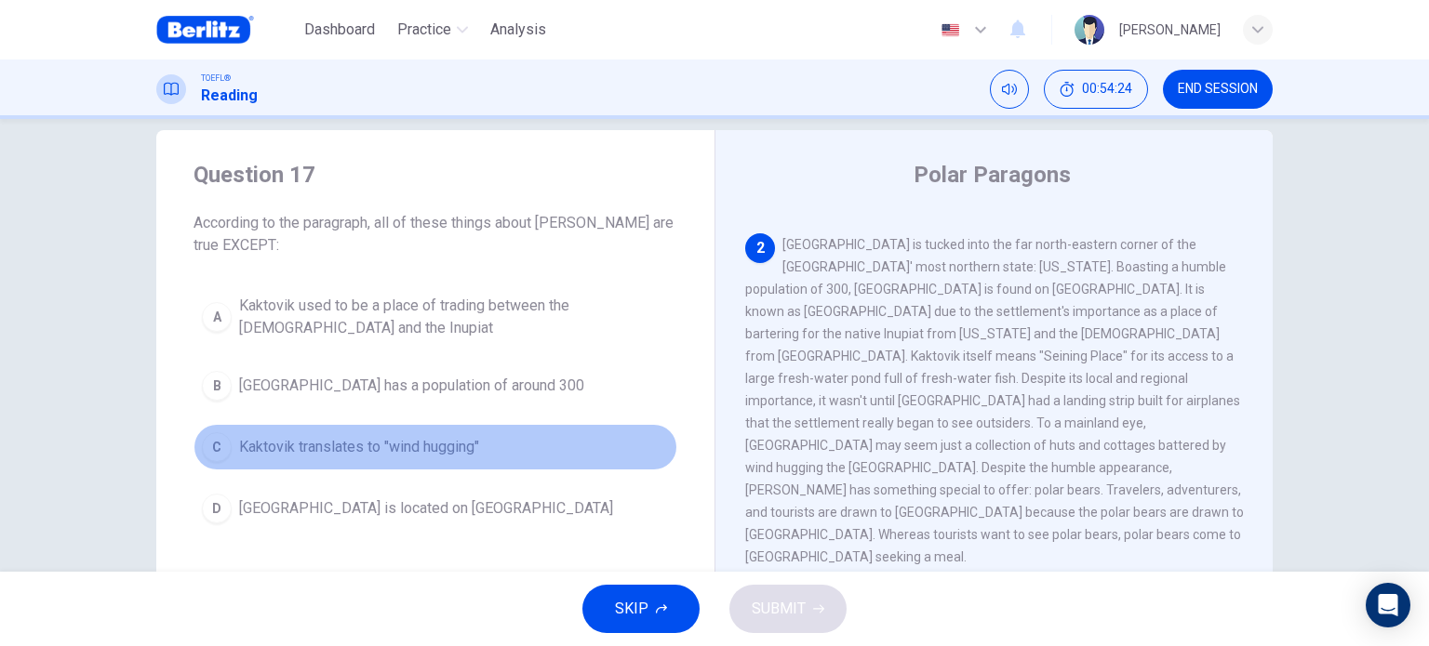
click at [461, 444] on span "Kaktovik translates to "wind hugging"" at bounding box center [359, 447] width 240 height 22
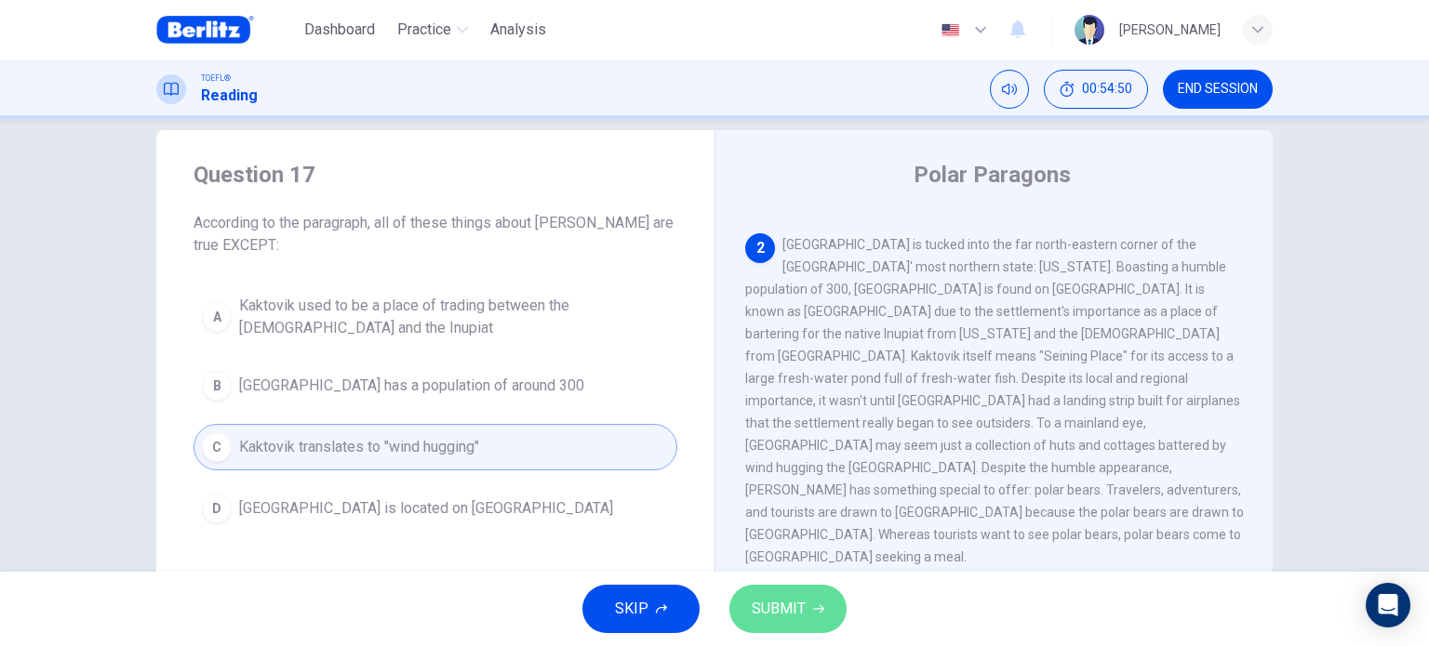
click at [811, 615] on button "SUBMIT" at bounding box center [787, 609] width 117 height 48
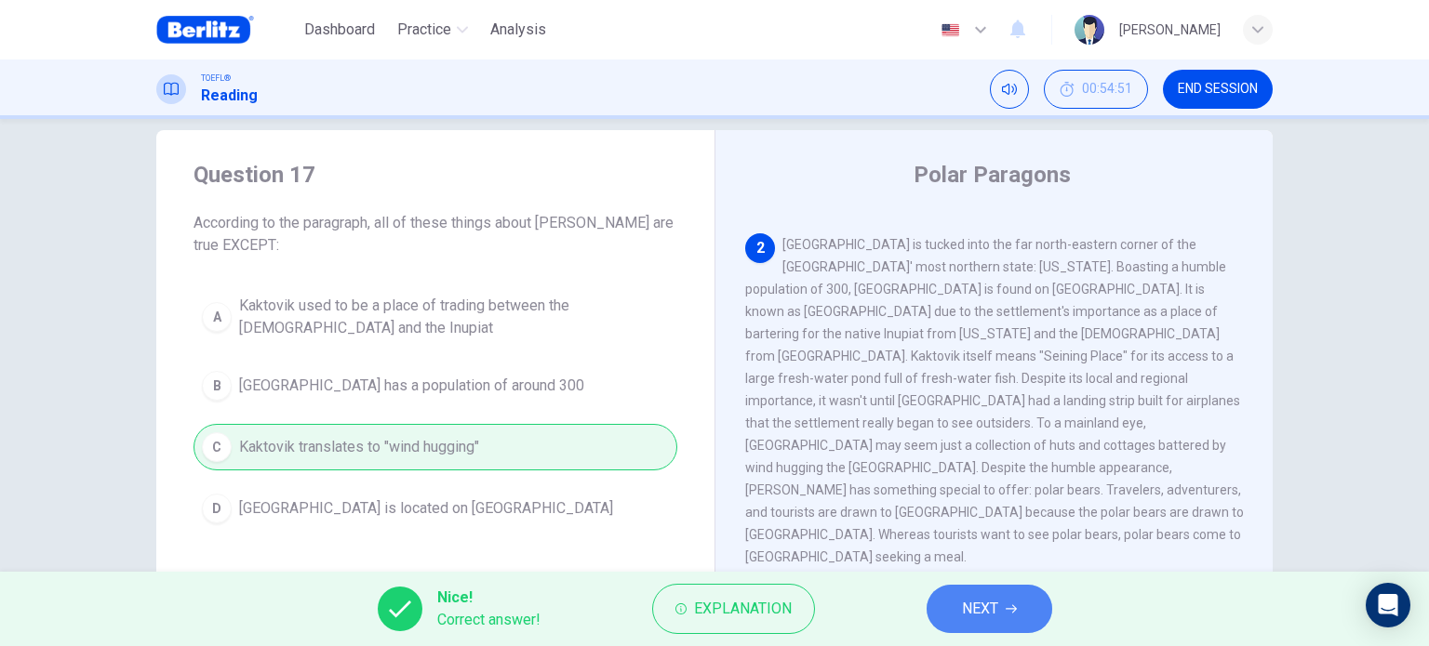
click at [995, 614] on span "NEXT" at bounding box center [980, 609] width 36 height 26
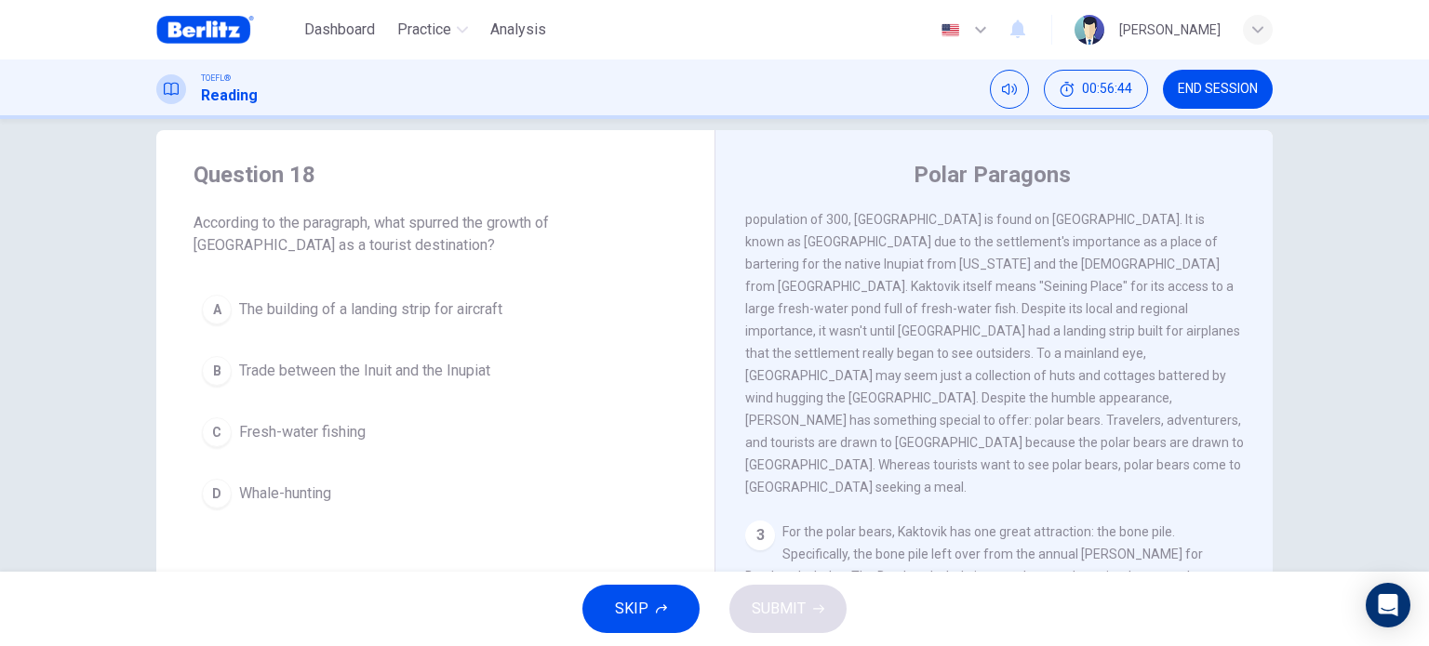
scroll to position [274, 0]
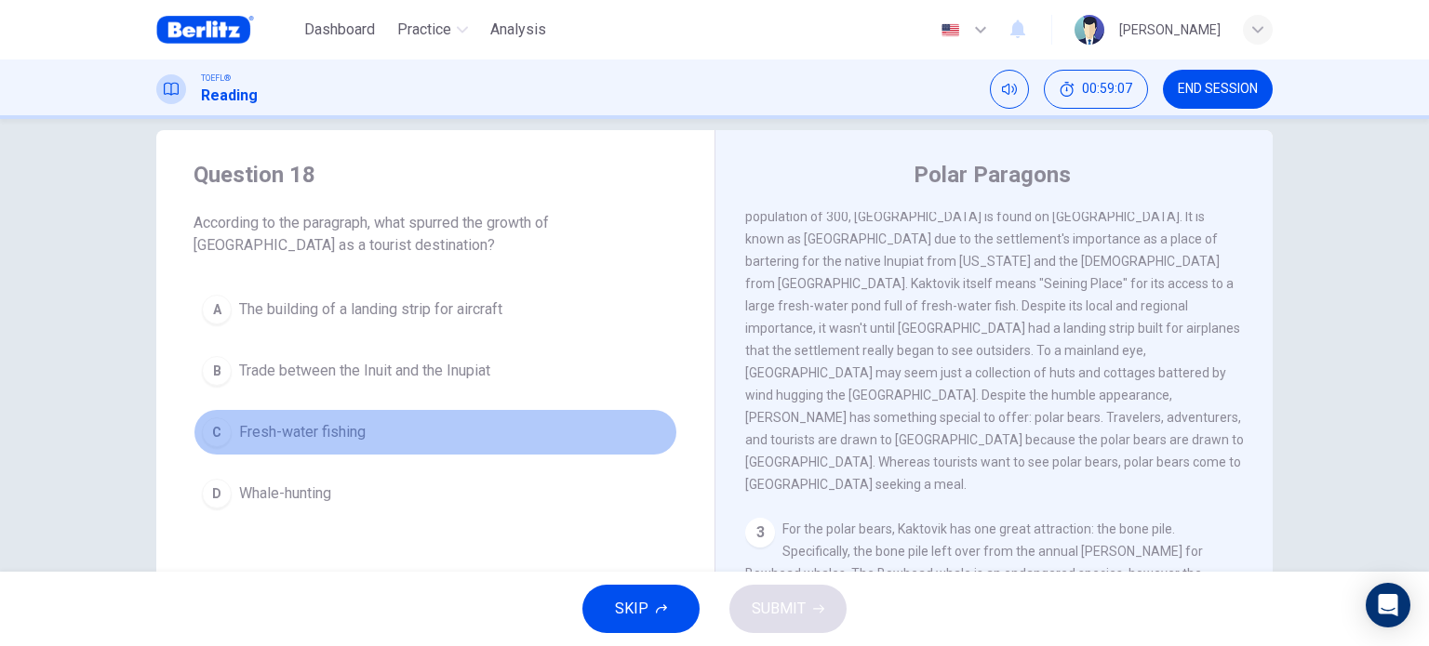
click at [346, 431] on span "Fresh-water fishing" at bounding box center [302, 432] width 126 height 22
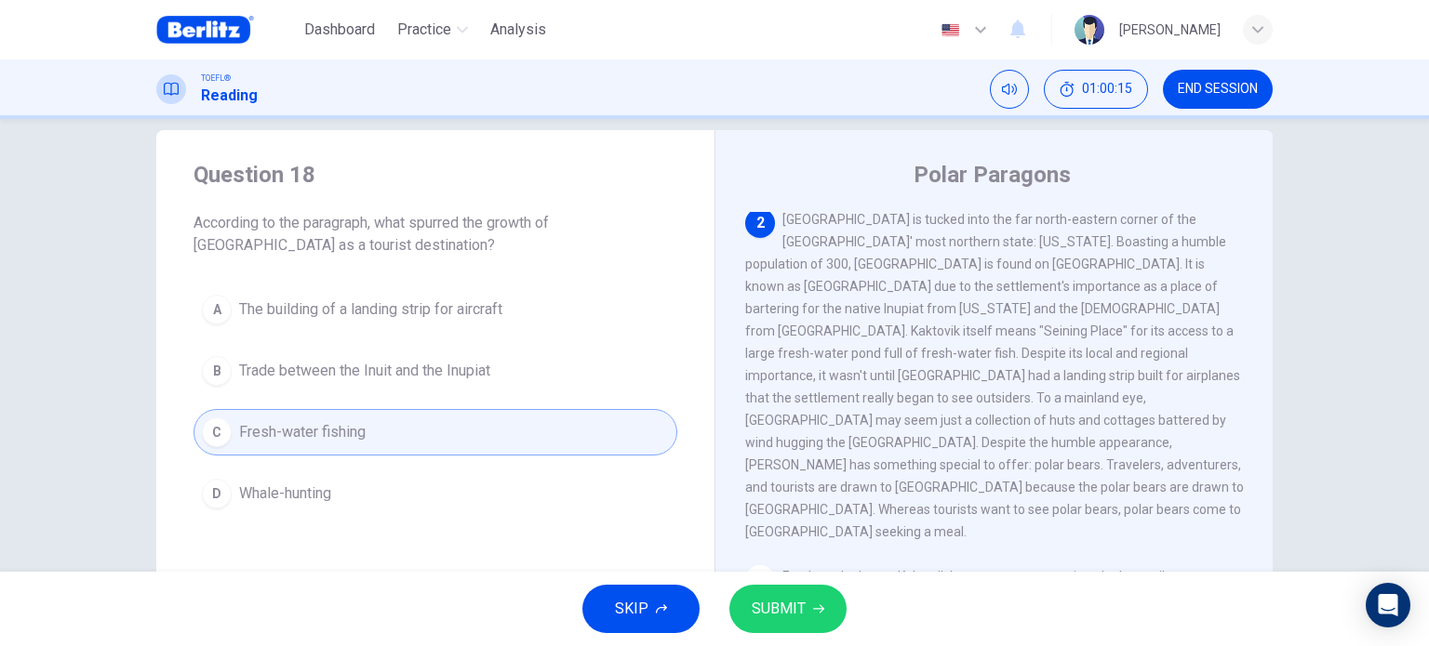
scroll to position [226, 0]
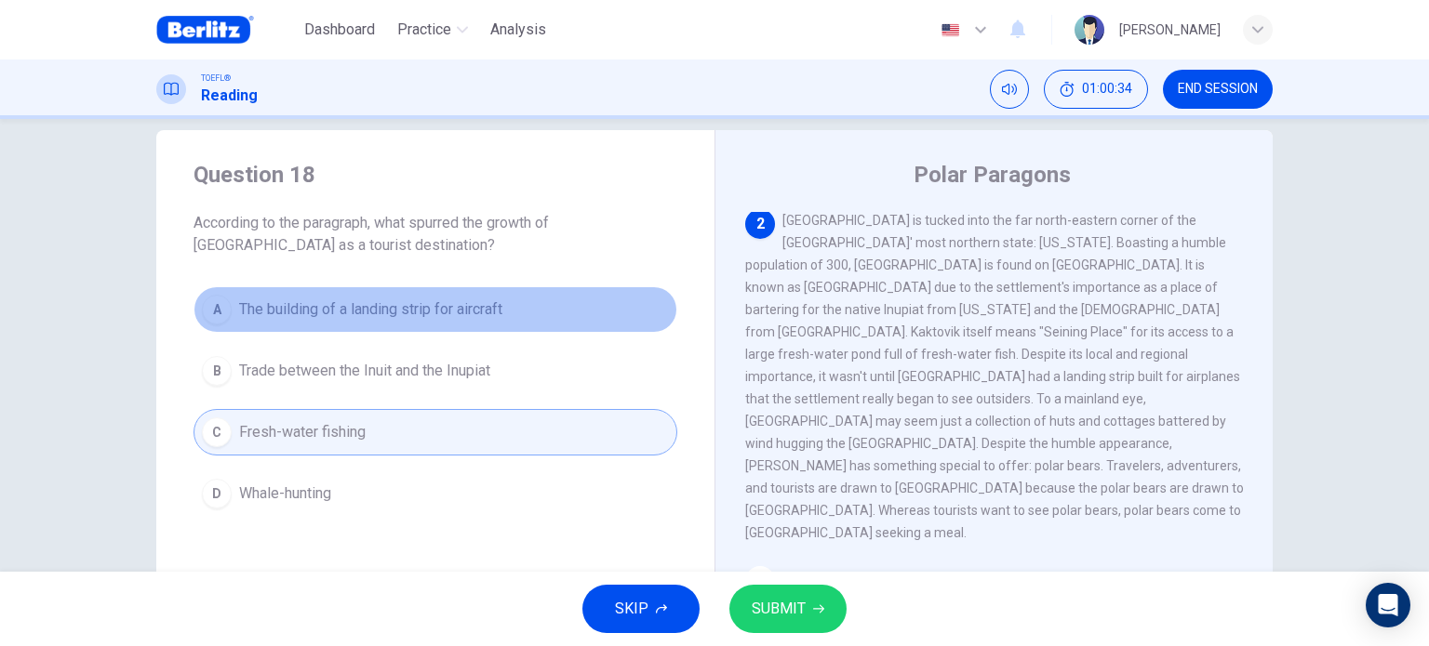
click at [472, 315] on span "The building of a landing strip for aircraft" at bounding box center [370, 310] width 263 height 22
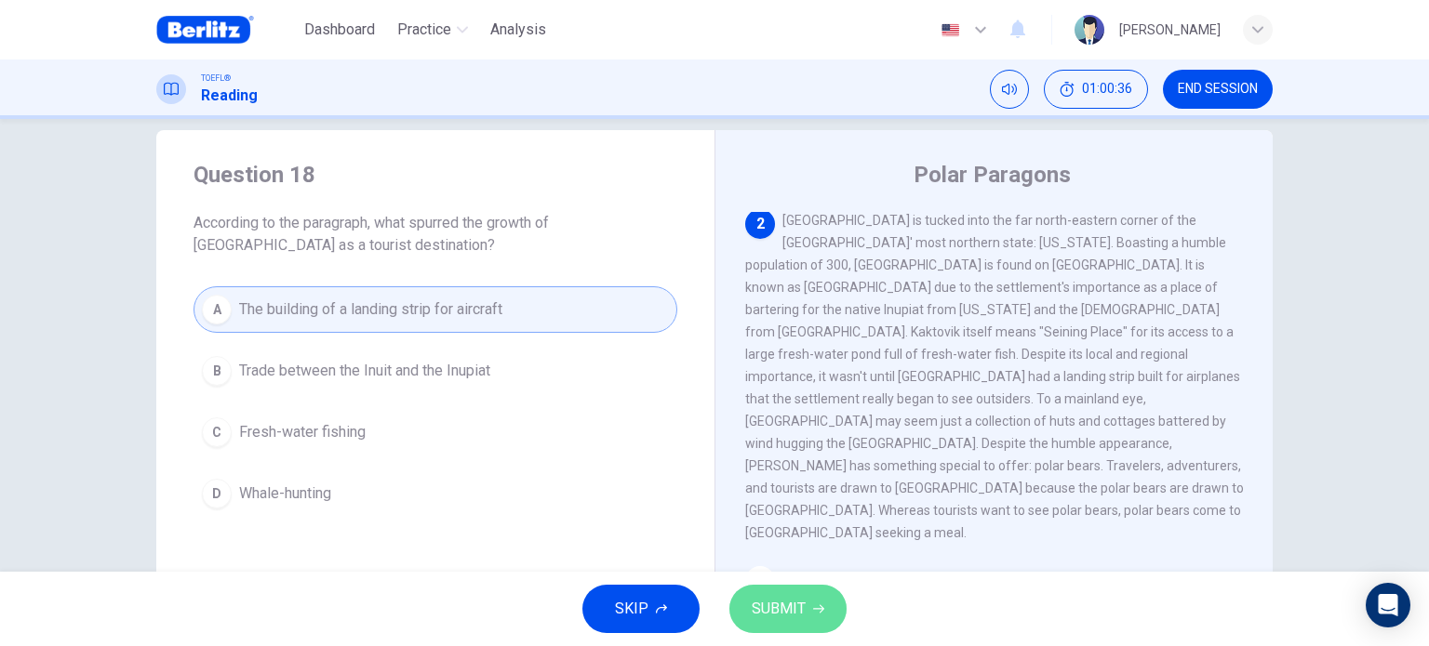
click at [821, 613] on icon "button" at bounding box center [818, 609] width 11 height 11
